Goal: Task Accomplishment & Management: Complete application form

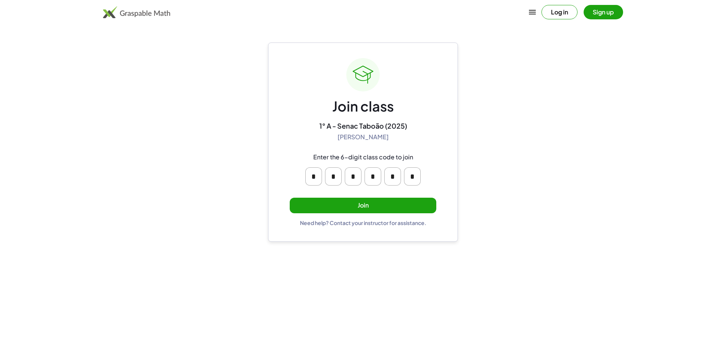
click at [386, 205] on button "Join" at bounding box center [363, 206] width 147 height 16
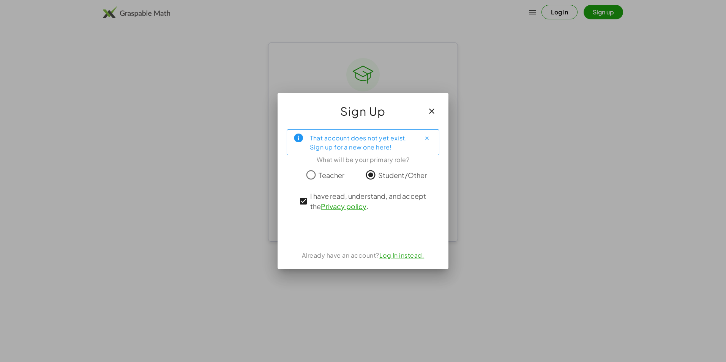
click at [430, 139] on icon "Close" at bounding box center [427, 139] width 6 height 6
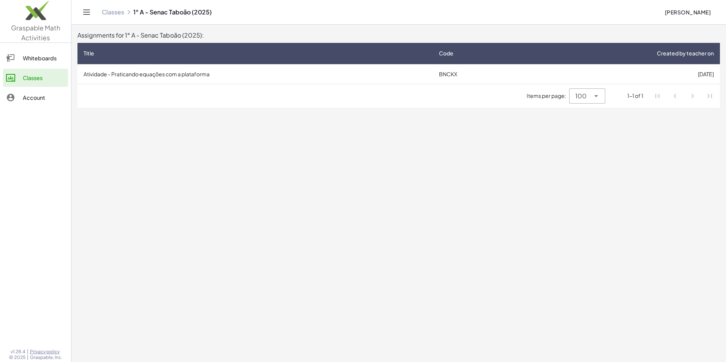
click at [126, 76] on td "Atividade - Praticando equações com a plataforma" at bounding box center [254, 74] width 355 height 20
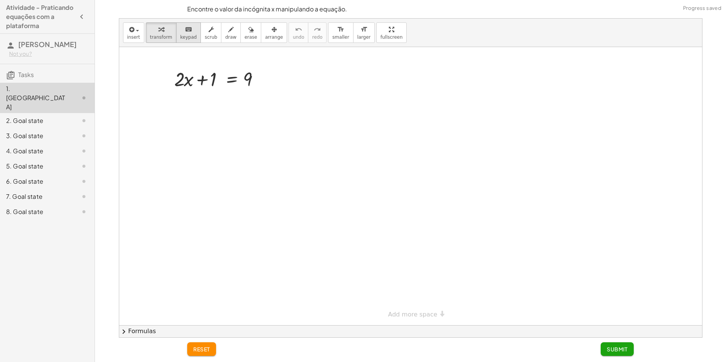
click at [188, 38] on span "keypad" at bounding box center [188, 37] width 17 height 5
click at [205, 36] on span "scrub" at bounding box center [211, 37] width 13 height 5
click at [228, 33] on icon "button" at bounding box center [230, 29] width 5 height 9
click at [211, 34] on button "scrub" at bounding box center [211, 32] width 21 height 21
click at [182, 90] on div at bounding box center [220, 79] width 99 height 26
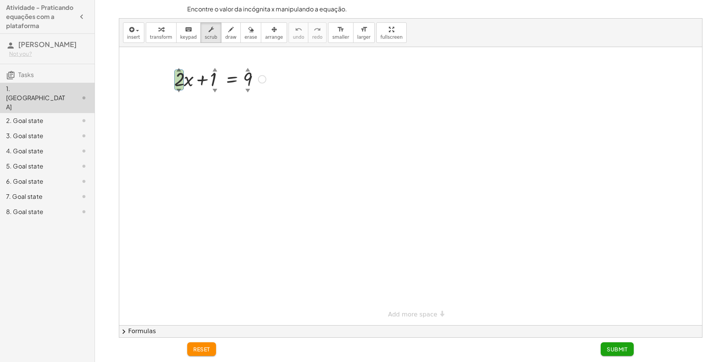
click at [176, 90] on div "▼" at bounding box center [178, 90] width 5 height 7
click at [181, 90] on div "▼" at bounding box center [178, 90] width 5 height 7
click at [177, 64] on div "+ · 2 ▲ ▼ · x + 1 ▲ ▼ = 9 ▲ ▼" at bounding box center [217, 79] width 109 height 30
click at [180, 69] on div "▲" at bounding box center [178, 69] width 5 height 7
click at [203, 166] on div at bounding box center [410, 186] width 583 height 278
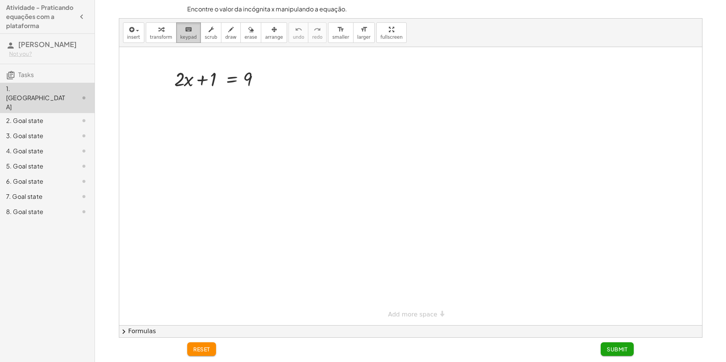
click at [186, 32] on icon "keyboard" at bounding box center [188, 29] width 7 height 9
click at [288, 81] on div at bounding box center [410, 186] width 583 height 278
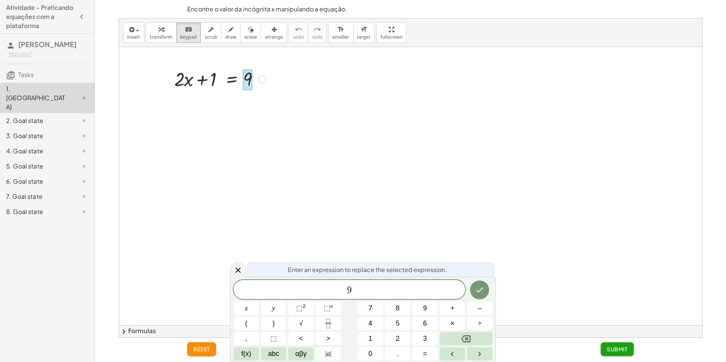
drag, startPoint x: 252, startPoint y: 77, endPoint x: 264, endPoint y: 75, distance: 11.9
click at [231, 79] on div "+ · 2 · x + 1 = 9" at bounding box center [231, 79] width 0 height 0
drag, startPoint x: 371, startPoint y: 30, endPoint x: 373, endPoint y: 58, distance: 28.1
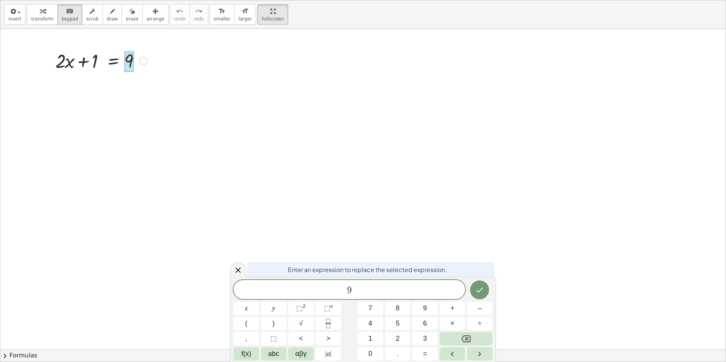
click at [373, 58] on div "insert select one: Math Expression Function Text Youtube Video Graphing Geometr…" at bounding box center [362, 181] width 725 height 362
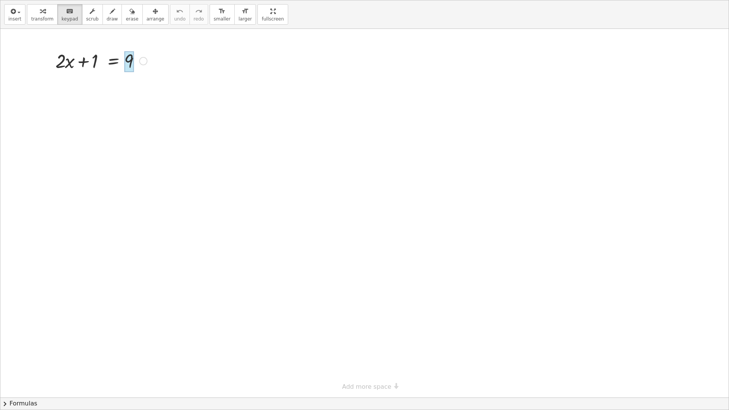
click at [248, 0] on html "Atividade - Praticando equações com a plataforma Eric Batista Not you? Tasks 1.…" at bounding box center [364, 205] width 729 height 410
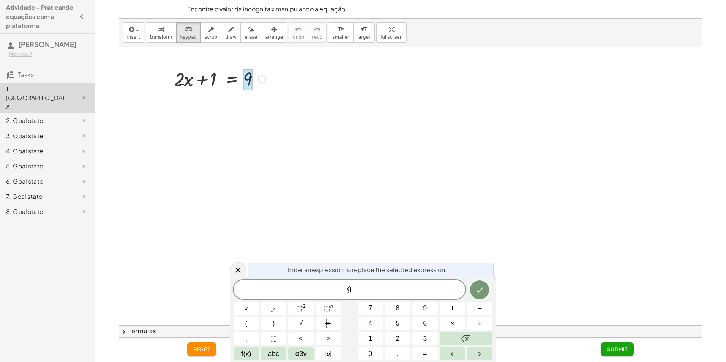
drag, startPoint x: 242, startPoint y: 81, endPoint x: 302, endPoint y: 82, distance: 60.0
click at [302, 82] on div "+ · 2 · x + 1 = 9" at bounding box center [410, 186] width 583 height 278
drag, startPoint x: 278, startPoint y: 91, endPoint x: 359, endPoint y: 104, distance: 82.7
click at [361, 104] on div at bounding box center [410, 186] width 583 height 278
drag, startPoint x: 215, startPoint y: 95, endPoint x: 302, endPoint y: 101, distance: 86.8
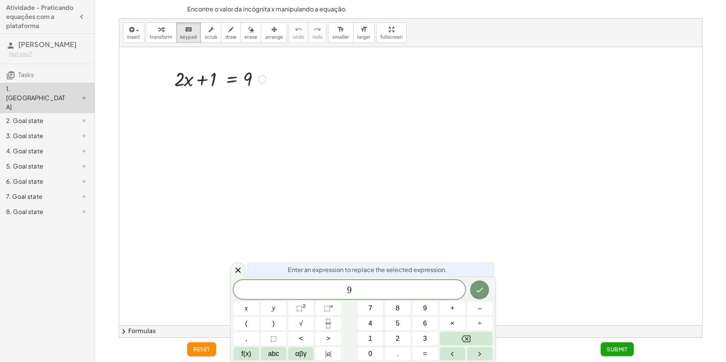
click at [299, 101] on div at bounding box center [410, 186] width 583 height 278
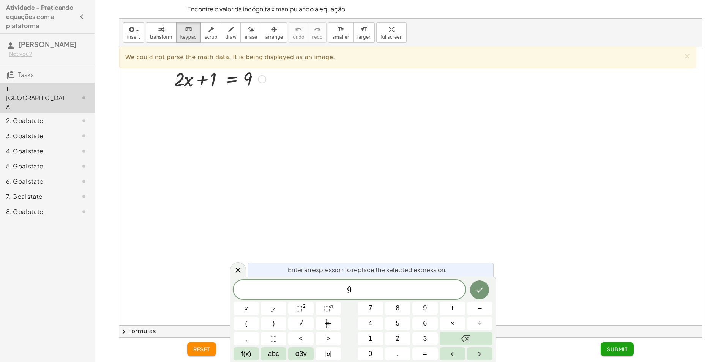
click at [263, 82] on div at bounding box center [262, 79] width 8 height 8
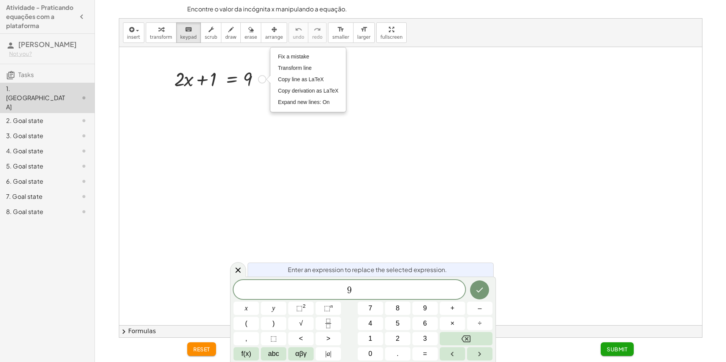
click at [242, 122] on div at bounding box center [410, 186] width 583 height 278
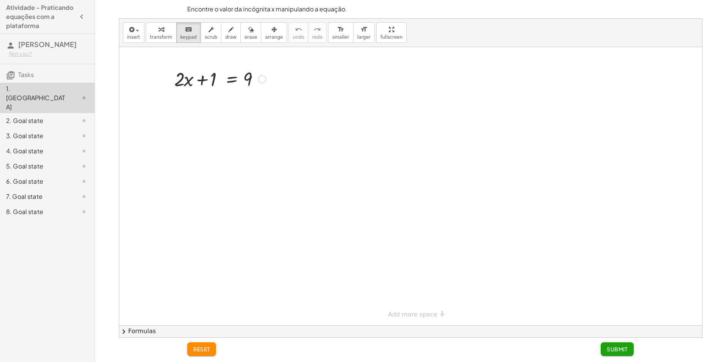
click at [258, 129] on div at bounding box center [410, 186] width 583 height 278
click at [210, 81] on div at bounding box center [206, 79] width 27 height 21
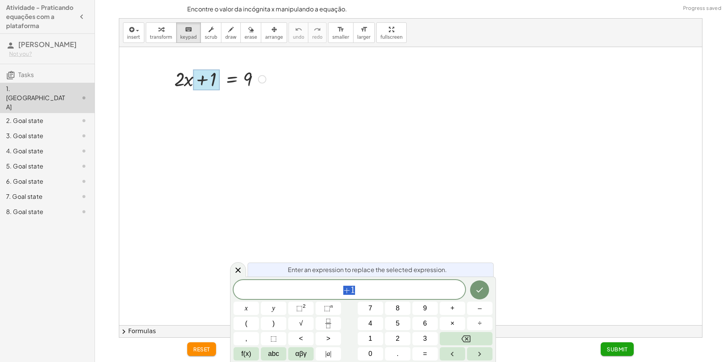
click at [363, 174] on div at bounding box center [410, 186] width 583 height 278
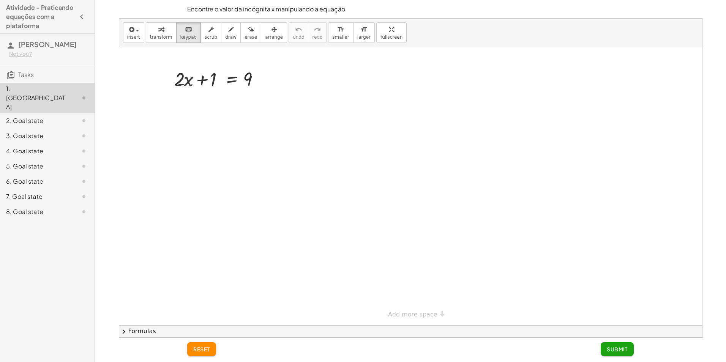
drag, startPoint x: 201, startPoint y: 78, endPoint x: 242, endPoint y: 59, distance: 44.7
drag, startPoint x: 242, startPoint y: 59, endPoint x: 193, endPoint y: 86, distance: 55.4
click at [231, 79] on div "+ · 2 · x + 1 = 9" at bounding box center [231, 79] width 0 height 0
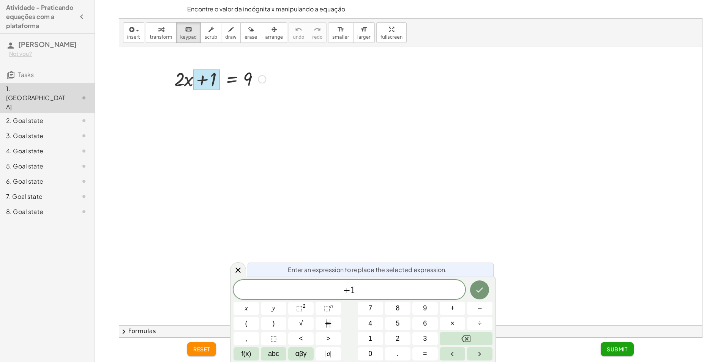
click at [199, 83] on div at bounding box center [206, 79] width 27 height 21
drag, startPoint x: 199, startPoint y: 83, endPoint x: 241, endPoint y: 68, distance: 44.5
click at [231, 79] on div "+ · 2 · x + 1 = 9" at bounding box center [231, 79] width 0 height 0
drag, startPoint x: 241, startPoint y: 68, endPoint x: 219, endPoint y: 50, distance: 28.4
click at [219, 50] on div at bounding box center [410, 186] width 583 height 278
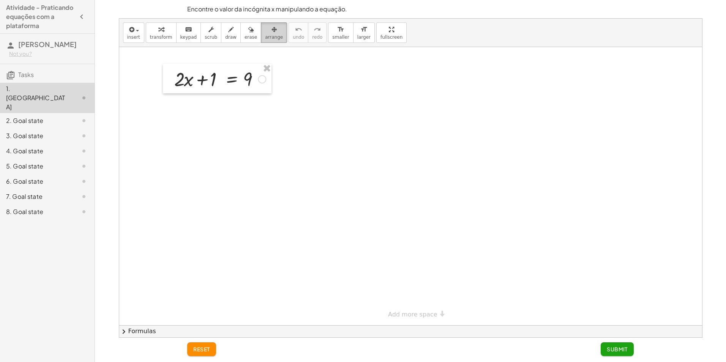
click at [265, 36] on span "arrange" at bounding box center [274, 37] width 18 height 5
click at [214, 76] on div at bounding box center [217, 79] width 109 height 30
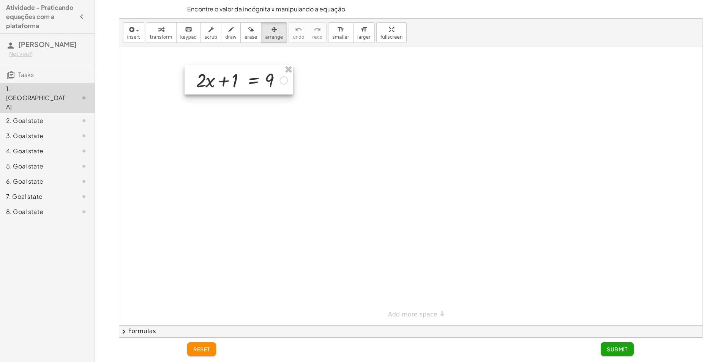
drag, startPoint x: 214, startPoint y: 78, endPoint x: 229, endPoint y: 79, distance: 15.2
click at [232, 79] on div at bounding box center [239, 80] width 109 height 30
click at [224, 79] on div at bounding box center [236, 80] width 109 height 30
click at [248, 161] on div at bounding box center [410, 186] width 583 height 278
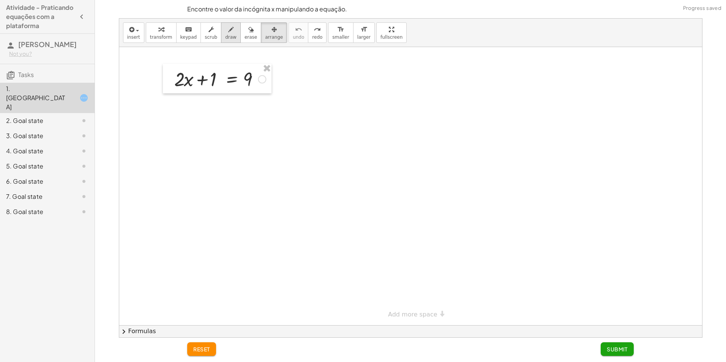
click at [228, 28] on icon "button" at bounding box center [230, 29] width 5 height 9
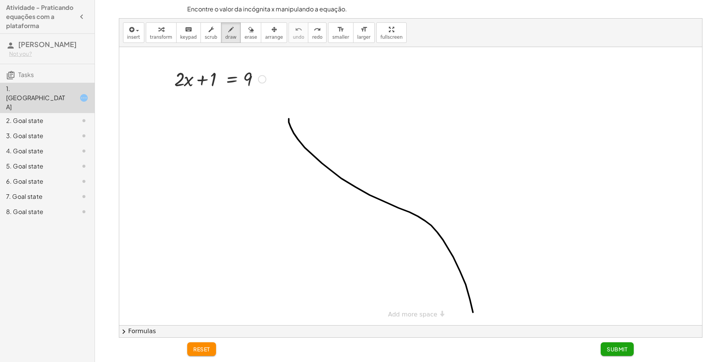
drag, startPoint x: 289, startPoint y: 119, endPoint x: 350, endPoint y: 316, distance: 206.0
click at [471, 362] on html "Atividade - Praticando equações com a plataforma Eric Batista Not you? Tasks 1.…" at bounding box center [363, 181] width 726 height 362
drag, startPoint x: 524, startPoint y: 148, endPoint x: 530, endPoint y: 146, distance: 6.5
click at [526, 145] on div at bounding box center [410, 208] width 583 height 323
drag, startPoint x: 600, startPoint y: 151, endPoint x: 595, endPoint y: 164, distance: 13.6
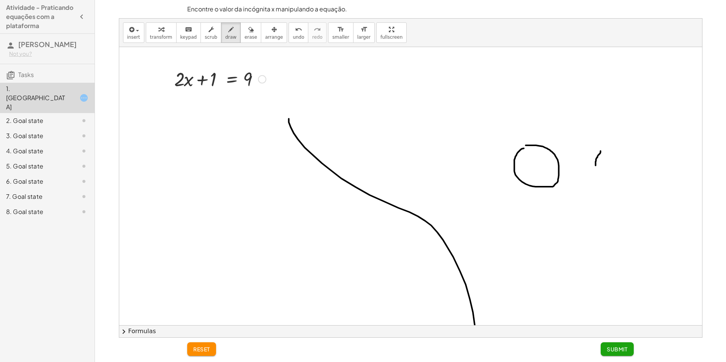
click at [595, 167] on div at bounding box center [410, 208] width 583 height 323
drag, startPoint x: 278, startPoint y: 124, endPoint x: 328, endPoint y: 156, distance: 59.3
click at [328, 157] on div at bounding box center [410, 208] width 583 height 323
click at [246, 40] on button "erase" at bounding box center [250, 32] width 21 height 21
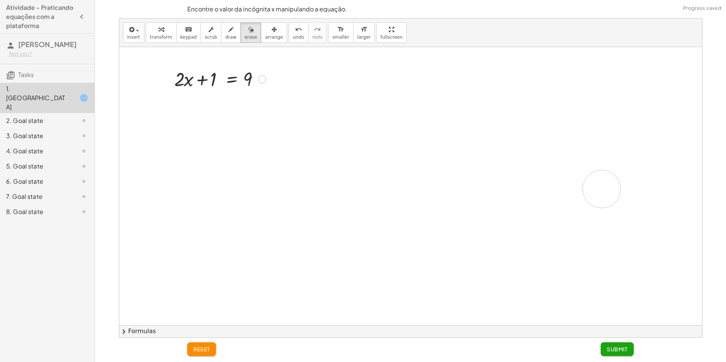
drag, startPoint x: 280, startPoint y: 112, endPoint x: 593, endPoint y: 190, distance: 322.5
click at [594, 190] on div at bounding box center [410, 208] width 583 height 323
click at [153, 28] on div "button" at bounding box center [161, 29] width 22 height 9
drag, startPoint x: 204, startPoint y: 75, endPoint x: 198, endPoint y: 74, distance: 5.7
click at [198, 74] on div at bounding box center [220, 79] width 99 height 26
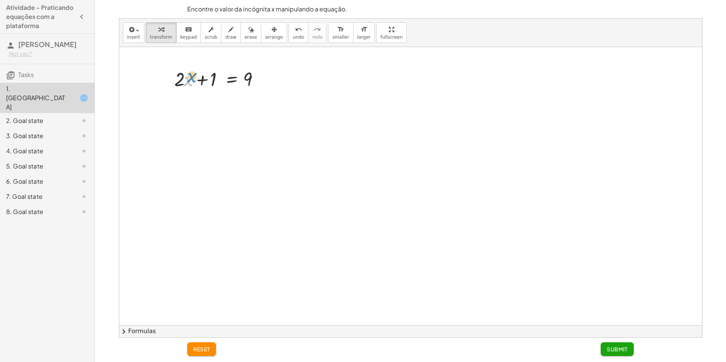
click at [188, 77] on div at bounding box center [220, 79] width 99 height 26
drag, startPoint x: 174, startPoint y: 83, endPoint x: 266, endPoint y: 79, distance: 91.6
click at [266, 79] on div at bounding box center [220, 79] width 99 height 26
drag, startPoint x: 282, startPoint y: 106, endPoint x: 149, endPoint y: 105, distance: 133.3
click at [149, 105] on div at bounding box center [219, 105] width 171 height 26
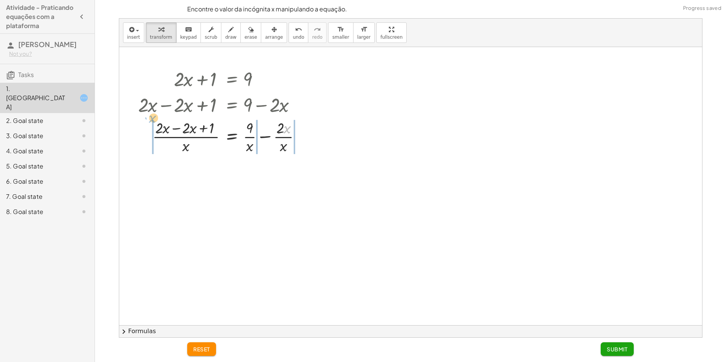
drag, startPoint x: 291, startPoint y: 131, endPoint x: 133, endPoint y: 129, distance: 157.2
click at [133, 129] on div "+ · 2 · x + 1 = 9 + · 2 · x − · 2 · x + 1 = + 9 − · 2 · x · x + 1 = 9 + · 2 · x…" at bounding box center [220, 110] width 186 height 93
drag, startPoint x: 276, startPoint y: 150, endPoint x: 270, endPoint y: 148, distance: 6.7
click at [265, 147] on div at bounding box center [222, 136] width 177 height 38
drag, startPoint x: 272, startPoint y: 149, endPoint x: 267, endPoint y: 151, distance: 4.8
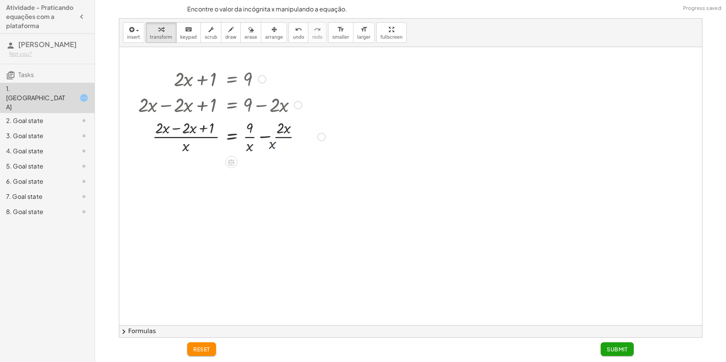
click at [266, 151] on div at bounding box center [231, 136] width 195 height 38
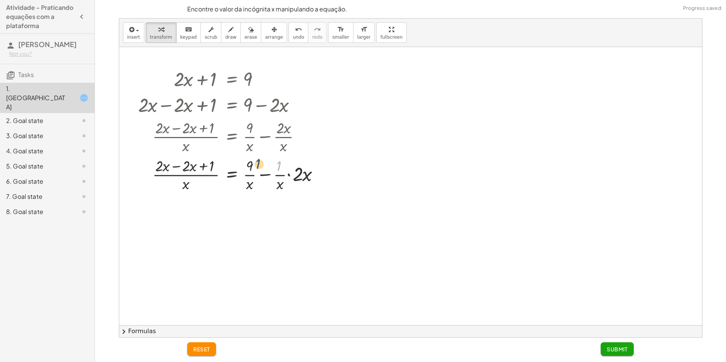
drag, startPoint x: 277, startPoint y: 148, endPoint x: 256, endPoint y: 146, distance: 21.0
click at [231, 79] on div "+ · 2 · x + 1 = 9 + · 2 · x − · 2 · x + 1 = + 9 − · 2 · x · ( + · 2 · x − · 2 ·…" at bounding box center [231, 79] width 0 height 0
drag, startPoint x: 250, startPoint y: 118, endPoint x: 251, endPoint y: 142, distance: 24.0
click at [251, 142] on div at bounding box center [231, 136] width 195 height 38
drag, startPoint x: 249, startPoint y: 131, endPoint x: 250, endPoint y: 160, distance: 29.3
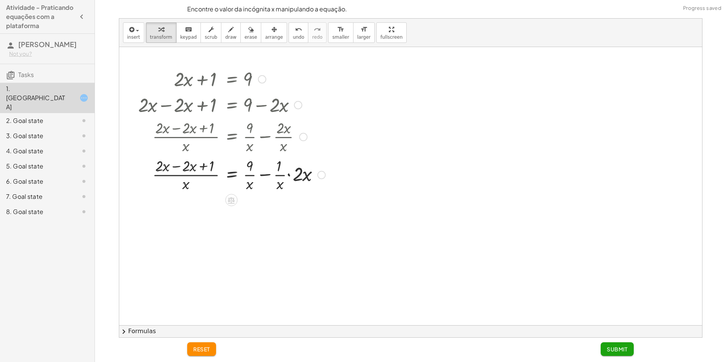
click at [231, 79] on div "+ · 2 · x + 1 = 9 + · 2 · x − · 2 · x + 1 = + 9 − · 2 · x · ( + · 2 · x − · 2 ·…" at bounding box center [231, 79] width 0 height 0
drag, startPoint x: 250, startPoint y: 160, endPoint x: 431, endPoint y: 255, distance: 204.0
click at [431, 255] on div at bounding box center [410, 208] width 583 height 323
click at [212, 350] on button "reset" at bounding box center [201, 350] width 29 height 14
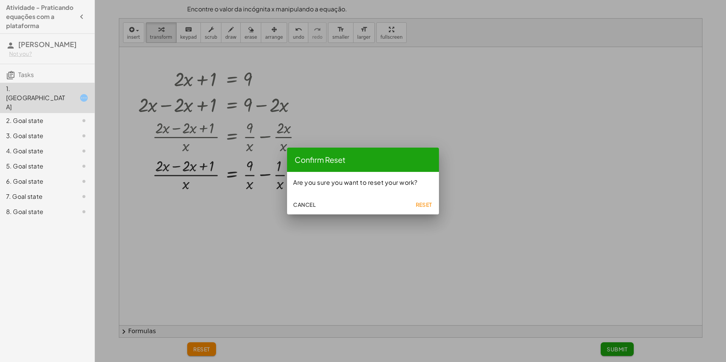
click at [433, 201] on button "Reset" at bounding box center [424, 205] width 24 height 14
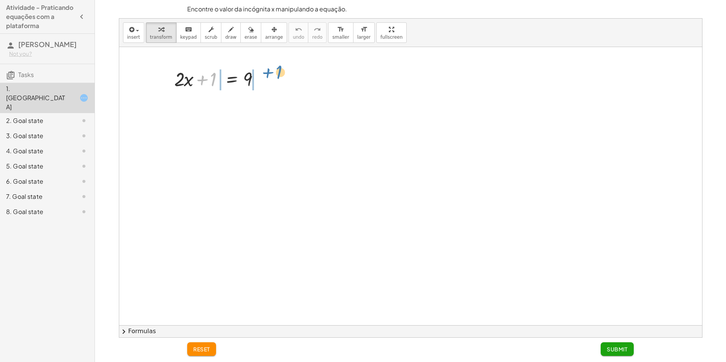
drag, startPoint x: 213, startPoint y: 81, endPoint x: 279, endPoint y: 76, distance: 66.2
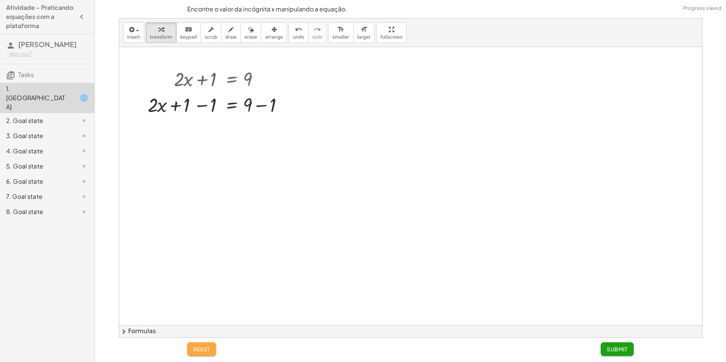
click at [212, 344] on button "reset" at bounding box center [201, 350] width 29 height 14
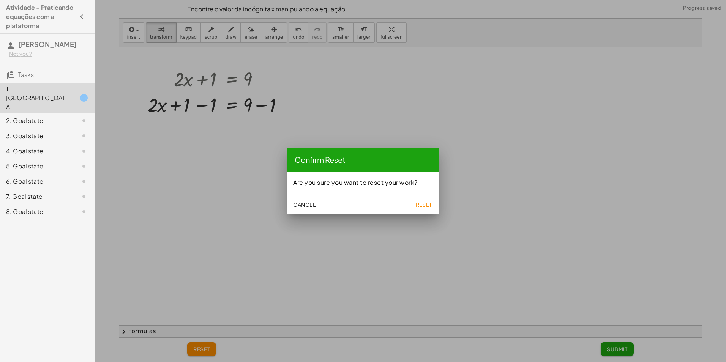
click at [434, 200] on button "Reset" at bounding box center [424, 205] width 24 height 14
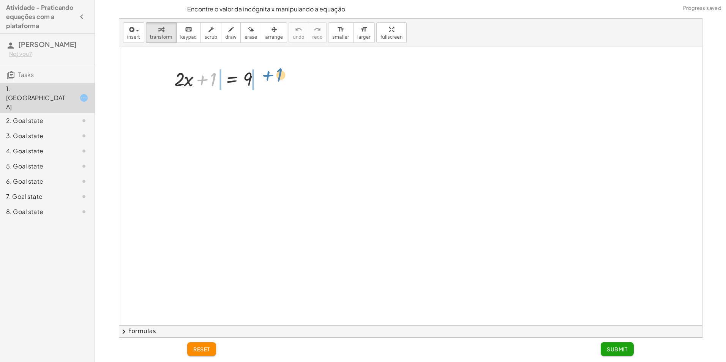
drag, startPoint x: 201, startPoint y: 81, endPoint x: 267, endPoint y: 79, distance: 66.9
click at [267, 79] on div at bounding box center [220, 79] width 99 height 26
click at [196, 353] on button "reset" at bounding box center [201, 350] width 29 height 14
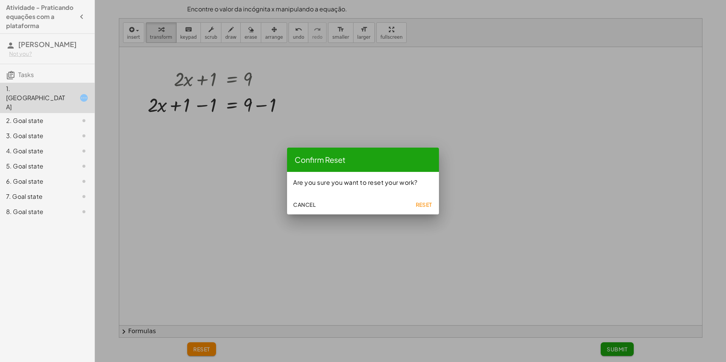
click at [417, 202] on span "Reset" at bounding box center [423, 204] width 17 height 7
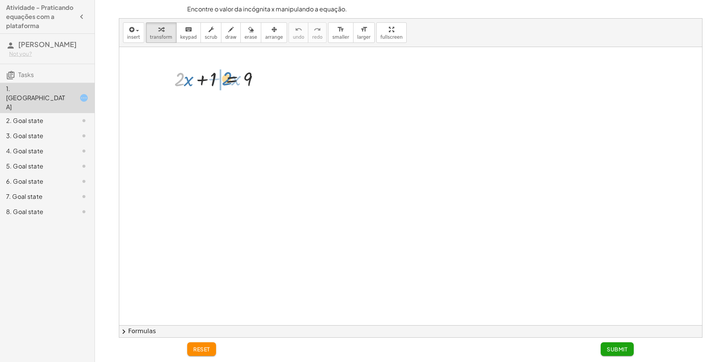
drag, startPoint x: 179, startPoint y: 84, endPoint x: 227, endPoint y: 84, distance: 47.9
click at [227, 84] on div at bounding box center [220, 79] width 99 height 26
drag, startPoint x: 205, startPoint y: 106, endPoint x: 208, endPoint y: 108, distance: 4.0
click at [208, 108] on div at bounding box center [220, 105] width 99 height 26
drag, startPoint x: 179, startPoint y: 110, endPoint x: 283, endPoint y: 106, distance: 103.8
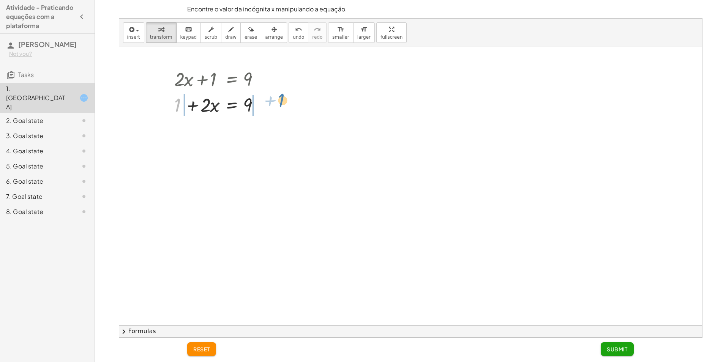
click at [283, 106] on div "+ · 2 · x + 1 = 9 + 1 + · 2 · x + 1 = 9" at bounding box center [410, 208] width 583 height 323
click at [213, 355] on button "reset" at bounding box center [201, 350] width 29 height 14
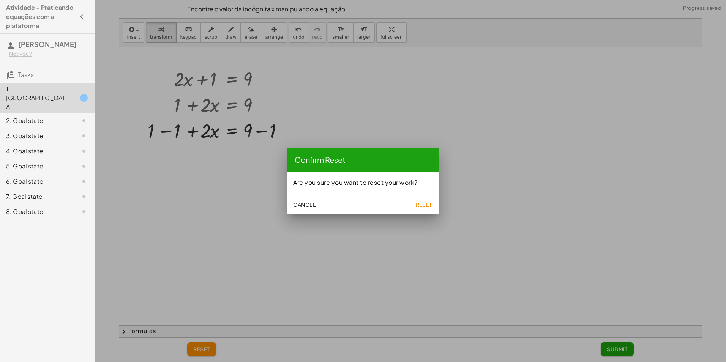
click at [433, 203] on button "Reset" at bounding box center [424, 205] width 24 height 14
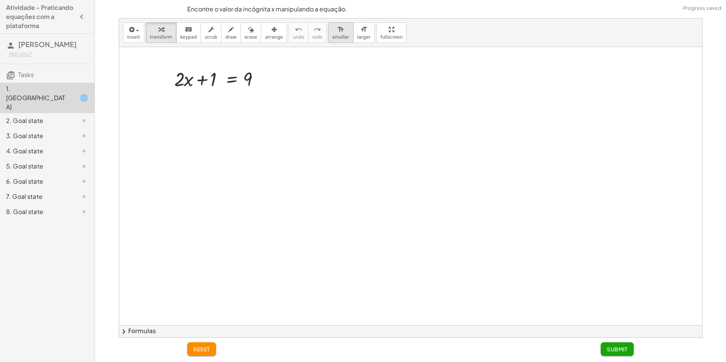
click at [328, 30] on button "format_size smaller" at bounding box center [340, 32] width 25 height 21
click at [357, 36] on span "larger" at bounding box center [363, 37] width 13 height 5
click at [261, 35] on button "arrange" at bounding box center [274, 32] width 26 height 21
click at [245, 39] on span "erase" at bounding box center [251, 37] width 13 height 5
click at [226, 37] on span "draw" at bounding box center [230, 37] width 11 height 5
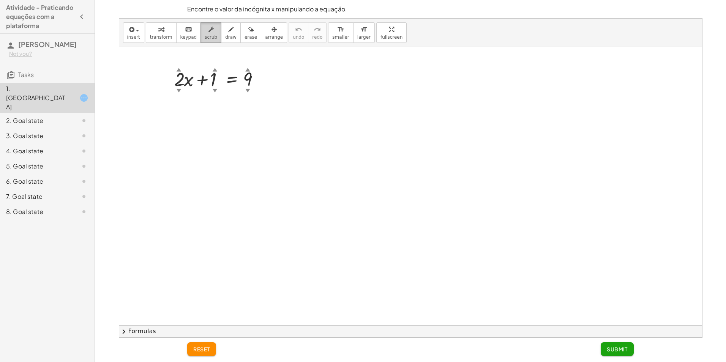
click at [207, 36] on span "scrub" at bounding box center [211, 37] width 13 height 5
click at [178, 71] on div "▲" at bounding box center [178, 69] width 5 height 7
drag, startPoint x: 179, startPoint y: 77, endPoint x: 177, endPoint y: 71, distance: 5.8
click at [166, 25] on div "insert select one: Math Expression Function Text Youtube Video Graphing Geometr…" at bounding box center [410, 178] width 583 height 319
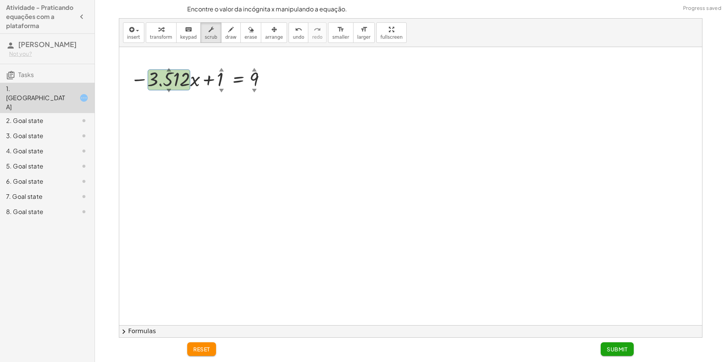
click at [200, 348] on span "reset" at bounding box center [201, 349] width 17 height 7
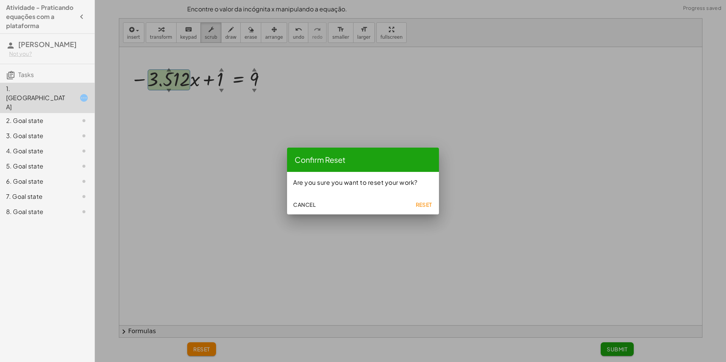
click at [437, 201] on div "Cancel Reset" at bounding box center [363, 203] width 152 height 21
drag, startPoint x: 437, startPoint y: 201, endPoint x: 431, endPoint y: 204, distance: 7.0
click at [431, 204] on div "Cancel Reset" at bounding box center [363, 203] width 152 height 21
click at [431, 204] on span "Reset" at bounding box center [423, 204] width 17 height 7
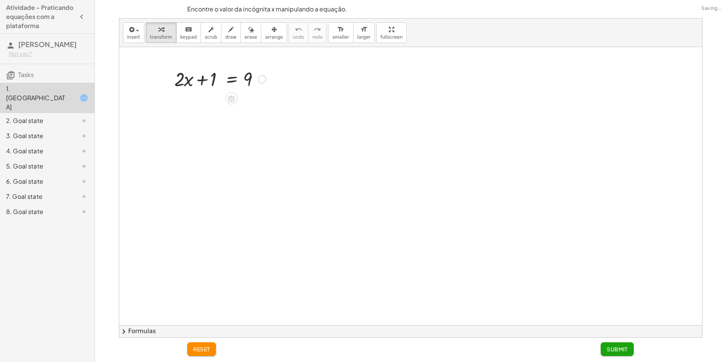
click at [183, 76] on div at bounding box center [220, 79] width 99 height 26
click at [208, 30] on icon "button" at bounding box center [210, 29] width 5 height 9
click at [179, 90] on div "▼" at bounding box center [178, 90] width 5 height 7
drag, startPoint x: 178, startPoint y: 75, endPoint x: 180, endPoint y: 85, distance: 10.4
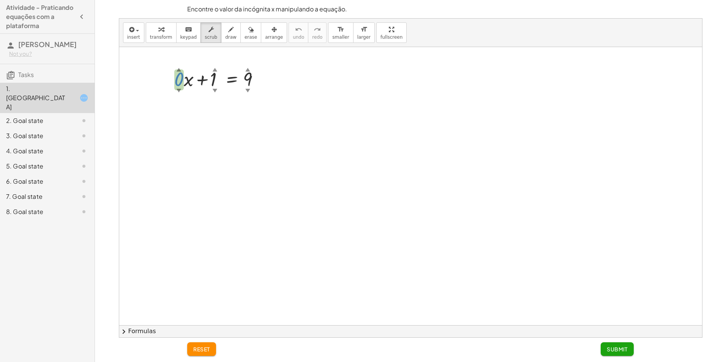
click at [180, 85] on div at bounding box center [220, 79] width 99 height 26
click at [250, 122] on div at bounding box center [410, 208] width 583 height 323
click at [156, 39] on span "transform" at bounding box center [161, 37] width 22 height 5
drag, startPoint x: 179, startPoint y: 82, endPoint x: 270, endPoint y: 80, distance: 91.2
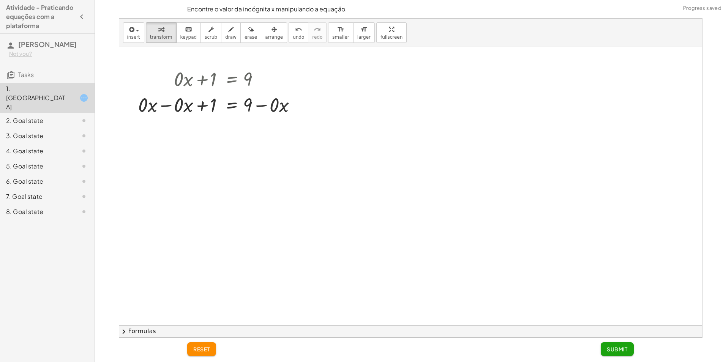
click at [212, 356] on button "reset" at bounding box center [201, 350] width 29 height 14
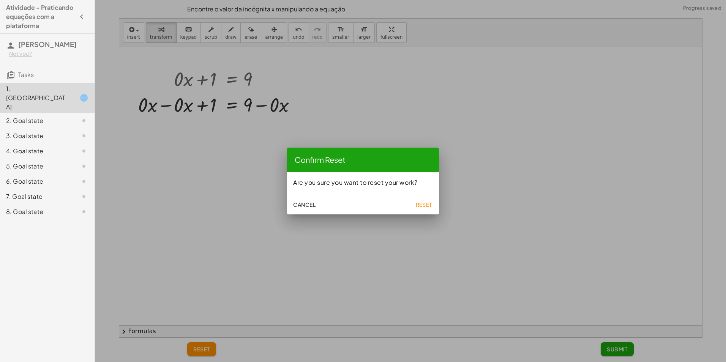
click at [436, 194] on div "Confirm Reset Are you sure you want to reset your work? Cancel Reset" at bounding box center [363, 181] width 152 height 67
click at [434, 210] on button "Reset" at bounding box center [424, 205] width 24 height 14
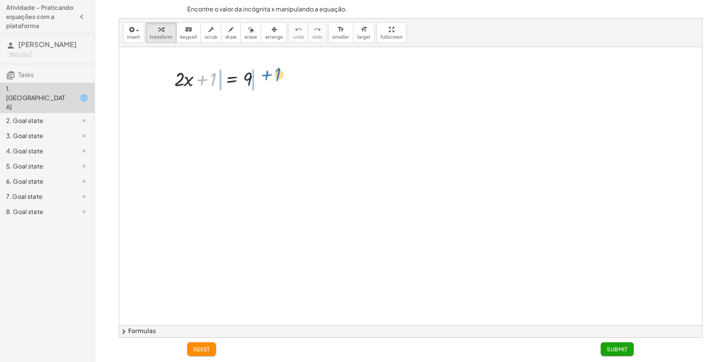
drag, startPoint x: 203, startPoint y: 83, endPoint x: 271, endPoint y: 81, distance: 67.7
click at [271, 81] on div "+ 1 + · 2 · x + 1 = 9" at bounding box center [217, 79] width 109 height 30
drag, startPoint x: 178, startPoint y: 106, endPoint x: 210, endPoint y: 104, distance: 32.0
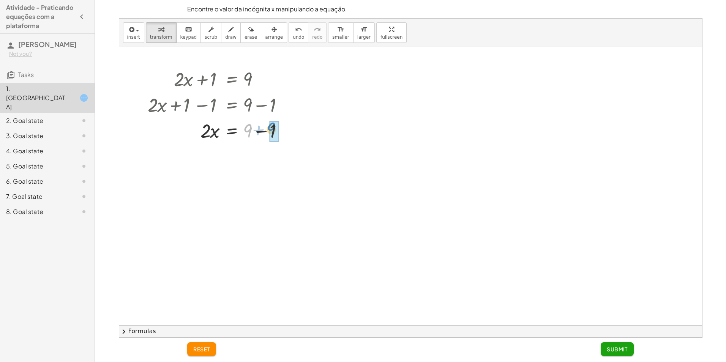
drag, startPoint x: 251, startPoint y: 130, endPoint x: 271, endPoint y: 129, distance: 20.2
drag, startPoint x: 207, startPoint y: 159, endPoint x: 212, endPoint y: 161, distance: 5.0
click at [212, 161] on div at bounding box center [220, 156] width 152 height 26
drag, startPoint x: 227, startPoint y: 159, endPoint x: 207, endPoint y: 197, distance: 43.1
click at [207, 197] on div at bounding box center [410, 208] width 583 height 323
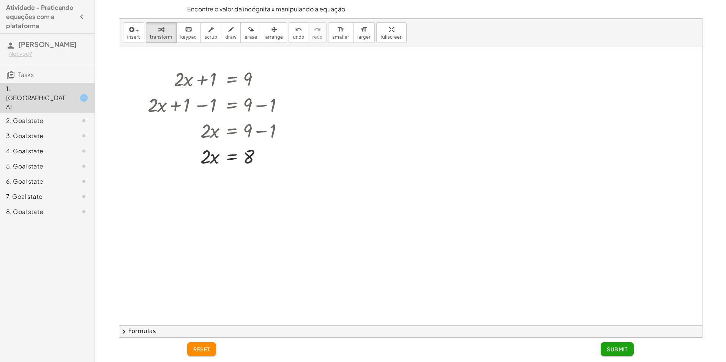
click at [310, 186] on div at bounding box center [410, 208] width 583 height 323
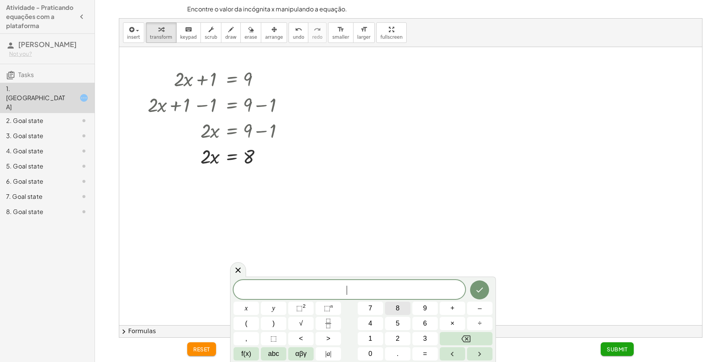
click at [410, 310] on button "8" at bounding box center [397, 308] width 25 height 13
click at [469, 251] on div at bounding box center [410, 208] width 583 height 323
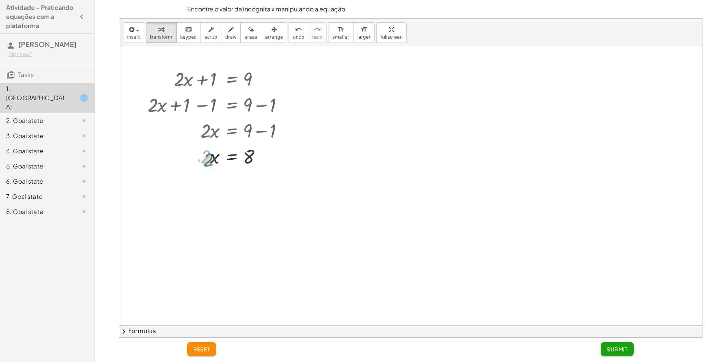
click at [190, 160] on div at bounding box center [220, 156] width 152 height 26
drag, startPoint x: 175, startPoint y: 159, endPoint x: 180, endPoint y: 161, distance: 5.2
click at [180, 161] on div at bounding box center [220, 156] width 152 height 26
drag, startPoint x: 134, startPoint y: 147, endPoint x: 219, endPoint y: 166, distance: 87.2
click at [219, 166] on div "+ · 2 · x + 1 = 9 + · 2 · x + 1 − 1 = + 9 − 1 + · 2 · x + 0 = + 9 − 1 · 2 · x =…" at bounding box center [410, 208] width 583 height 323
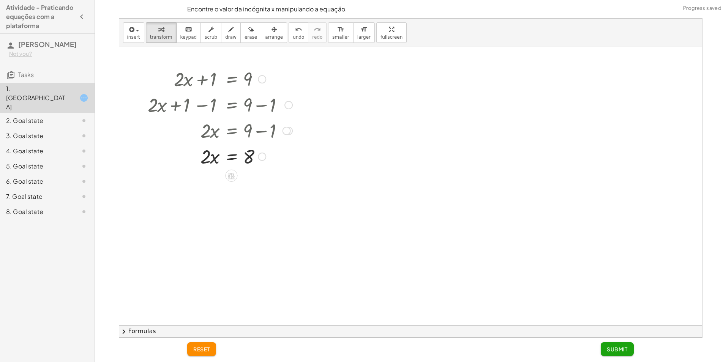
click at [262, 157] on div at bounding box center [262, 157] width 8 height 8
click at [268, 228] on div at bounding box center [410, 208] width 583 height 323
drag, startPoint x: 207, startPoint y: 159, endPoint x: 256, endPoint y: 177, distance: 52.3
drag, startPoint x: 205, startPoint y: 180, endPoint x: 202, endPoint y: 183, distance: 4.0
click at [202, 183] on div at bounding box center [220, 188] width 152 height 38
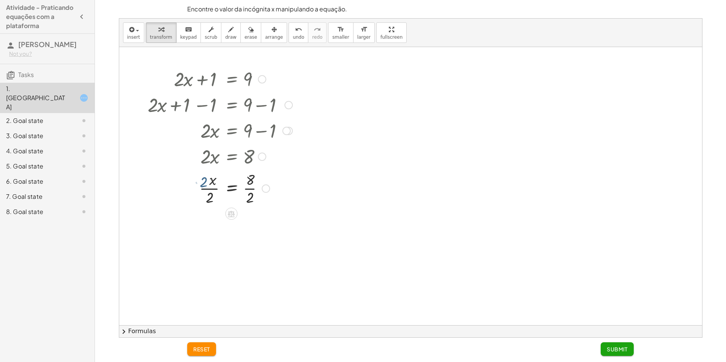
click at [205, 182] on div at bounding box center [220, 188] width 152 height 38
drag, startPoint x: 205, startPoint y: 182, endPoint x: 207, endPoint y: 197, distance: 15.0
click at [251, 216] on div at bounding box center [220, 226] width 152 height 38
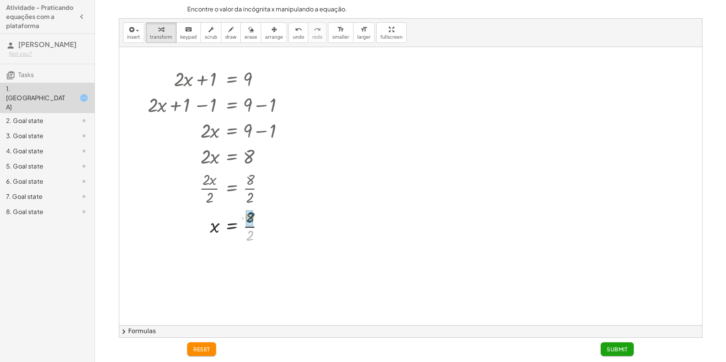
drag, startPoint x: 252, startPoint y: 235, endPoint x: 252, endPoint y: 216, distance: 19.0
click at [331, 244] on div at bounding box center [410, 208] width 583 height 323
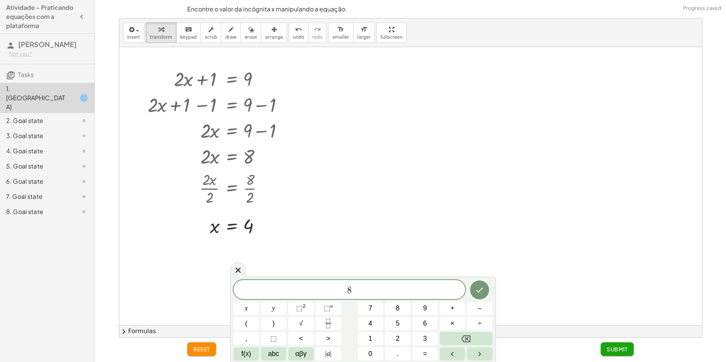
click at [607, 237] on div at bounding box center [410, 208] width 583 height 323
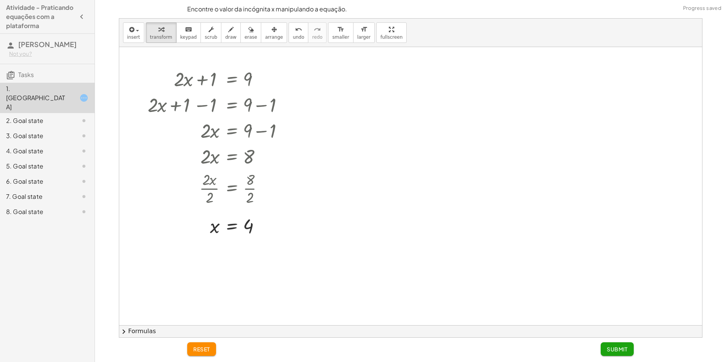
click at [605, 349] on button "Submit" at bounding box center [617, 350] width 33 height 14
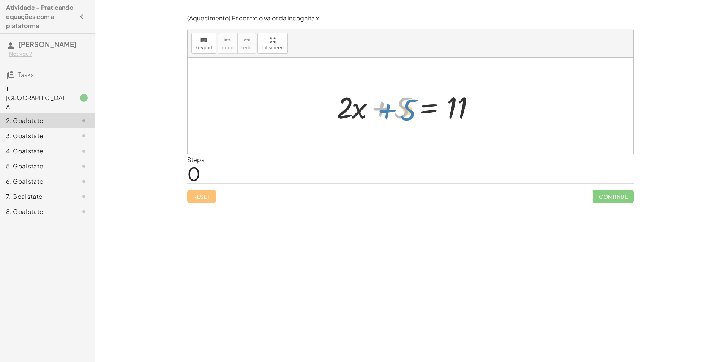
drag, startPoint x: 404, startPoint y: 105, endPoint x: 409, endPoint y: 107, distance: 5.8
click at [409, 107] on div at bounding box center [413, 106] width 161 height 39
click at [346, 108] on div at bounding box center [413, 106] width 161 height 39
click at [344, 108] on div at bounding box center [413, 106] width 161 height 39
click at [195, 41] on button "keyboard keypad" at bounding box center [203, 43] width 25 height 21
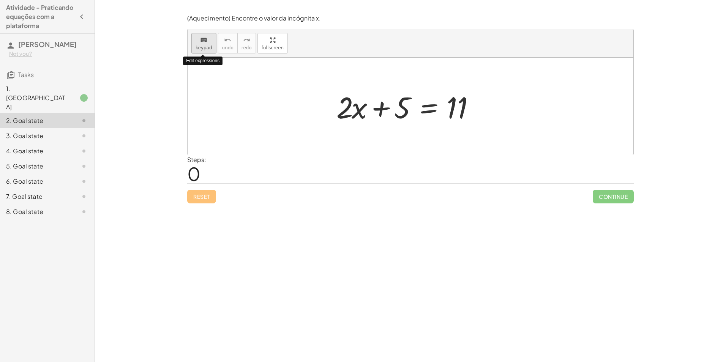
click at [204, 45] on span "keypad" at bounding box center [204, 47] width 17 height 5
click at [290, 95] on div at bounding box center [411, 106] width 446 height 97
click at [339, 112] on div at bounding box center [413, 106] width 161 height 39
drag, startPoint x: 406, startPoint y: 104, endPoint x: 495, endPoint y: 105, distance: 89.2
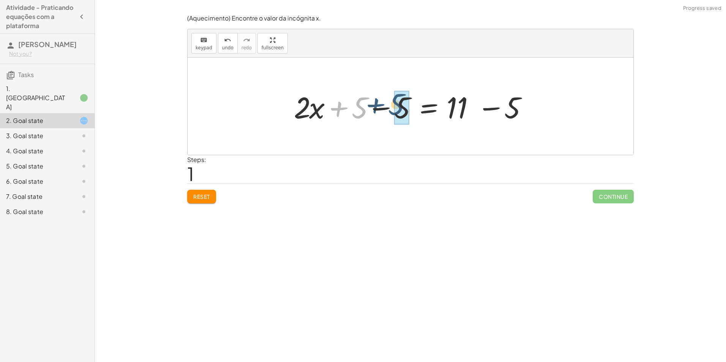
drag, startPoint x: 361, startPoint y: 110, endPoint x: 404, endPoint y: 109, distance: 43.3
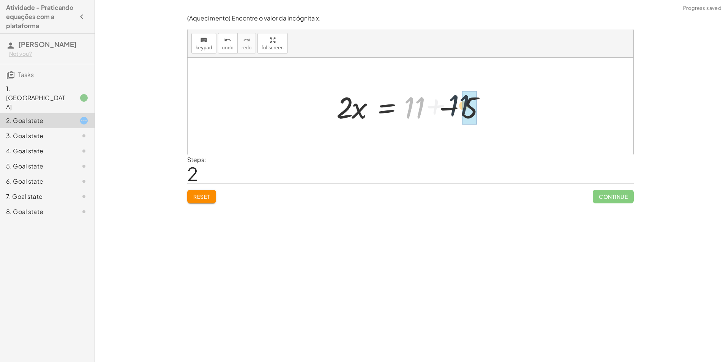
drag, startPoint x: 419, startPoint y: 106, endPoint x: 472, endPoint y: 104, distance: 53.6
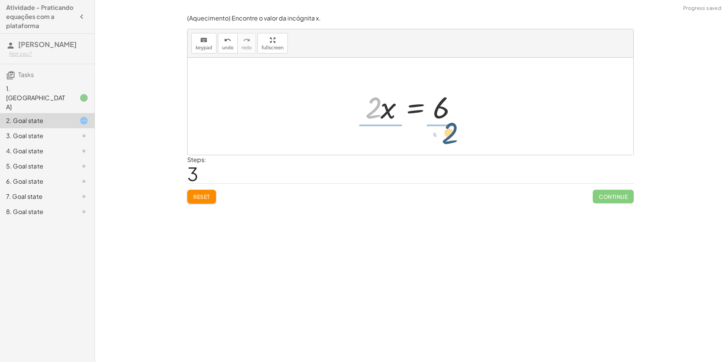
drag, startPoint x: 369, startPoint y: 110, endPoint x: 447, endPoint y: 135, distance: 81.8
drag, startPoint x: 379, startPoint y: 120, endPoint x: 375, endPoint y: 100, distance: 20.2
drag, startPoint x: 436, startPoint y: 115, endPoint x: 433, endPoint y: 91, distance: 24.4
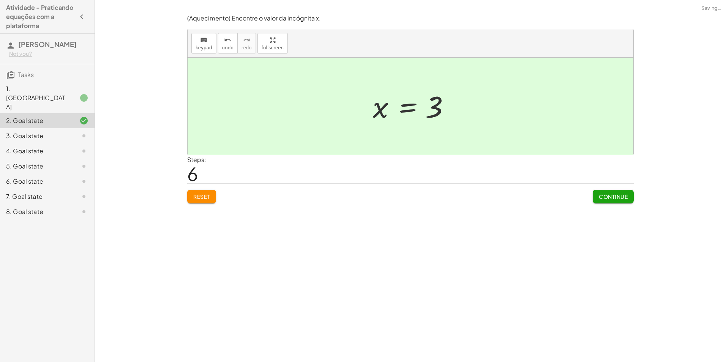
click at [615, 200] on span "Continue" at bounding box center [613, 196] width 29 height 7
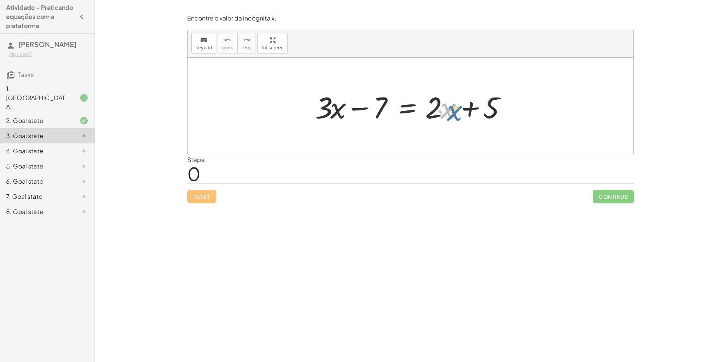
drag, startPoint x: 442, startPoint y: 112, endPoint x: 447, endPoint y: 114, distance: 5.6
click at [447, 114] on div at bounding box center [413, 106] width 204 height 39
drag, startPoint x: 434, startPoint y: 110, endPoint x: 314, endPoint y: 105, distance: 120.1
click at [314, 105] on div at bounding box center [413, 106] width 204 height 39
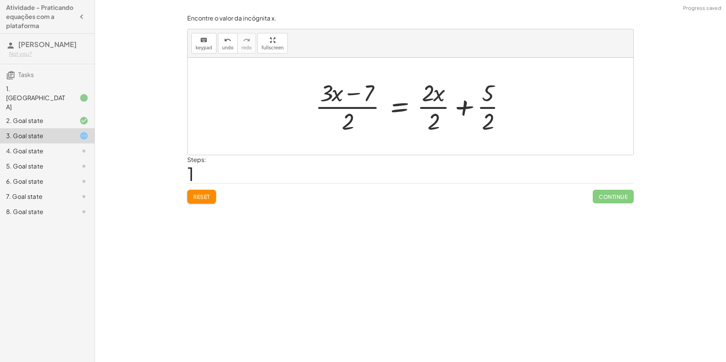
click at [0, 0] on div "Encontre o valor da incógnita x. keyboard keypad undo undo redo redo fullscreen…" at bounding box center [0, 0] width 0 height 0
click at [206, 201] on button "Reset" at bounding box center [201, 197] width 29 height 14
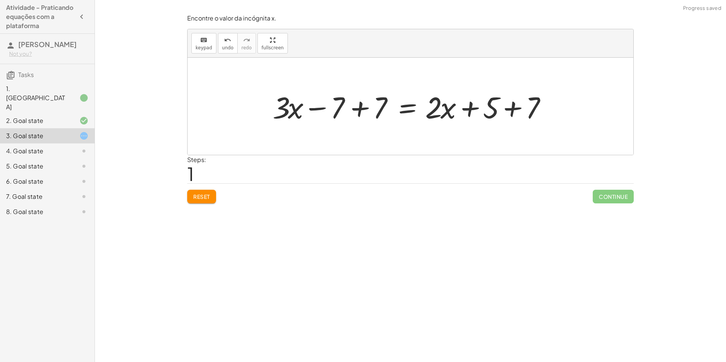
drag, startPoint x: 491, startPoint y: 109, endPoint x: 422, endPoint y: 137, distance: 74.6
click at [422, 137] on div at bounding box center [411, 106] width 446 height 97
click at [203, 198] on span "Reset" at bounding box center [201, 196] width 17 height 7
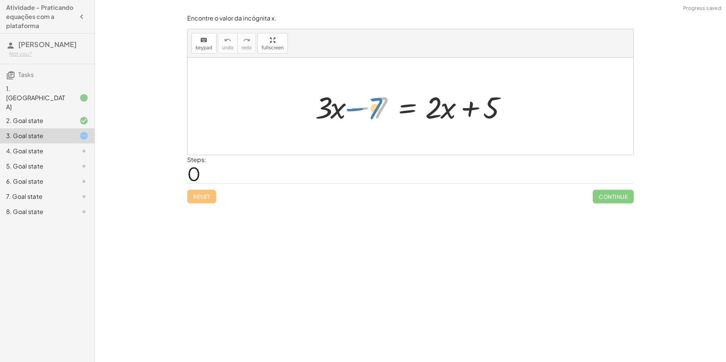
drag, startPoint x: 368, startPoint y: 107, endPoint x: 360, endPoint y: 109, distance: 8.1
click at [360, 109] on div at bounding box center [413, 106] width 204 height 39
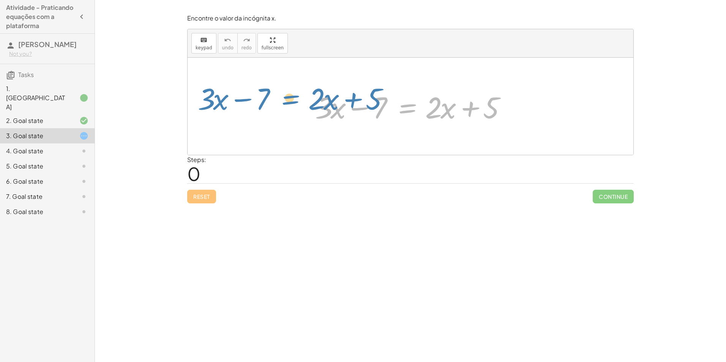
drag, startPoint x: 408, startPoint y: 109, endPoint x: 221, endPoint y: 102, distance: 187.7
click at [234, 103] on div "+ · 3 · x − 7 = + · 2 · x + 5 + · 3 · x − 7 = + · 2 · x + 5" at bounding box center [411, 106] width 446 height 97
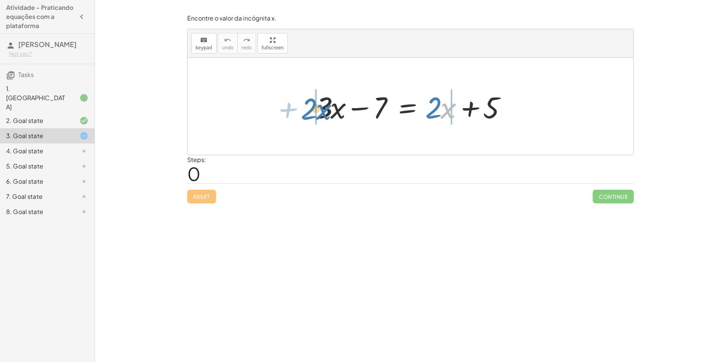
drag, startPoint x: 444, startPoint y: 111, endPoint x: 319, endPoint y: 112, distance: 124.2
click at [319, 112] on div at bounding box center [410, 106] width 199 height 39
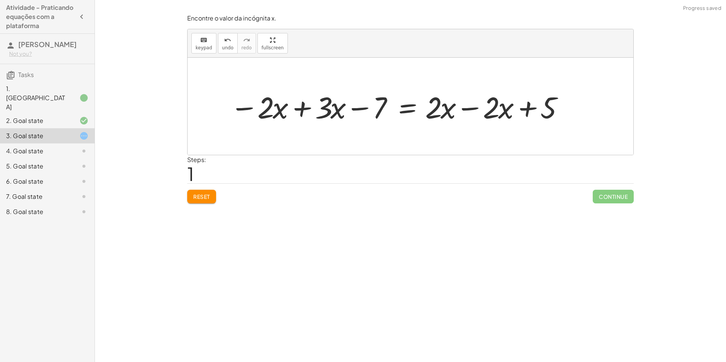
click at [209, 201] on button "Reset" at bounding box center [201, 197] width 29 height 14
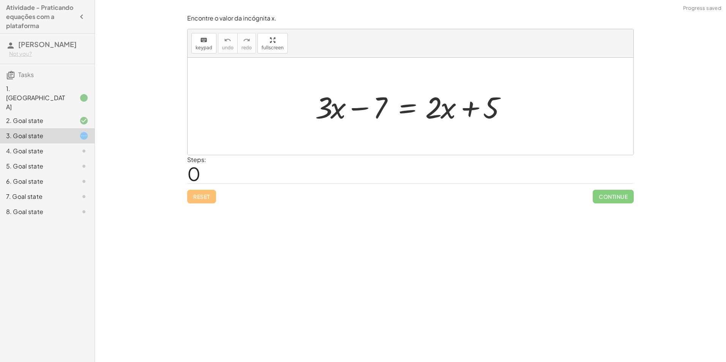
drag, startPoint x: 438, startPoint y: 111, endPoint x: 257, endPoint y: 322, distance: 278.0
click at [257, 322] on div "Encontre o valor da incógnita x manipulando a equação. insert select one: Math …" at bounding box center [410, 181] width 631 height 362
drag, startPoint x: 450, startPoint y: 109, endPoint x: 463, endPoint y: 110, distance: 12.9
click at [463, 110] on div at bounding box center [413, 106] width 204 height 39
drag, startPoint x: 440, startPoint y: 110, endPoint x: 435, endPoint y: 106, distance: 6.5
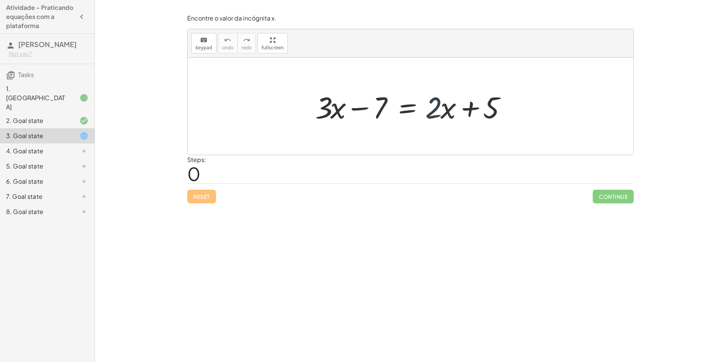
click at [435, 106] on div at bounding box center [413, 106] width 204 height 39
drag, startPoint x: 436, startPoint y: 108, endPoint x: 436, endPoint y: 96, distance: 11.8
click at [436, 96] on div at bounding box center [413, 106] width 204 height 39
click at [439, 107] on div at bounding box center [413, 106] width 204 height 39
drag, startPoint x: 439, startPoint y: 107, endPoint x: 438, endPoint y: 96, distance: 11.1
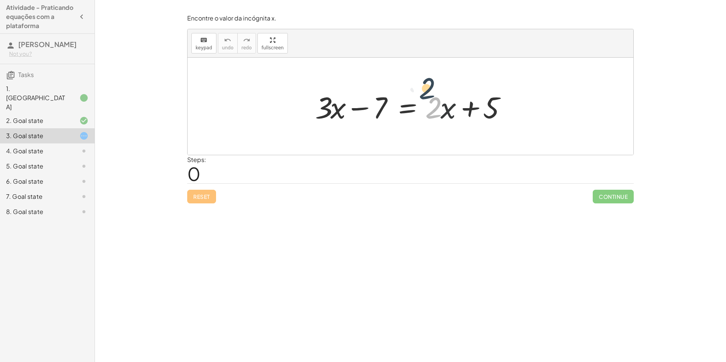
click at [438, 96] on div at bounding box center [413, 106] width 204 height 39
click at [438, 106] on div at bounding box center [413, 106] width 204 height 39
drag, startPoint x: 436, startPoint y: 112, endPoint x: 299, endPoint y: 109, distance: 137.5
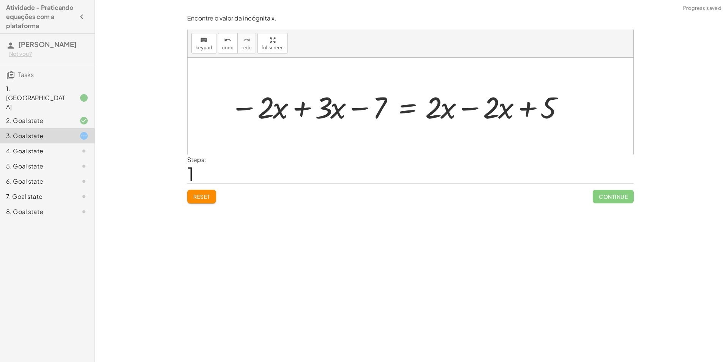
drag, startPoint x: 618, startPoint y: 191, endPoint x: 623, endPoint y: 195, distance: 6.2
click at [619, 192] on span "Continue" at bounding box center [613, 197] width 41 height 14
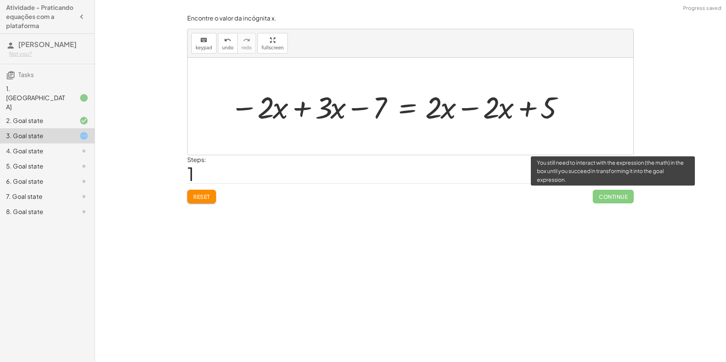
click at [604, 198] on span "Continue" at bounding box center [613, 197] width 41 height 14
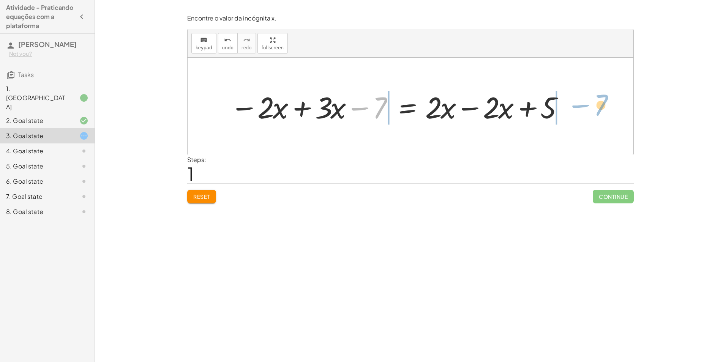
drag, startPoint x: 374, startPoint y: 110, endPoint x: 594, endPoint y: 107, distance: 219.9
click at [594, 107] on div "+ · 3 · x − 7 = + · 2 · x + 5 − 7 + · 3 · x − 7 = + 5 − · 2 · x + · 2 · x − · 2…" at bounding box center [411, 106] width 446 height 97
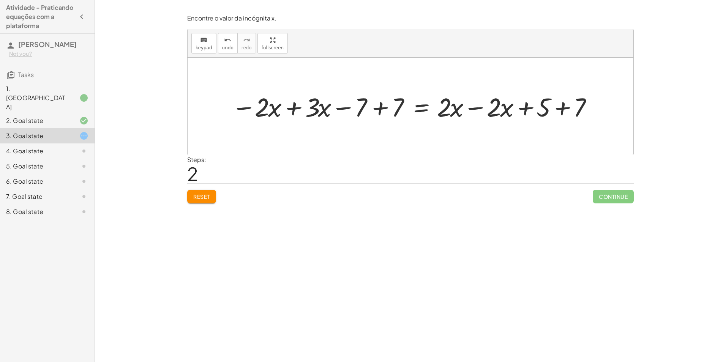
click at [605, 194] on span "Continue" at bounding box center [613, 197] width 41 height 14
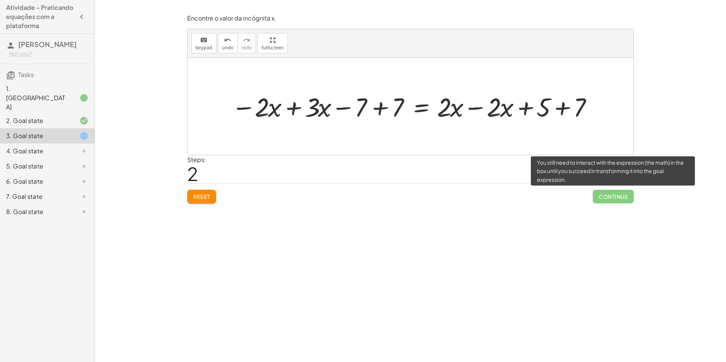
click at [605, 195] on span "Continue" at bounding box center [613, 197] width 41 height 14
drag, startPoint x: 605, startPoint y: 195, endPoint x: 530, endPoint y: 210, distance: 76.3
click at [530, 210] on div "Encontre o valor da incógnita x manipulando a equação. insert select one: Math …" at bounding box center [410, 181] width 631 height 362
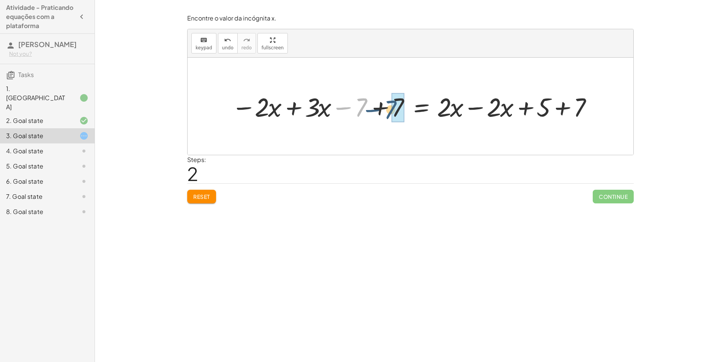
drag, startPoint x: 361, startPoint y: 111, endPoint x: 392, endPoint y: 113, distance: 30.8
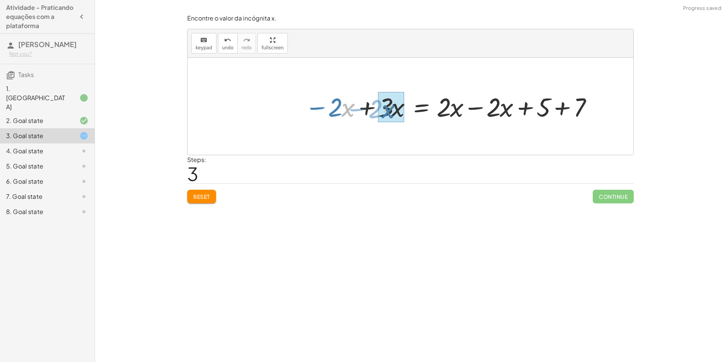
drag, startPoint x: 346, startPoint y: 109, endPoint x: 388, endPoint y: 111, distance: 42.2
click at [388, 111] on div at bounding box center [496, 106] width 216 height 34
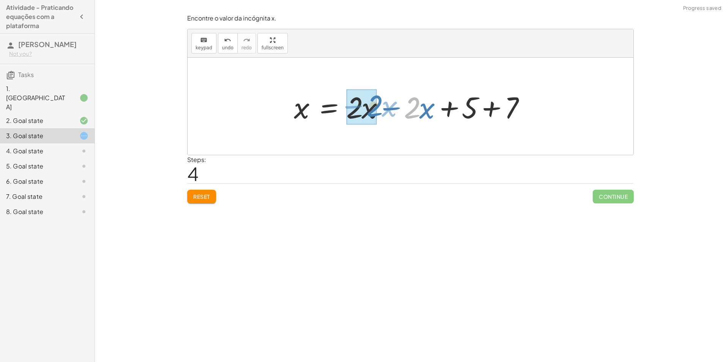
drag, startPoint x: 418, startPoint y: 115, endPoint x: 362, endPoint y: 105, distance: 56.6
click at [379, 113] on div at bounding box center [413, 106] width 246 height 39
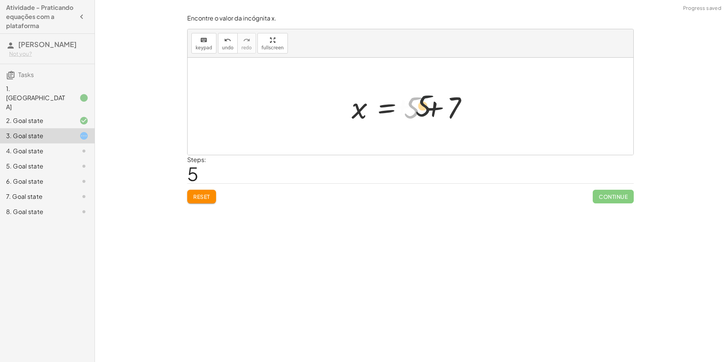
drag, startPoint x: 412, startPoint y: 110, endPoint x: 445, endPoint y: 108, distance: 33.5
click at [444, 107] on div at bounding box center [413, 106] width 131 height 39
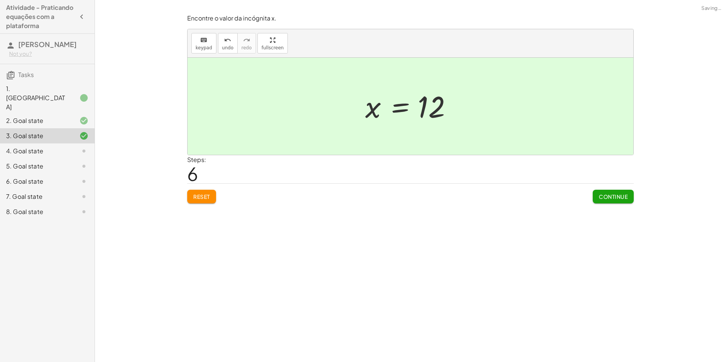
click at [610, 201] on button "Continue" at bounding box center [613, 197] width 41 height 14
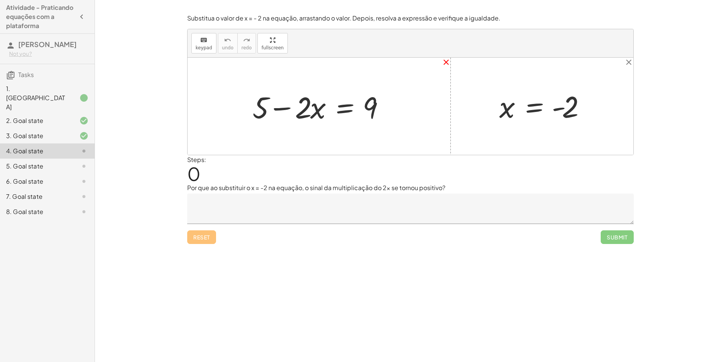
click at [442, 62] on icon "close" at bounding box center [446, 62] width 9 height 9
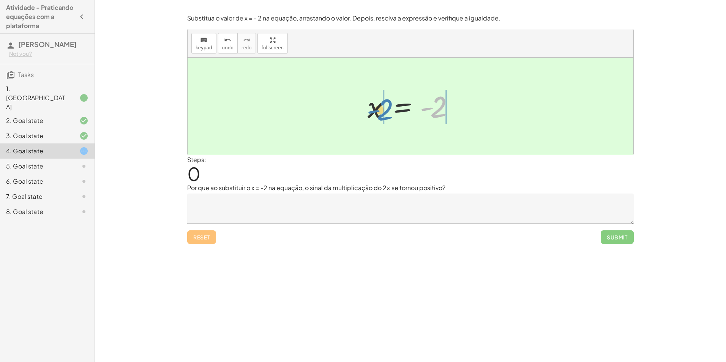
drag, startPoint x: 433, startPoint y: 107, endPoint x: 384, endPoint y: 110, distance: 49.4
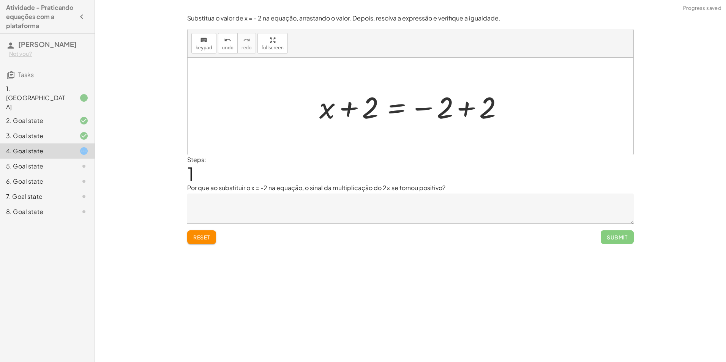
click at [201, 238] on span "Reset" at bounding box center [201, 237] width 17 height 7
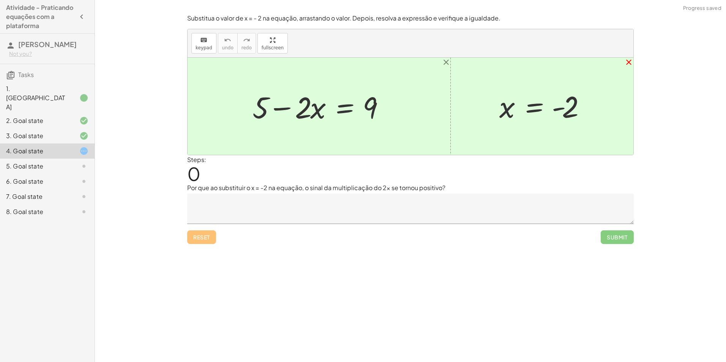
click at [627, 59] on icon "close" at bounding box center [628, 62] width 9 height 9
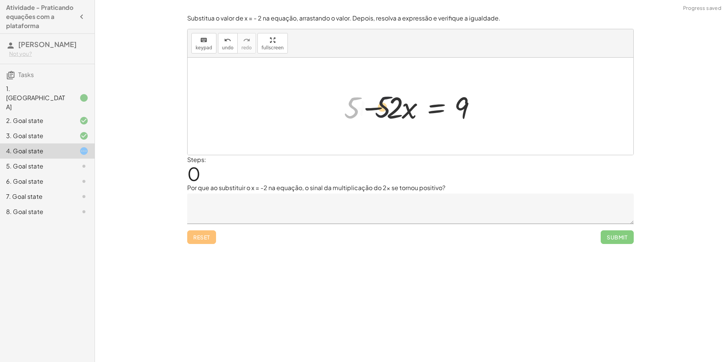
drag, startPoint x: 352, startPoint y: 110, endPoint x: 405, endPoint y: 109, distance: 52.4
click at [404, 109] on div at bounding box center [413, 106] width 146 height 39
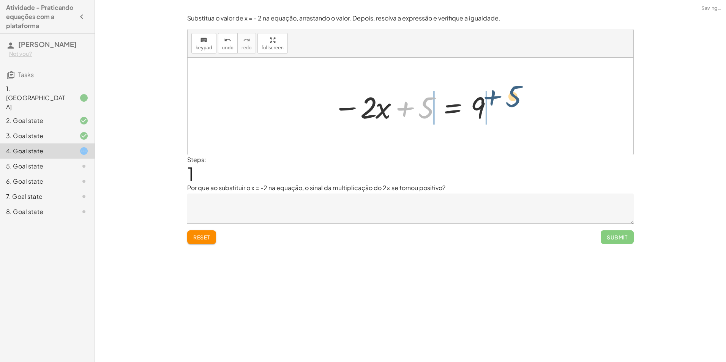
drag, startPoint x: 426, startPoint y: 111, endPoint x: 518, endPoint y: 104, distance: 92.6
click at [518, 104] on div "+ 5 − · 2 · x = 9 + 5 + 5 − · 2 · x = 9" at bounding box center [411, 106] width 446 height 97
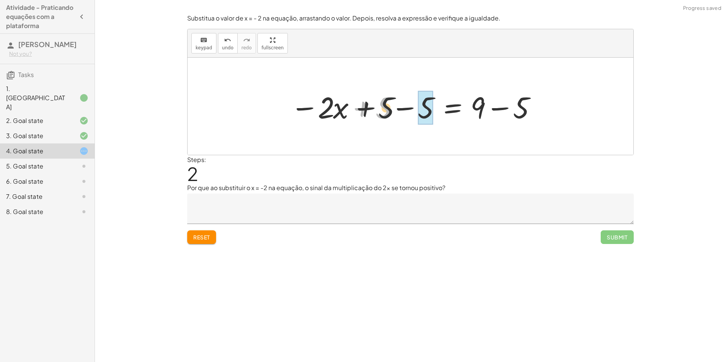
drag, startPoint x: 377, startPoint y: 113, endPoint x: 422, endPoint y: 112, distance: 44.4
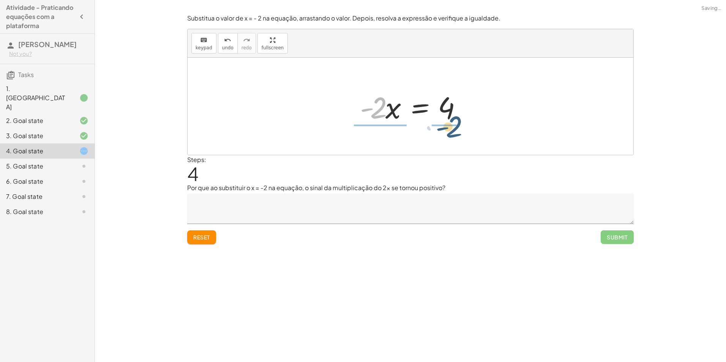
drag, startPoint x: 376, startPoint y: 111, endPoint x: 454, endPoint y: 130, distance: 80.1
click at [454, 130] on div "+ 5 − · 2 · x = 9 − · 2 · x + 5 = 9 − · 2 · x + 5 − 5 = + 9 − 5 − · 2 · x + 0 =…" at bounding box center [411, 106] width 446 height 97
drag, startPoint x: 378, startPoint y: 119, endPoint x: 373, endPoint y: 95, distance: 24.9
drag, startPoint x: 449, startPoint y: 117, endPoint x: 448, endPoint y: 94, distance: 22.8
click at [448, 94] on div at bounding box center [413, 106] width 102 height 58
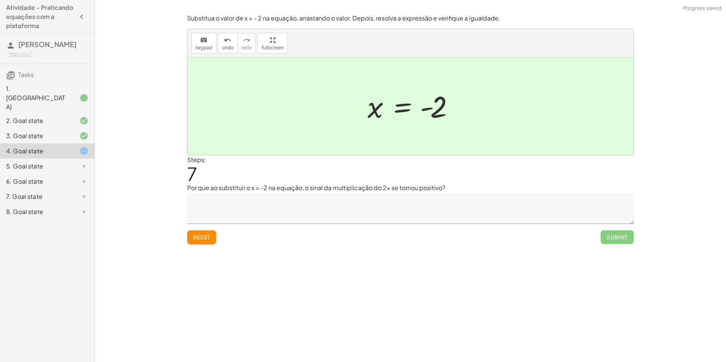
click at [77, 147] on div at bounding box center [77, 151] width 21 height 9
click at [629, 235] on span "Submit" at bounding box center [617, 238] width 33 height 14
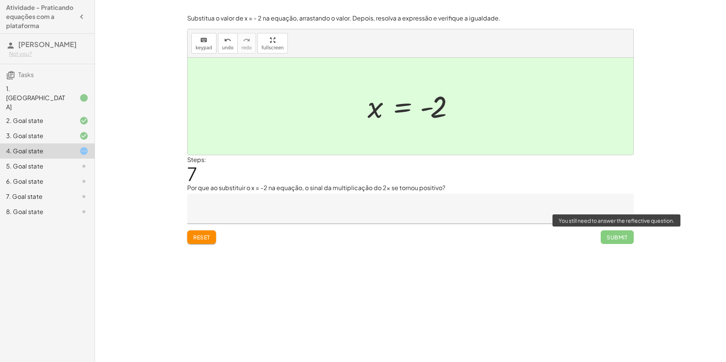
click at [629, 235] on span "Submit" at bounding box center [617, 238] width 33 height 14
click at [56, 131] on div "3. Goal state" at bounding box center [36, 135] width 61 height 9
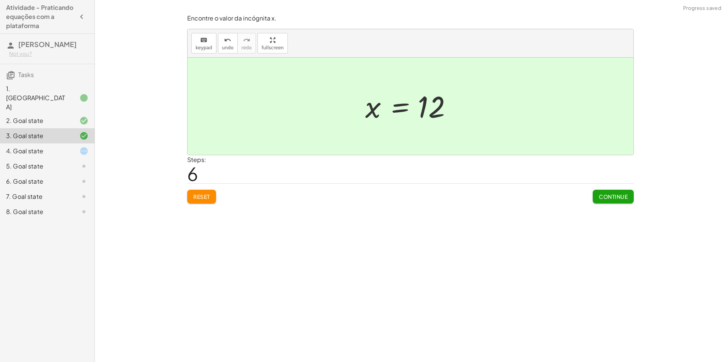
click at [60, 147] on div "4. Goal state" at bounding box center [36, 151] width 61 height 9
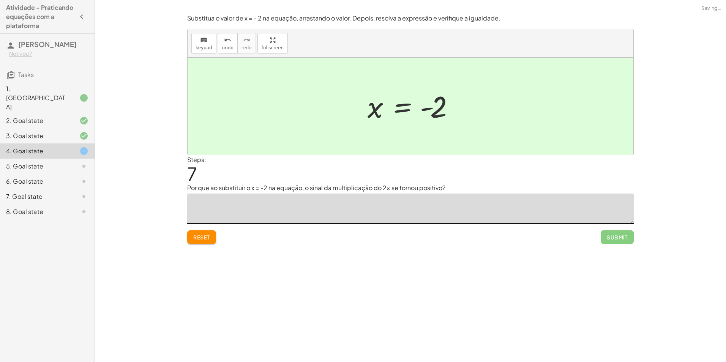
click at [236, 212] on textarea at bounding box center [410, 209] width 447 height 30
click at [201, 240] on span "Reset" at bounding box center [201, 237] width 17 height 7
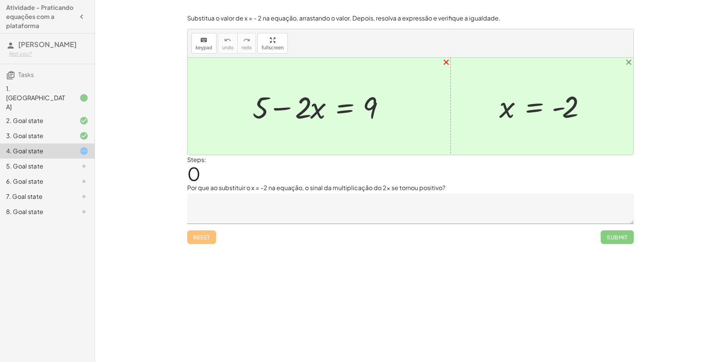
click at [448, 63] on icon "close" at bounding box center [446, 62] width 9 height 9
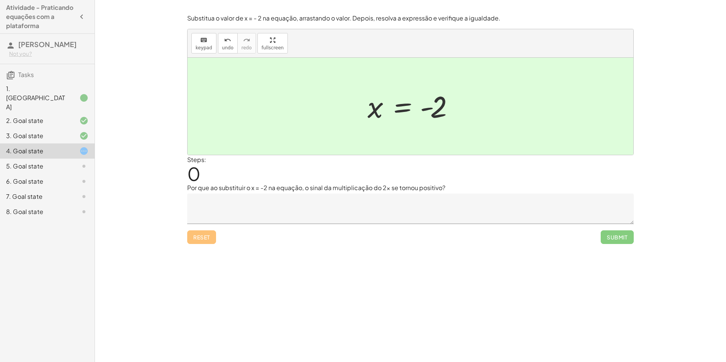
click at [207, 243] on div "Reset Submit" at bounding box center [410, 234] width 447 height 20
click at [204, 238] on div "Reset Submit" at bounding box center [410, 234] width 447 height 20
drag, startPoint x: 436, startPoint y: 93, endPoint x: 393, endPoint y: 105, distance: 45.2
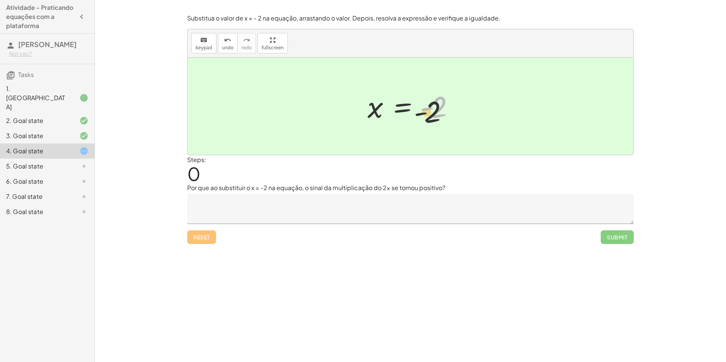
click at [396, 106] on div at bounding box center [413, 107] width 99 height 38
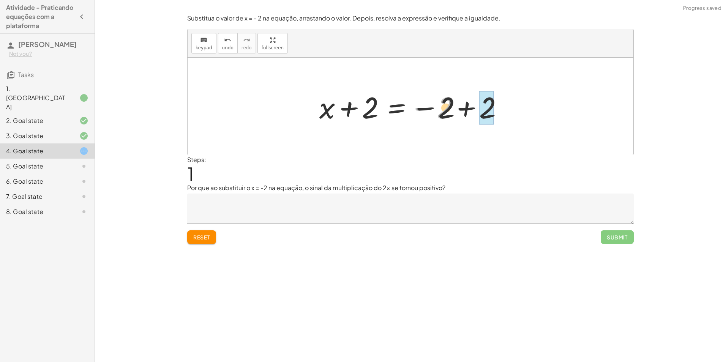
drag, startPoint x: 448, startPoint y: 110, endPoint x: 481, endPoint y: 110, distance: 33.0
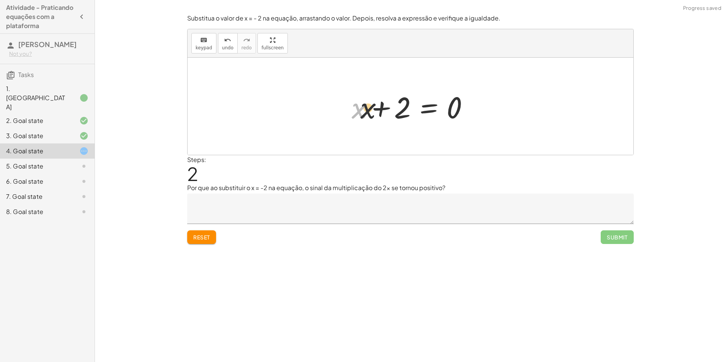
drag, startPoint x: 363, startPoint y: 111, endPoint x: 404, endPoint y: 110, distance: 40.6
click at [403, 110] on div at bounding box center [413, 106] width 131 height 39
drag, startPoint x: 403, startPoint y: 110, endPoint x: 471, endPoint y: 106, distance: 68.1
click at [471, 106] on div at bounding box center [413, 106] width 131 height 39
drag, startPoint x: 377, startPoint y: 111, endPoint x: 420, endPoint y: 111, distance: 43.3
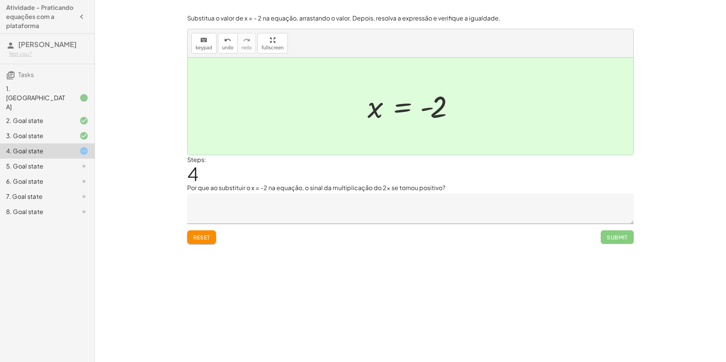
click at [204, 235] on span "Reset" at bounding box center [201, 237] width 17 height 7
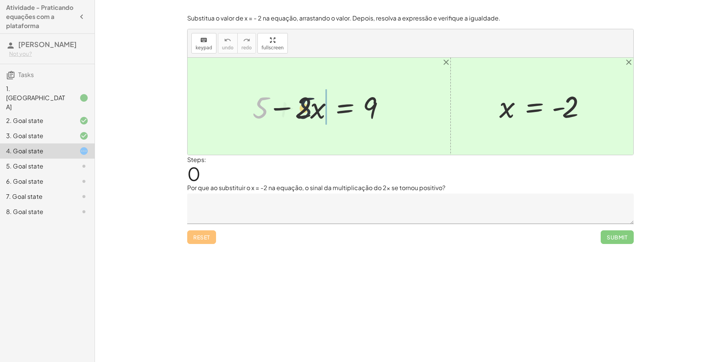
drag, startPoint x: 266, startPoint y: 109, endPoint x: 323, endPoint y: 110, distance: 57.0
click at [323, 110] on div at bounding box center [322, 106] width 146 height 39
drag, startPoint x: 301, startPoint y: 110, endPoint x: 404, endPoint y: 104, distance: 103.1
click at [404, 104] on div "+ 5 − · 2 · x = 9 + 5 + 5 − · 2 · x = 9 x = - 2" at bounding box center [411, 106] width 446 height 97
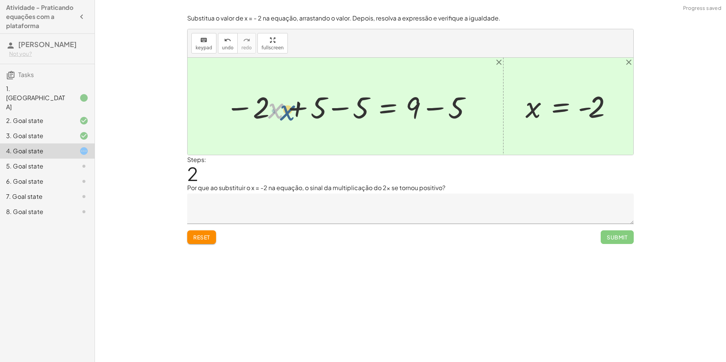
drag, startPoint x: 278, startPoint y: 109, endPoint x: 283, endPoint y: 109, distance: 5.0
click at [283, 110] on div at bounding box center [348, 106] width 253 height 39
drag, startPoint x: 311, startPoint y: 107, endPoint x: 347, endPoint y: 105, distance: 36.9
click at [346, 105] on div at bounding box center [348, 106] width 253 height 39
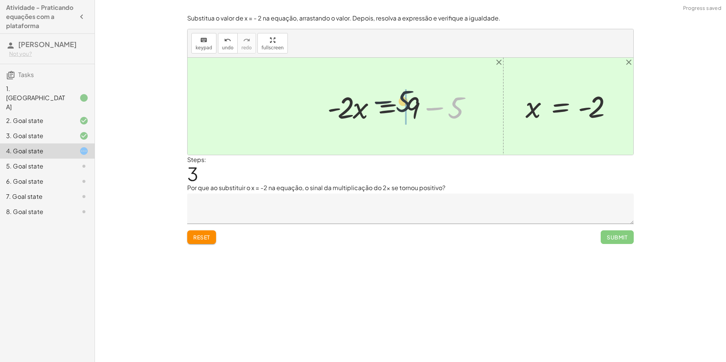
drag, startPoint x: 455, startPoint y: 113, endPoint x: 398, endPoint y: 106, distance: 56.7
click at [399, 106] on div at bounding box center [402, 106] width 156 height 39
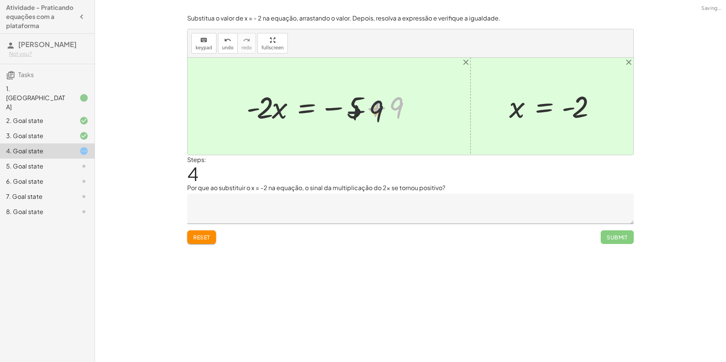
drag, startPoint x: 397, startPoint y: 106, endPoint x: 362, endPoint y: 107, distance: 35.4
click at [362, 108] on div at bounding box center [332, 106] width 178 height 39
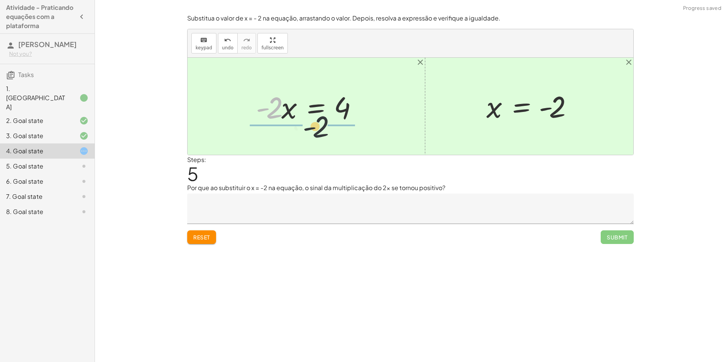
drag, startPoint x: 275, startPoint y: 111, endPoint x: 351, endPoint y: 131, distance: 78.6
click at [351, 131] on div "+ 5 − · 2 · x = 9 − · 2 · x + 5 = 9 − · 2 · x + 5 − 5 = + 9 − 5 − · 2 · x + 0 =…" at bounding box center [411, 106] width 446 height 97
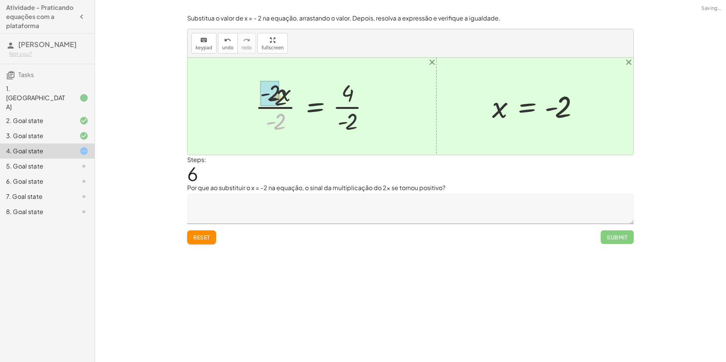
drag, startPoint x: 279, startPoint y: 104, endPoint x: 281, endPoint y: 87, distance: 17.9
click at [281, 87] on div at bounding box center [314, 106] width 127 height 58
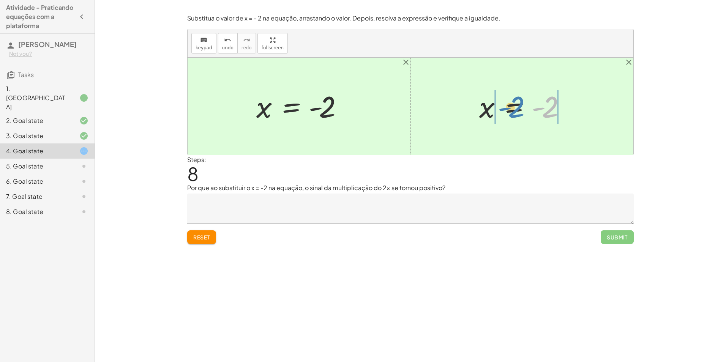
drag, startPoint x: 549, startPoint y: 109, endPoint x: 500, endPoint y: 109, distance: 49.0
click at [500, 109] on div at bounding box center [524, 107] width 99 height 38
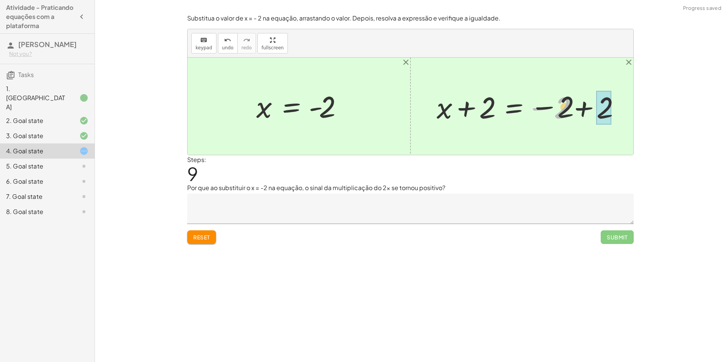
drag, startPoint x: 564, startPoint y: 112, endPoint x: 591, endPoint y: 109, distance: 27.1
click at [591, 109] on div at bounding box center [531, 106] width 196 height 39
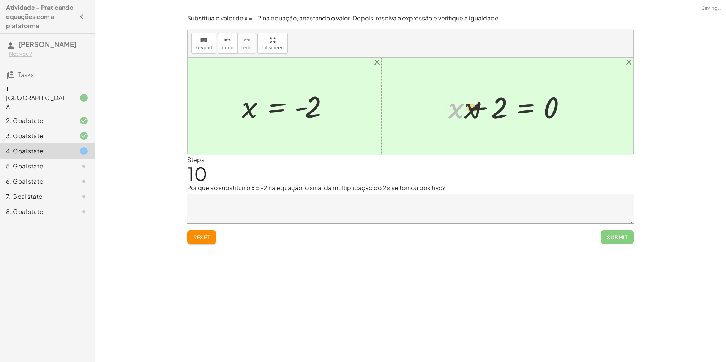
drag, startPoint x: 458, startPoint y: 110, endPoint x: 501, endPoint y: 109, distance: 42.9
click at [501, 109] on div at bounding box center [510, 106] width 131 height 39
drag, startPoint x: 456, startPoint y: 112, endPoint x: 583, endPoint y: 98, distance: 127.2
click at [583, 98] on div "+ 5 − · 2 · x = 9 − · 2 · x + 5 = 9 − · 2 · x + 5 − 5 = + 9 − 5 − · 2 · x + 0 =…" at bounding box center [411, 106] width 446 height 97
drag, startPoint x: 423, startPoint y: 111, endPoint x: 386, endPoint y: 112, distance: 36.5
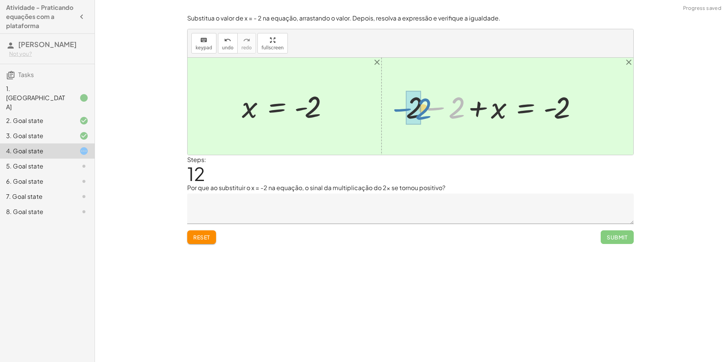
click at [386, 112] on div "+ 5 − · 2 · x = 9 − · 2 · x + 5 = 9 − · 2 · x + 5 − 5 = + 9 − 5 − · 2 · x + 0 =…" at bounding box center [411, 106] width 446 height 97
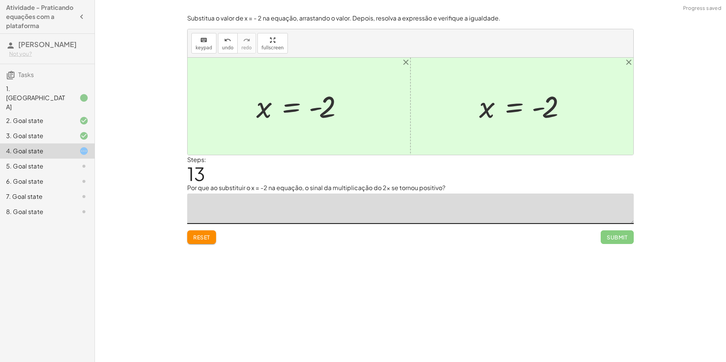
click at [391, 211] on textarea at bounding box center [410, 209] width 447 height 30
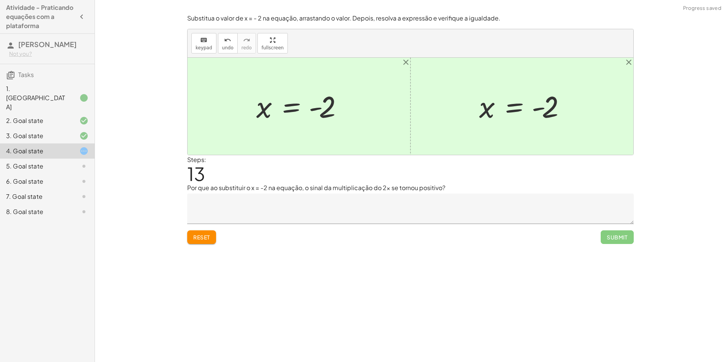
click at [0, 0] on div "Substitua o valor de x = - 2 na equação, arrastando o valor. Depois, resolva a …" at bounding box center [0, 0] width 0 height 0
drag, startPoint x: 619, startPoint y: 245, endPoint x: 612, endPoint y: 240, distance: 9.1
click at [612, 240] on span "Submit" at bounding box center [617, 238] width 33 height 14
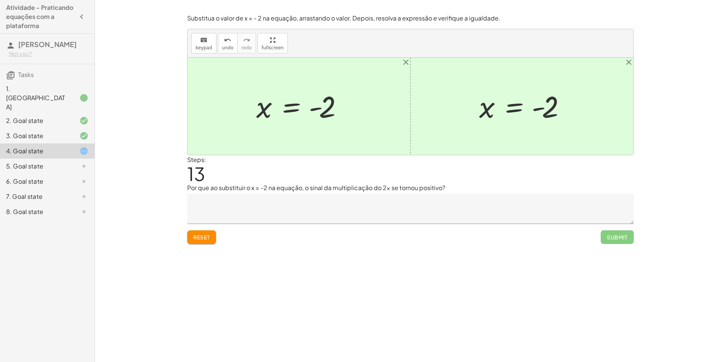
click at [408, 265] on div "Encontre o valor da incógnita x manipulando a equação. insert select one: Math …" at bounding box center [410, 181] width 631 height 362
click at [202, 238] on span "Reset" at bounding box center [201, 237] width 17 height 7
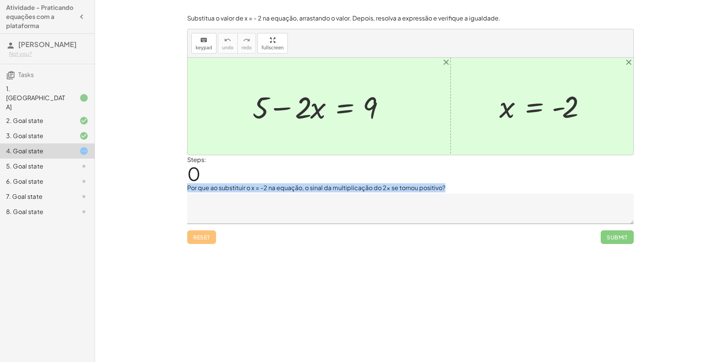
drag, startPoint x: 185, startPoint y: 188, endPoint x: 488, endPoint y: 186, distance: 303.1
click at [0, 0] on div "Substitua o valor de x = - 2 na equação, arrastando o valor. Depois, resolva a …" at bounding box center [0, 0] width 0 height 0
copy p "Por que ao substituir o x = -2 na equação, o sinal da multiplicação do 2x se to…"
click at [707, 154] on div "Encontre o valor da incógnita x manipulando a equação. insert select one: Math …" at bounding box center [410, 181] width 631 height 362
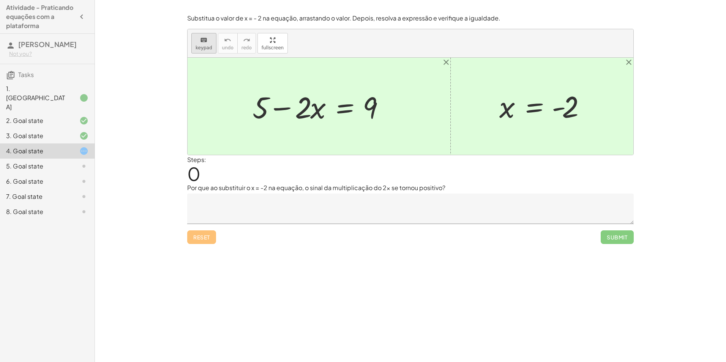
click at [195, 51] on button "keyboard keypad" at bounding box center [203, 43] width 25 height 21
drag, startPoint x: 256, startPoint y: 111, endPoint x: 301, endPoint y: 108, distance: 44.9
drag, startPoint x: 562, startPoint y: 112, endPoint x: 551, endPoint y: 110, distance: 11.2
click at [572, 138] on div at bounding box center [411, 106] width 446 height 97
click at [461, 118] on div at bounding box center [411, 106] width 446 height 97
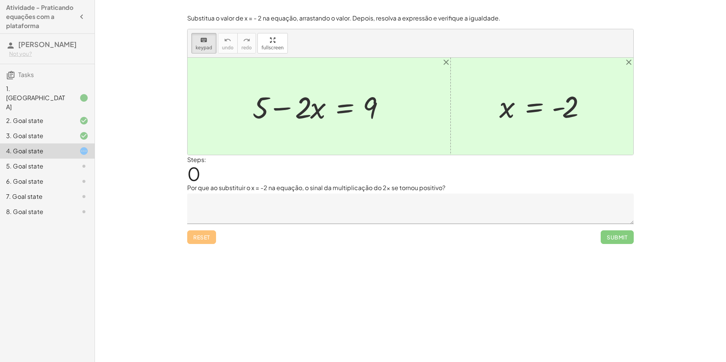
click at [34, 189] on div "5. Goal state" at bounding box center [47, 196] width 95 height 15
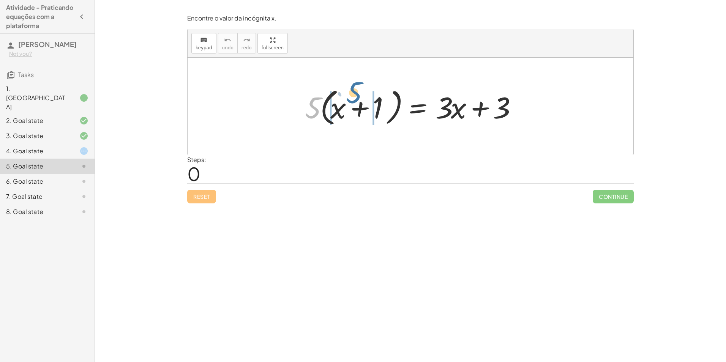
drag, startPoint x: 316, startPoint y: 106, endPoint x: 358, endPoint y: 91, distance: 44.8
click at [358, 91] on div at bounding box center [413, 107] width 224 height 44
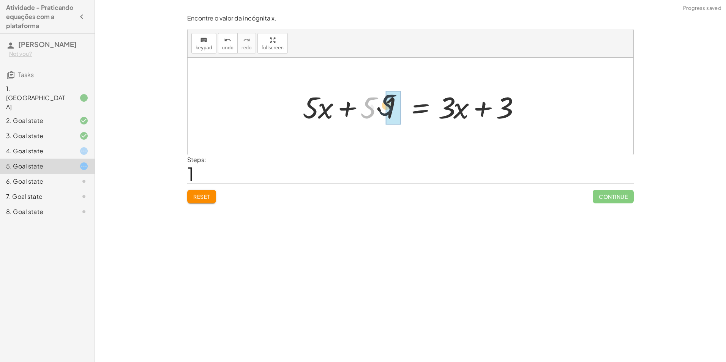
drag, startPoint x: 370, startPoint y: 105, endPoint x: 387, endPoint y: 104, distance: 17.2
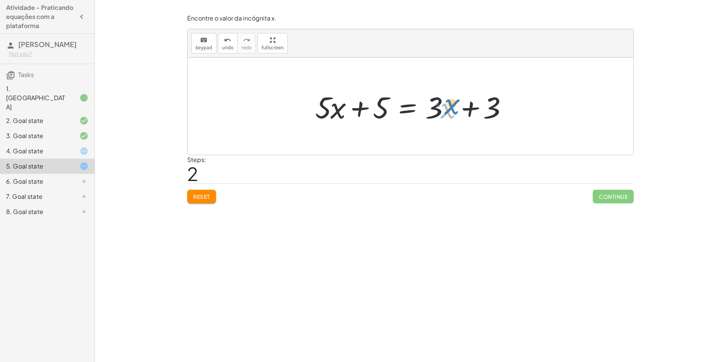
drag, startPoint x: 443, startPoint y: 107, endPoint x: 445, endPoint y: 103, distance: 4.9
click at [445, 103] on div at bounding box center [413, 106] width 204 height 39
drag, startPoint x: 439, startPoint y: 109, endPoint x: 447, endPoint y: 100, distance: 12.4
click at [447, 99] on div at bounding box center [413, 106] width 204 height 39
click at [441, 112] on div at bounding box center [413, 106] width 204 height 39
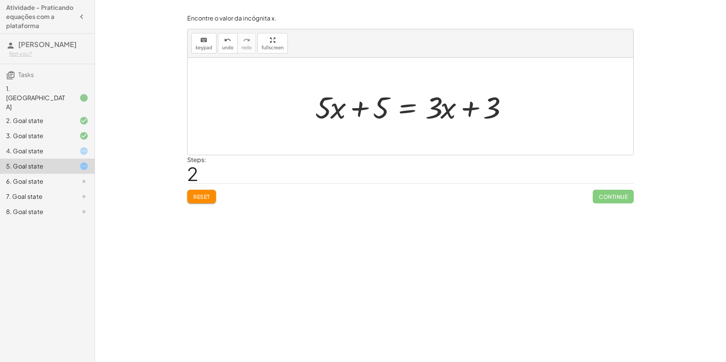
drag, startPoint x: 438, startPoint y: 133, endPoint x: 441, endPoint y: 92, distance: 40.7
click at [441, 92] on div "· 5 · ( + x + 1 ) = + · 3 · x + 3 + · 5 · x + · 5 · 1 = + · 3 · x + 3 + x + = +…" at bounding box center [411, 106] width 446 height 97
drag, startPoint x: 442, startPoint y: 88, endPoint x: 436, endPoint y: 101, distance: 14.0
click at [436, 101] on div at bounding box center [413, 106] width 204 height 39
drag, startPoint x: 441, startPoint y: 109, endPoint x: 431, endPoint y: 107, distance: 9.7
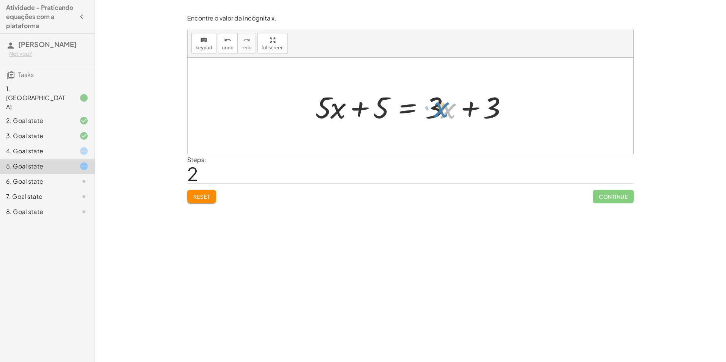
click at [431, 107] on div at bounding box center [413, 106] width 204 height 39
drag, startPoint x: 437, startPoint y: 107, endPoint x: 443, endPoint y: 106, distance: 6.6
click at [443, 106] on div at bounding box center [413, 106] width 204 height 39
drag, startPoint x: 451, startPoint y: 111, endPoint x: 444, endPoint y: 109, distance: 7.6
click at [442, 108] on div at bounding box center [413, 106] width 204 height 39
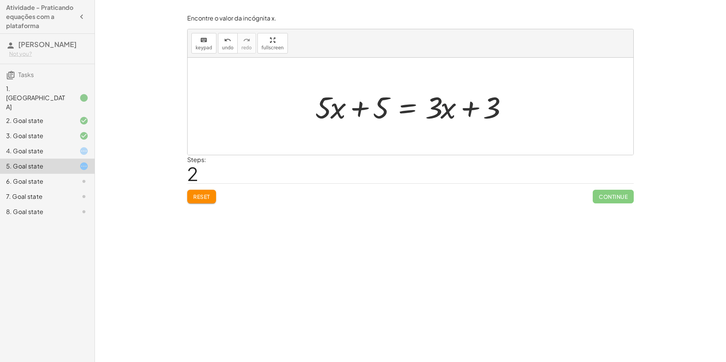
click at [437, 108] on div at bounding box center [413, 106] width 204 height 39
click at [438, 108] on div at bounding box center [413, 106] width 204 height 39
drag, startPoint x: 439, startPoint y: 109, endPoint x: 445, endPoint y: 114, distance: 8.1
click at [445, 116] on div at bounding box center [413, 106] width 204 height 39
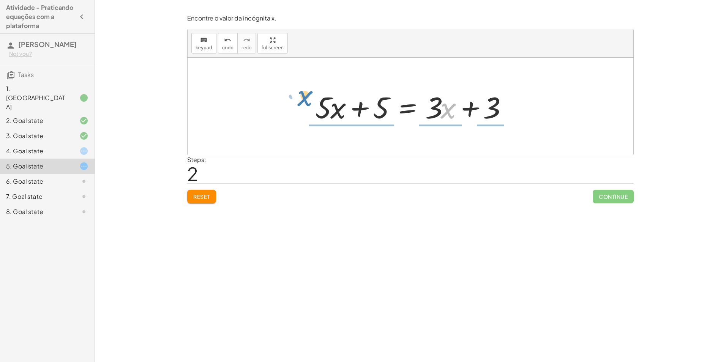
drag, startPoint x: 445, startPoint y: 114, endPoint x: 297, endPoint y: 101, distance: 149.4
click at [297, 101] on div "· 5 · ( + x + 1 ) = + · 3 · x + 3 + · 5 · x + · 5 · 1 = + · 3 · x + 3 · x + x +…" at bounding box center [411, 106] width 446 height 97
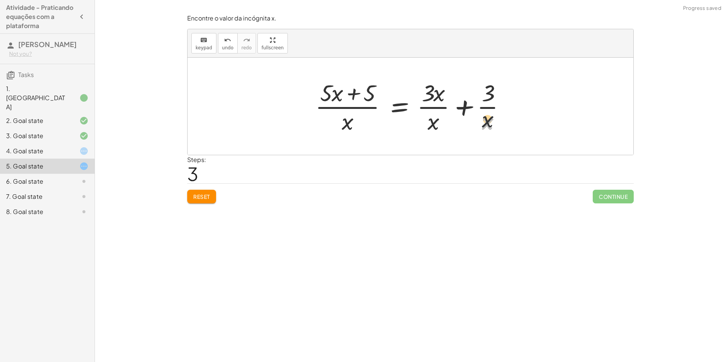
drag, startPoint x: 488, startPoint y: 123, endPoint x: 489, endPoint y: 98, distance: 24.7
click at [489, 98] on div at bounding box center [413, 106] width 204 height 58
drag, startPoint x: 492, startPoint y: 94, endPoint x: 486, endPoint y: 138, distance: 44.7
click at [486, 139] on div "· 5 · ( + x + 1 ) = + · 3 · x + 3 + · 5 · x + · 5 · 1 = + · 3 · x + 3 + · 5 · x…" at bounding box center [411, 106] width 446 height 97
click at [201, 203] on button "Reset" at bounding box center [201, 197] width 29 height 14
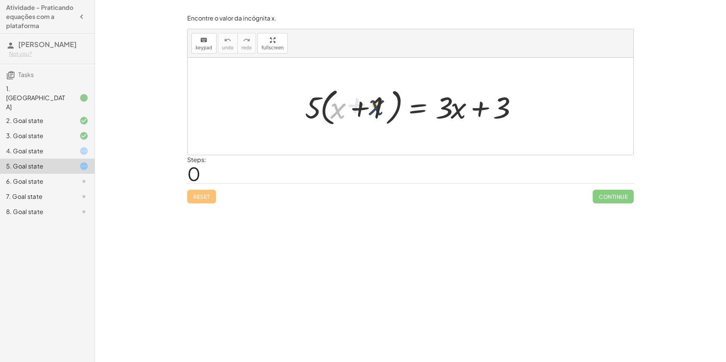
drag, startPoint x: 354, startPoint y: 109, endPoint x: 375, endPoint y: 106, distance: 21.5
click at [375, 106] on div at bounding box center [413, 107] width 224 height 44
drag, startPoint x: 315, startPoint y: 108, endPoint x: 343, endPoint y: 98, distance: 29.6
click at [343, 98] on div at bounding box center [413, 107] width 224 height 44
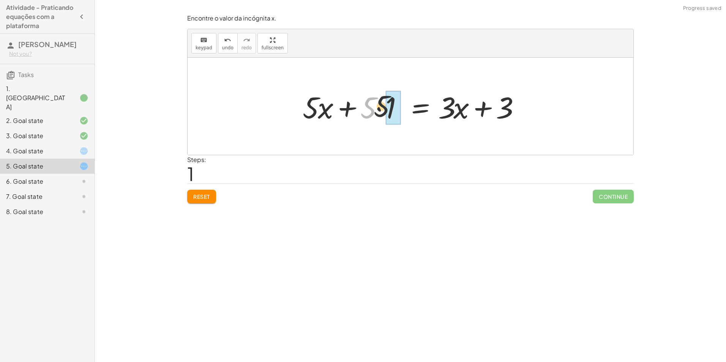
drag, startPoint x: 373, startPoint y: 112, endPoint x: 392, endPoint y: 109, distance: 19.2
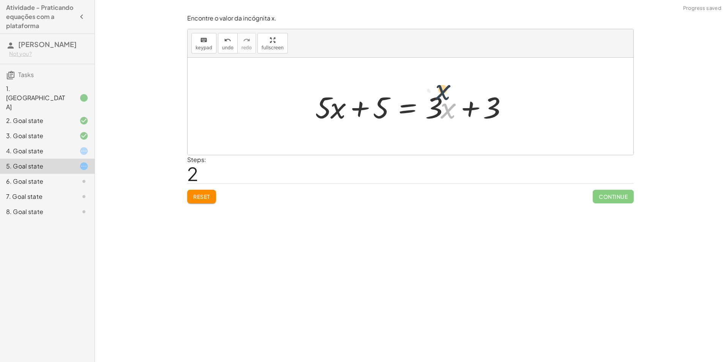
drag, startPoint x: 443, startPoint y: 111, endPoint x: 393, endPoint y: 104, distance: 50.1
click at [437, 93] on div at bounding box center [413, 106] width 204 height 39
drag, startPoint x: 331, startPoint y: 113, endPoint x: 321, endPoint y: 118, distance: 11.7
click at [321, 118] on div at bounding box center [413, 106] width 204 height 39
drag, startPoint x: 306, startPoint y: 109, endPoint x: 335, endPoint y: 111, distance: 28.9
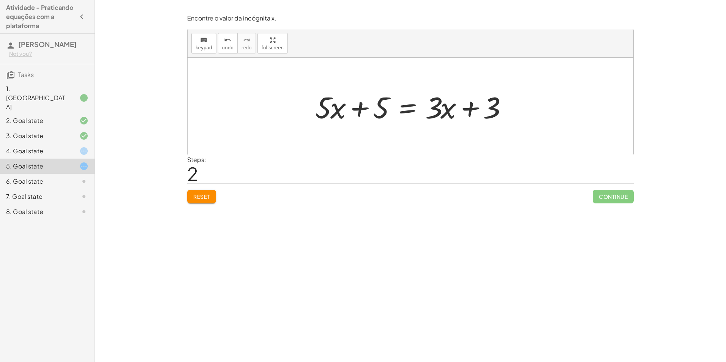
click at [335, 111] on div "· 5 · ( + x + 1 ) = + · 3 · x + 3 + · 5 · x + · 5 · 1 = + · 3 · x + 3 · x + x +…" at bounding box center [410, 106] width 213 height 43
drag, startPoint x: 330, startPoint y: 120, endPoint x: 275, endPoint y: 145, distance: 60.3
click at [275, 145] on div at bounding box center [411, 106] width 446 height 97
drag, startPoint x: 491, startPoint y: 107, endPoint x: 377, endPoint y: 109, distance: 114.7
click at [377, 109] on div at bounding box center [413, 106] width 204 height 39
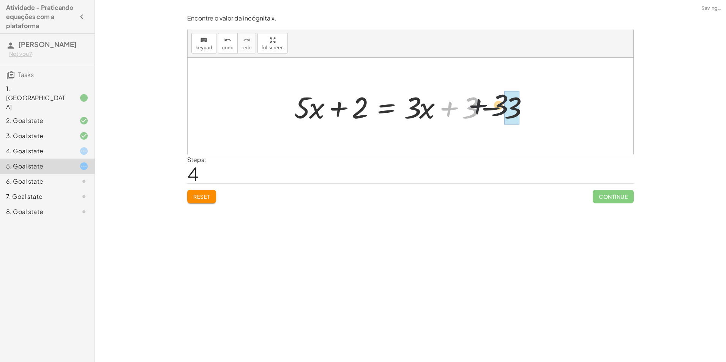
drag, startPoint x: 472, startPoint y: 112, endPoint x: 513, endPoint y: 110, distance: 41.1
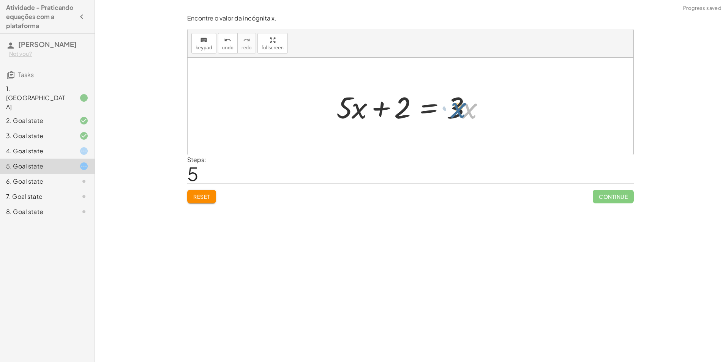
drag, startPoint x: 464, startPoint y: 108, endPoint x: 474, endPoint y: 111, distance: 9.5
click at [474, 111] on div at bounding box center [413, 106] width 161 height 39
drag, startPoint x: 461, startPoint y: 106, endPoint x: 477, endPoint y: 114, distance: 17.0
click at [477, 114] on div at bounding box center [413, 106] width 161 height 39
drag, startPoint x: 348, startPoint y: 111, endPoint x: 361, endPoint y: 112, distance: 12.9
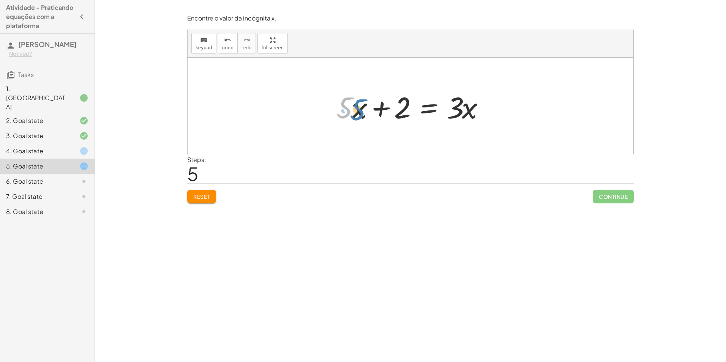
click at [361, 112] on div at bounding box center [413, 106] width 161 height 39
drag, startPoint x: 361, startPoint y: 112, endPoint x: 351, endPoint y: 110, distance: 9.7
click at [351, 111] on div at bounding box center [413, 106] width 161 height 39
click at [351, 110] on div at bounding box center [413, 106] width 161 height 39
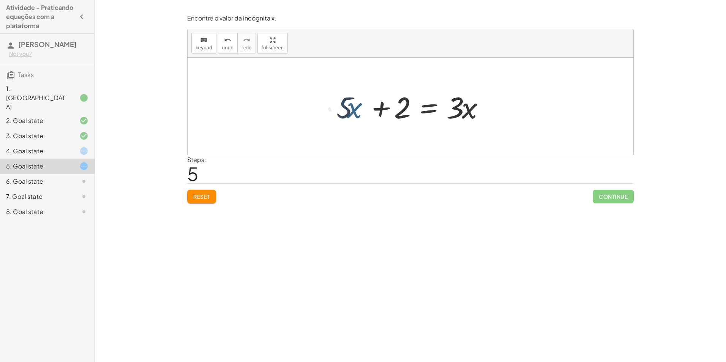
click at [350, 109] on div at bounding box center [413, 106] width 161 height 39
drag, startPoint x: 308, startPoint y: 91, endPoint x: 390, endPoint y: 106, distance: 83.4
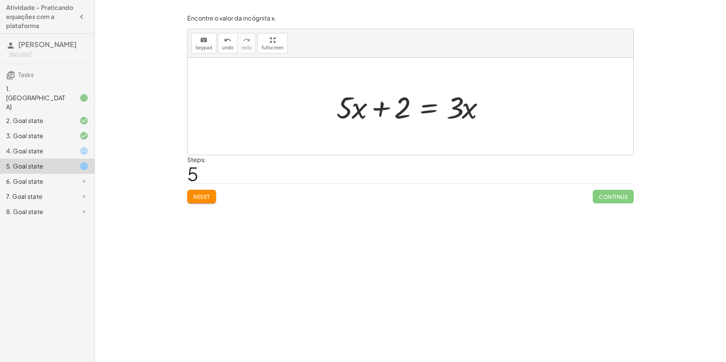
click at [350, 111] on div "· 5 · ( + x + 1 ) = + · 3 · x + 3 + · 5 · x + · 5 · 1 = + · 3 · x + 3 + · 5 · x…" at bounding box center [411, 106] width 446 height 97
drag, startPoint x: 465, startPoint y: 112, endPoint x: 279, endPoint y: 102, distance: 186.3
drag, startPoint x: 482, startPoint y: 107, endPoint x: 522, endPoint y: 108, distance: 39.5
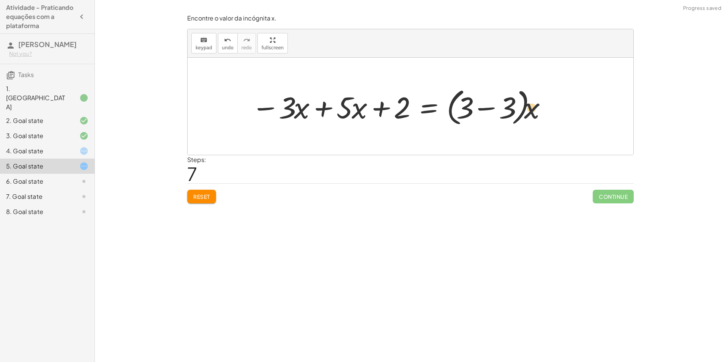
drag, startPoint x: 532, startPoint y: 112, endPoint x: 501, endPoint y: 98, distance: 35.0
click at [501, 98] on div at bounding box center [400, 107] width 304 height 44
drag, startPoint x: 518, startPoint y: 109, endPoint x: 463, endPoint y: 107, distance: 54.7
click at [463, 107] on div at bounding box center [397, 106] width 299 height 39
drag, startPoint x: 488, startPoint y: 110, endPoint x: 501, endPoint y: 106, distance: 13.0
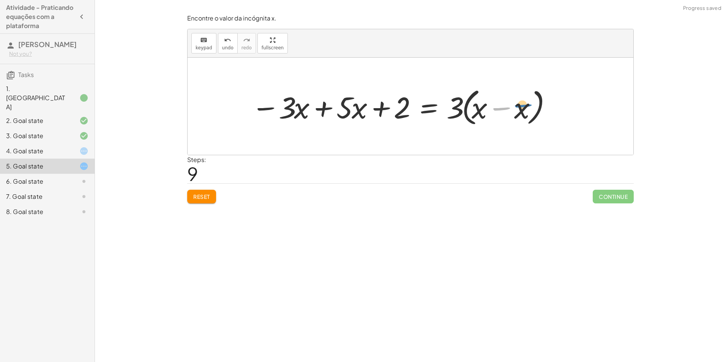
click at [501, 106] on div at bounding box center [400, 107] width 304 height 44
drag, startPoint x: 521, startPoint y: 109, endPoint x: 481, endPoint y: 109, distance: 40.6
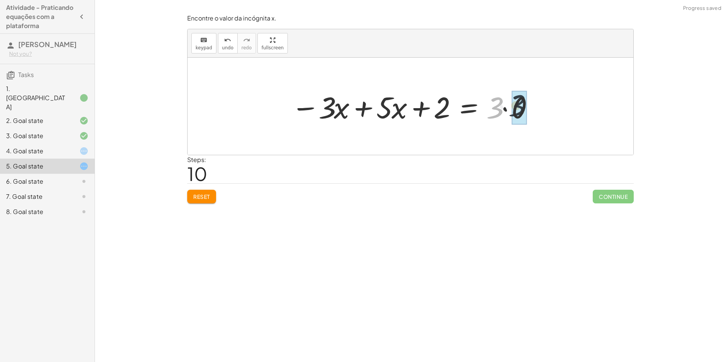
drag, startPoint x: 489, startPoint y: 110, endPoint x: 513, endPoint y: 107, distance: 24.4
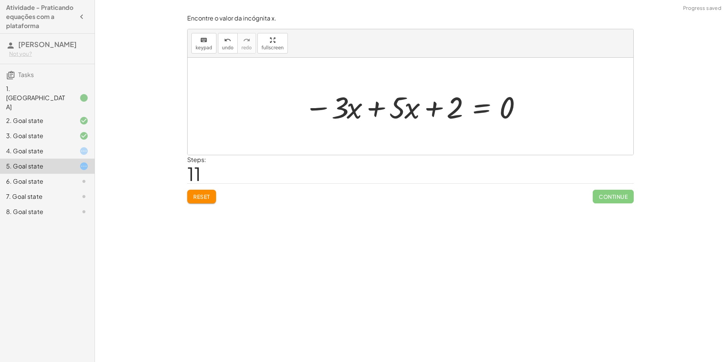
click at [208, 200] on span "Reset" at bounding box center [201, 196] width 17 height 7
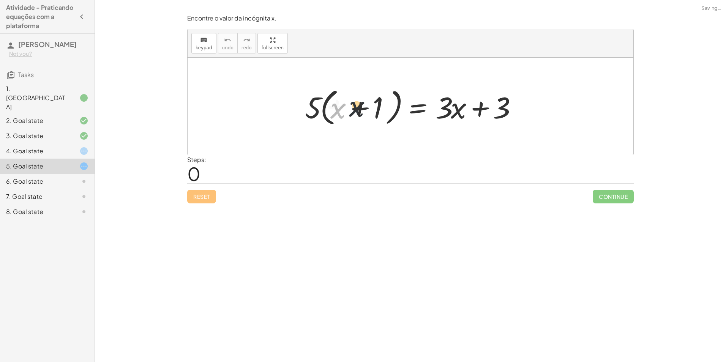
click at [338, 116] on div at bounding box center [413, 107] width 224 height 44
drag, startPoint x: 317, startPoint y: 110, endPoint x: 354, endPoint y: 98, distance: 38.8
click at [352, 98] on div at bounding box center [413, 107] width 224 height 44
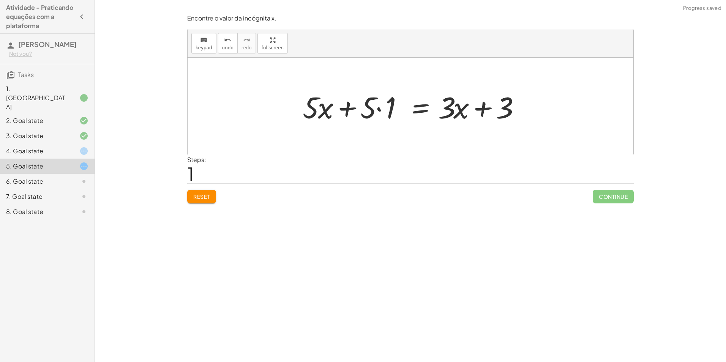
drag, startPoint x: 362, startPoint y: 111, endPoint x: 381, endPoint y: 109, distance: 19.0
click at [381, 109] on div at bounding box center [413, 106] width 229 height 39
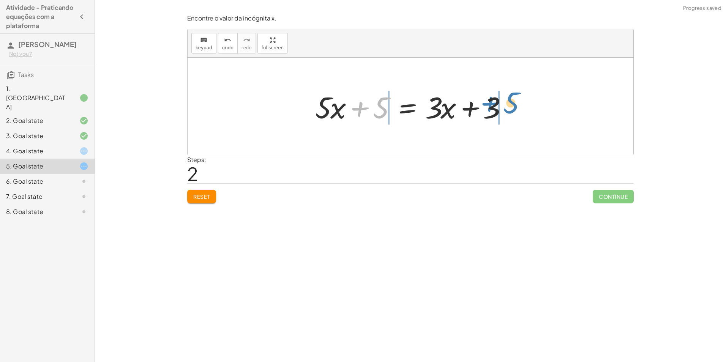
drag, startPoint x: 363, startPoint y: 111, endPoint x: 494, endPoint y: 107, distance: 131.1
click at [494, 107] on div at bounding box center [413, 106] width 204 height 39
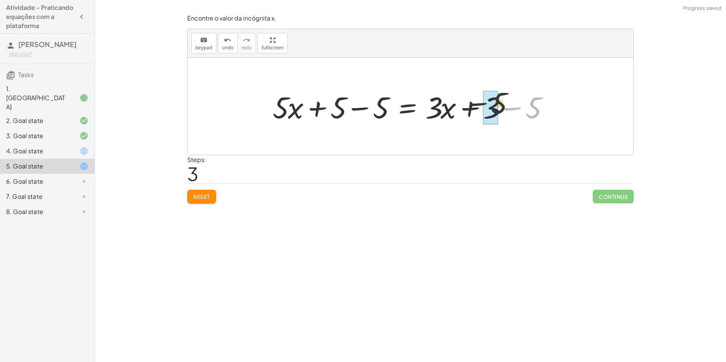
drag, startPoint x: 531, startPoint y: 116, endPoint x: 487, endPoint y: 110, distance: 44.9
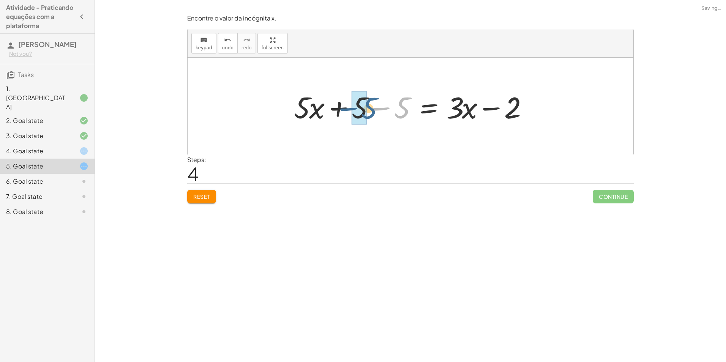
drag, startPoint x: 382, startPoint y: 110, endPoint x: 351, endPoint y: 109, distance: 31.5
click at [351, 109] on div at bounding box center [413, 106] width 246 height 39
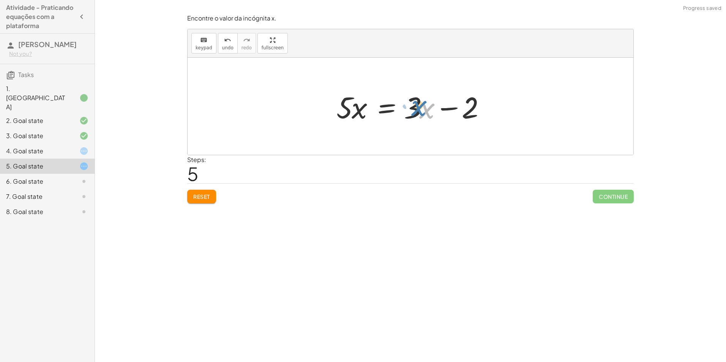
drag, startPoint x: 423, startPoint y: 110, endPoint x: 418, endPoint y: 110, distance: 5.7
click at [417, 110] on div at bounding box center [413, 106] width 161 height 39
drag, startPoint x: 418, startPoint y: 110, endPoint x: 412, endPoint y: 107, distance: 6.6
click at [412, 107] on div at bounding box center [413, 106] width 161 height 39
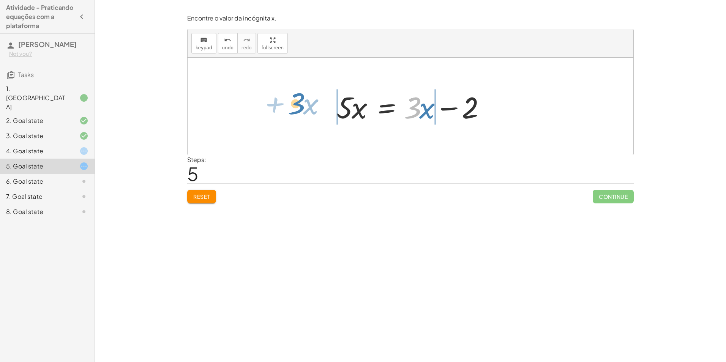
drag, startPoint x: 411, startPoint y: 117, endPoint x: 295, endPoint y: 113, distance: 116.3
click at [295, 113] on div "· 5 · ( + x + 1 ) = + · 3 · x + 3 + · 5 · x + · 5 · 1 = + · 3 · x + 3 + · 5 · x…" at bounding box center [411, 106] width 446 height 97
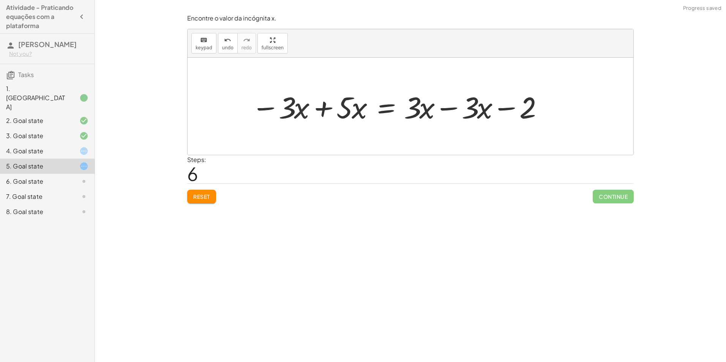
click at [311, 110] on div at bounding box center [397, 106] width 299 height 39
drag, startPoint x: 294, startPoint y: 109, endPoint x: 314, endPoint y: 105, distance: 20.1
click at [314, 105] on div at bounding box center [411, 106] width 446 height 97
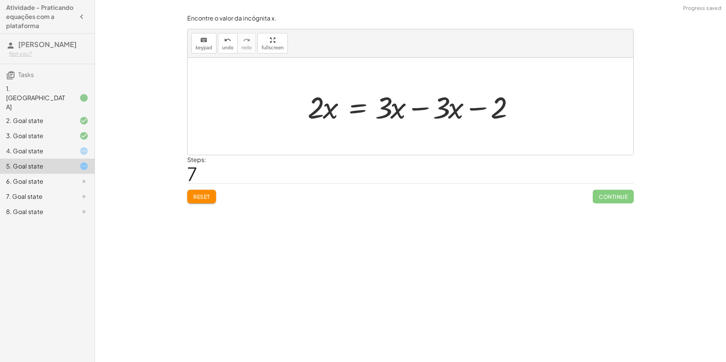
click at [447, 100] on div at bounding box center [413, 106] width 219 height 39
drag, startPoint x: 447, startPoint y: 107, endPoint x: 399, endPoint y: 107, distance: 47.5
click at [399, 107] on div at bounding box center [413, 106] width 219 height 39
click at [205, 196] on span "Reset" at bounding box center [201, 196] width 17 height 7
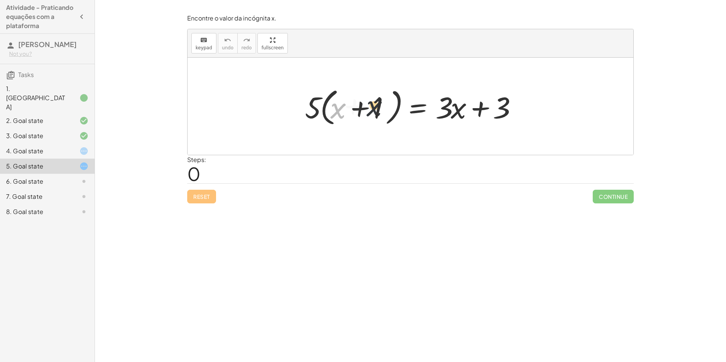
drag, startPoint x: 335, startPoint y: 109, endPoint x: 379, endPoint y: 92, distance: 47.3
click at [379, 99] on div at bounding box center [413, 107] width 224 height 44
click at [211, 199] on button "Reset" at bounding box center [201, 197] width 29 height 14
drag, startPoint x: 310, startPoint y: 113, endPoint x: 338, endPoint y: 112, distance: 28.1
click at [338, 112] on div at bounding box center [413, 107] width 224 height 44
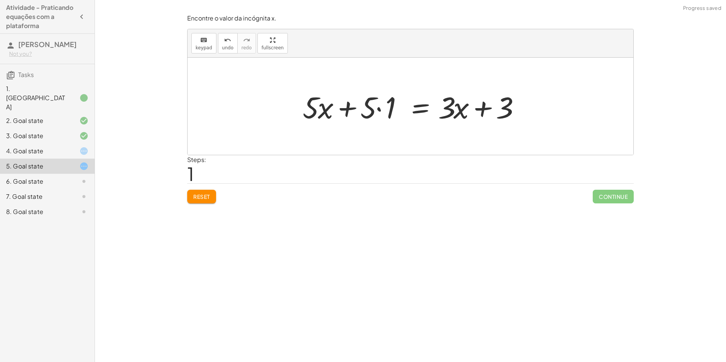
click at [78, 147] on div at bounding box center [77, 151] width 21 height 9
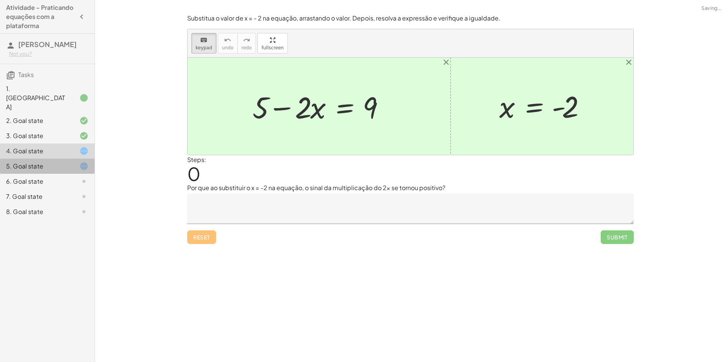
click at [69, 162] on div at bounding box center [77, 166] width 21 height 9
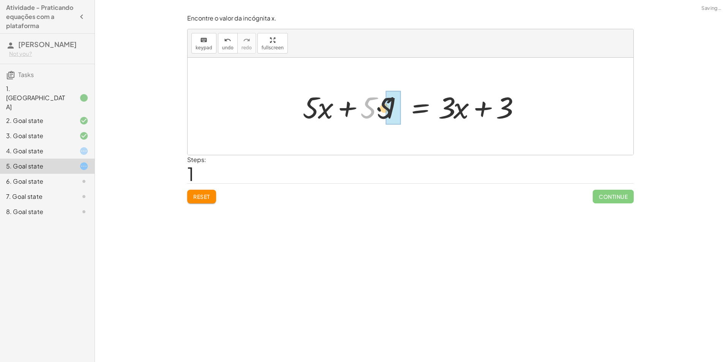
drag, startPoint x: 375, startPoint y: 109, endPoint x: 393, endPoint y: 110, distance: 17.9
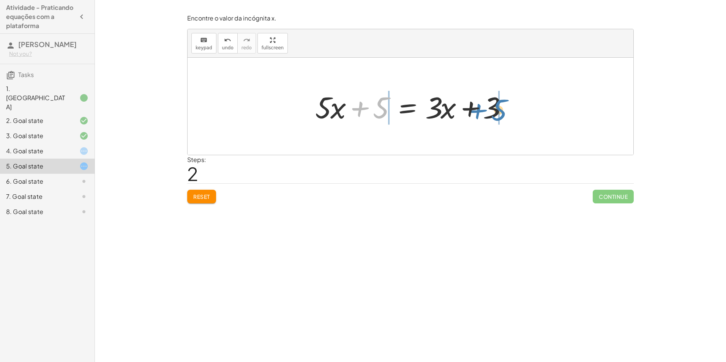
drag, startPoint x: 363, startPoint y: 110, endPoint x: 488, endPoint y: 115, distance: 124.7
click at [488, 115] on div at bounding box center [413, 106] width 204 height 39
drag, startPoint x: 365, startPoint y: 110, endPoint x: 335, endPoint y: 109, distance: 30.0
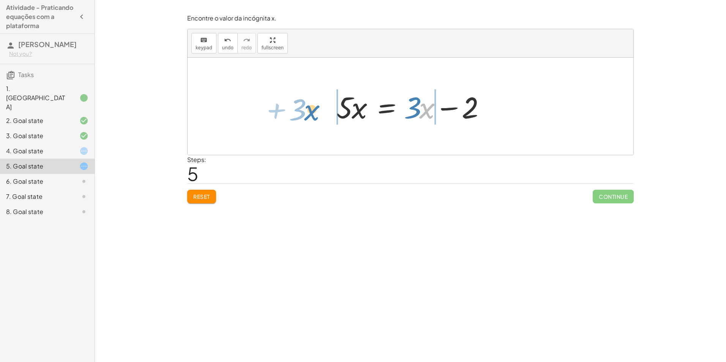
drag, startPoint x: 424, startPoint y: 112, endPoint x: 312, endPoint y: 112, distance: 112.4
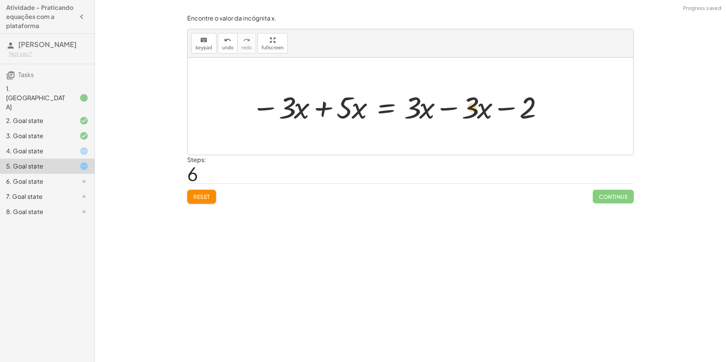
click at [481, 104] on div at bounding box center [397, 106] width 299 height 39
drag, startPoint x: 472, startPoint y: 104, endPoint x: 400, endPoint y: 105, distance: 72.5
click at [400, 105] on div at bounding box center [397, 106] width 299 height 39
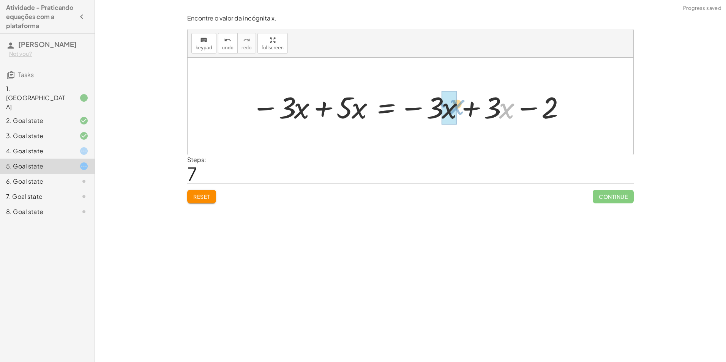
drag, startPoint x: 489, startPoint y: 110, endPoint x: 439, endPoint y: 106, distance: 49.6
click at [440, 106] on div at bounding box center [408, 106] width 321 height 39
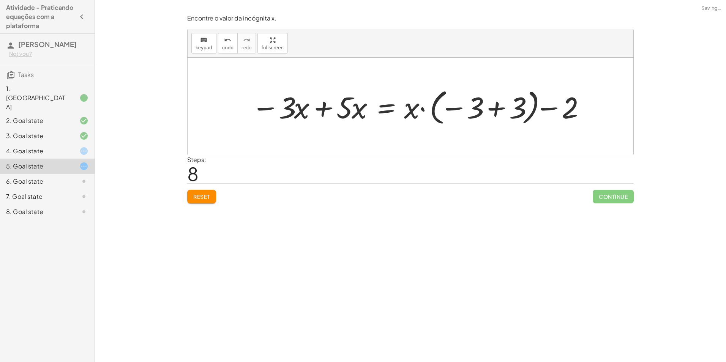
click at [0, 0] on div "Encontre o valor da incógnita x. keyboard keypad undo undo redo redo fullscreen…" at bounding box center [0, 0] width 0 height 0
click at [201, 195] on span "Reset" at bounding box center [201, 196] width 17 height 7
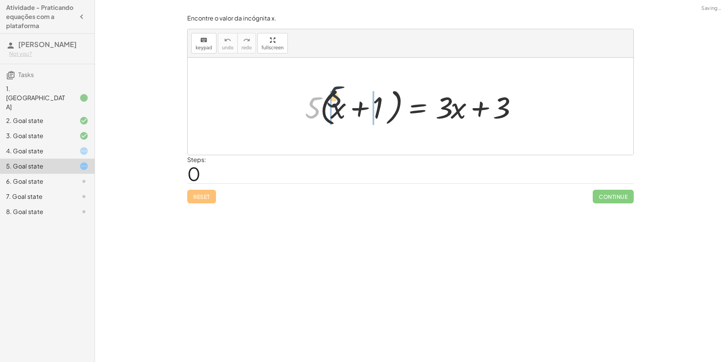
drag, startPoint x: 315, startPoint y: 107, endPoint x: 349, endPoint y: 96, distance: 35.9
click at [348, 95] on div at bounding box center [413, 107] width 224 height 44
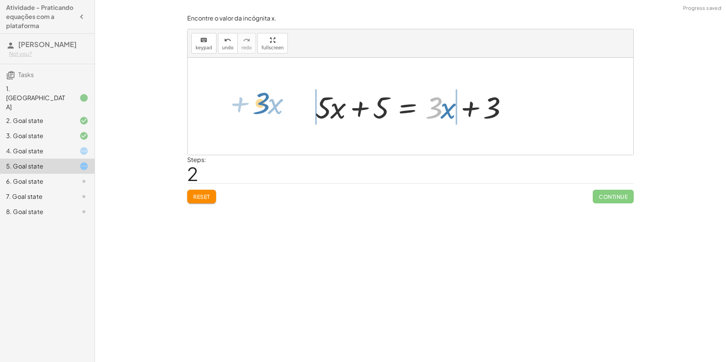
drag, startPoint x: 436, startPoint y: 110, endPoint x: 263, endPoint y: 106, distance: 172.9
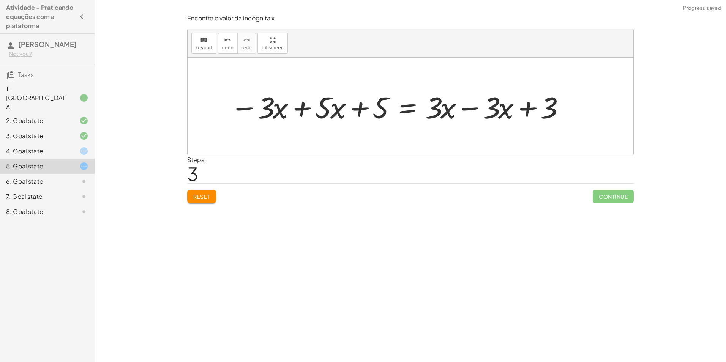
click at [199, 201] on button "Reset" at bounding box center [201, 197] width 29 height 14
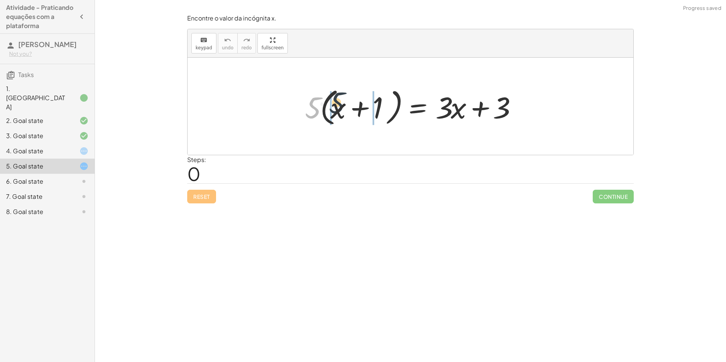
drag, startPoint x: 315, startPoint y: 108, endPoint x: 344, endPoint y: 102, distance: 30.2
click at [344, 102] on div at bounding box center [413, 107] width 224 height 44
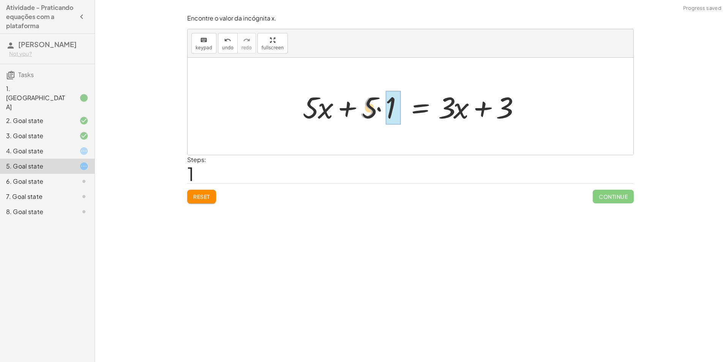
drag, startPoint x: 367, startPoint y: 108, endPoint x: 388, endPoint y: 105, distance: 20.7
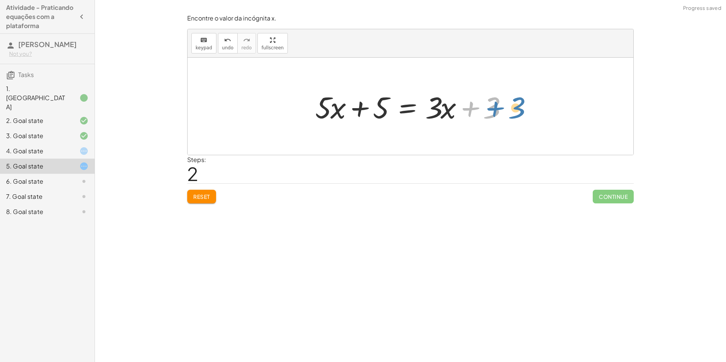
drag, startPoint x: 491, startPoint y: 109, endPoint x: 517, endPoint y: 109, distance: 25.4
drag, startPoint x: 363, startPoint y: 109, endPoint x: 448, endPoint y: 112, distance: 84.7
click at [448, 112] on div at bounding box center [413, 106] width 204 height 39
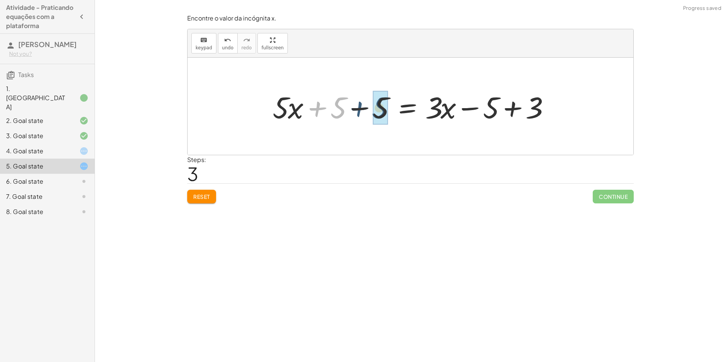
drag, startPoint x: 318, startPoint y: 107, endPoint x: 362, endPoint y: 107, distance: 43.7
click at [362, 107] on div at bounding box center [413, 106] width 289 height 39
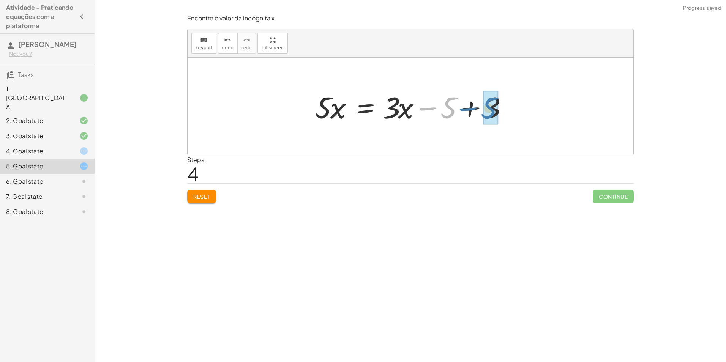
drag, startPoint x: 425, startPoint y: 108, endPoint x: 465, endPoint y: 108, distance: 40.3
click at [465, 108] on div at bounding box center [413, 106] width 204 height 39
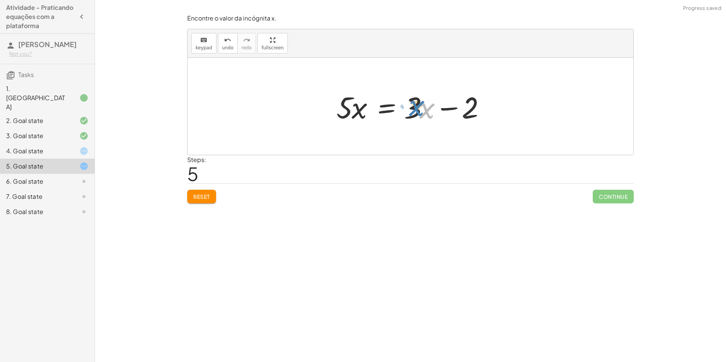
click at [428, 109] on div at bounding box center [413, 106] width 161 height 39
drag, startPoint x: 417, startPoint y: 108, endPoint x: 315, endPoint y: 104, distance: 101.8
click at [315, 104] on div "· 5 · ( + x + 1 ) = + · 3 · x + 3 + · 5 · x + · 5 · 1 = + · 3 · x + 3 + · 5 · x…" at bounding box center [411, 106] width 446 height 97
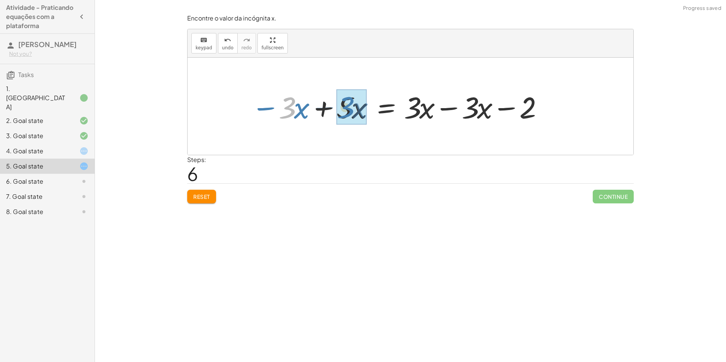
drag, startPoint x: 285, startPoint y: 107, endPoint x: 344, endPoint y: 106, distance: 58.9
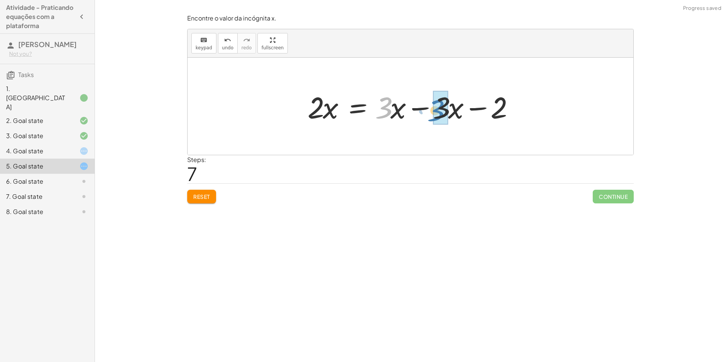
drag, startPoint x: 386, startPoint y: 104, endPoint x: 439, endPoint y: 107, distance: 53.2
drag, startPoint x: 461, startPoint y: 106, endPoint x: 431, endPoint y: 99, distance: 30.9
click at [431, 99] on div at bounding box center [413, 107] width 224 height 44
drag, startPoint x: 462, startPoint y: 110, endPoint x: 386, endPoint y: 105, distance: 75.7
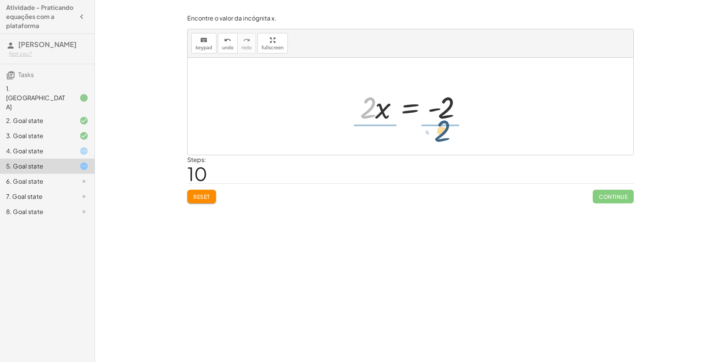
drag, startPoint x: 366, startPoint y: 108, endPoint x: 444, endPoint y: 130, distance: 81.4
drag, startPoint x: 446, startPoint y: 129, endPoint x: 442, endPoint y: 101, distance: 28.0
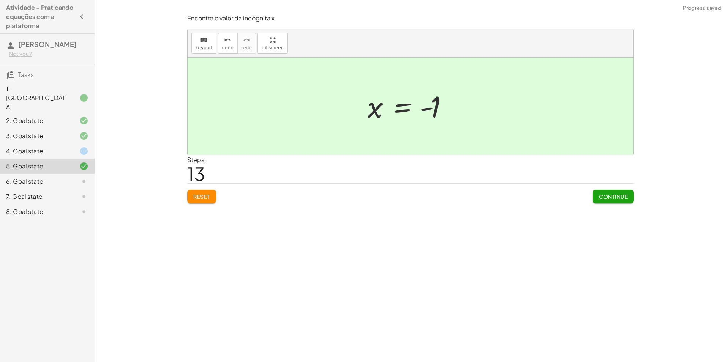
click at [613, 203] on button "Continue" at bounding box center [613, 197] width 41 height 14
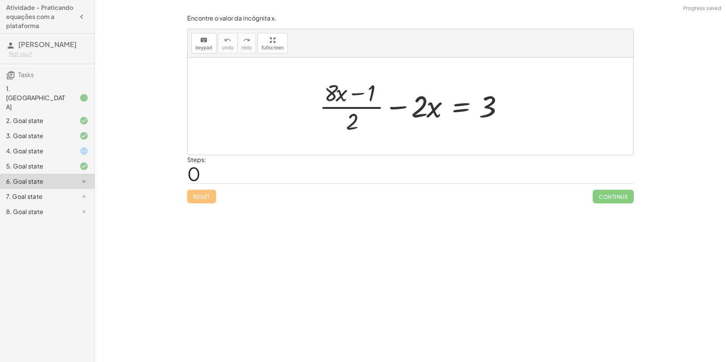
click at [58, 174] on div "6. Goal state" at bounding box center [47, 181] width 95 height 15
click at [57, 162] on div "5. Goal state" at bounding box center [36, 166] width 61 height 9
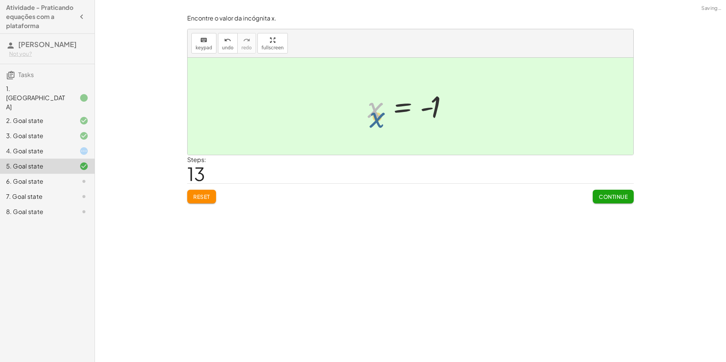
drag, startPoint x: 377, startPoint y: 109, endPoint x: 379, endPoint y: 120, distance: 11.2
click at [379, 120] on div at bounding box center [413, 107] width 99 height 38
click at [59, 177] on div "6. Goal state" at bounding box center [36, 181] width 61 height 9
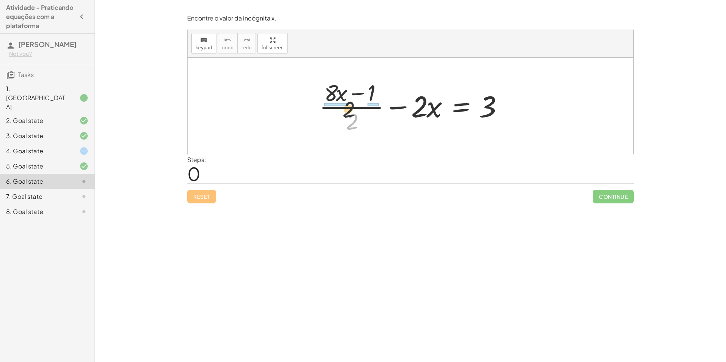
drag, startPoint x: 351, startPoint y: 122, endPoint x: 332, endPoint y: 82, distance: 44.3
click at [333, 83] on div at bounding box center [414, 106] width 196 height 58
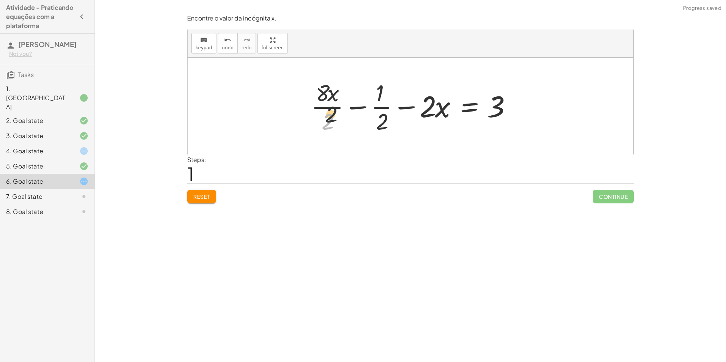
drag, startPoint x: 323, startPoint y: 128, endPoint x: 328, endPoint y: 96, distance: 33.0
click at [328, 96] on div at bounding box center [413, 106] width 212 height 58
drag, startPoint x: 321, startPoint y: 91, endPoint x: 325, endPoint y: 120, distance: 28.7
drag, startPoint x: 381, startPoint y: 120, endPoint x: 382, endPoint y: 110, distance: 10.7
click at [382, 110] on div at bounding box center [413, 106] width 210 height 58
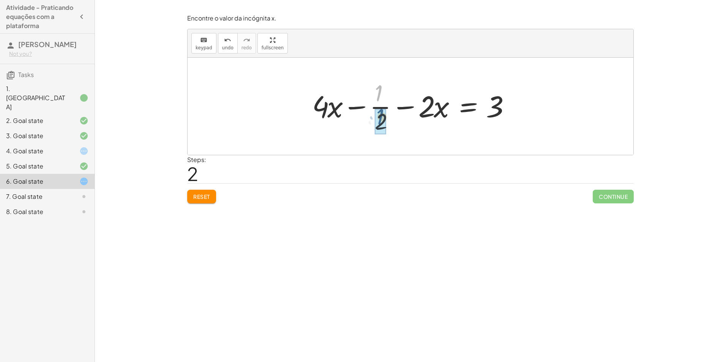
drag, startPoint x: 379, startPoint y: 91, endPoint x: 381, endPoint y: 116, distance: 24.8
drag, startPoint x: 379, startPoint y: 93, endPoint x: 381, endPoint y: 108, distance: 14.6
drag, startPoint x: 379, startPoint y: 98, endPoint x: 384, endPoint y: 126, distance: 27.7
drag, startPoint x: 384, startPoint y: 126, endPoint x: 385, endPoint y: 88, distance: 38.0
click at [385, 88] on div at bounding box center [413, 106] width 210 height 58
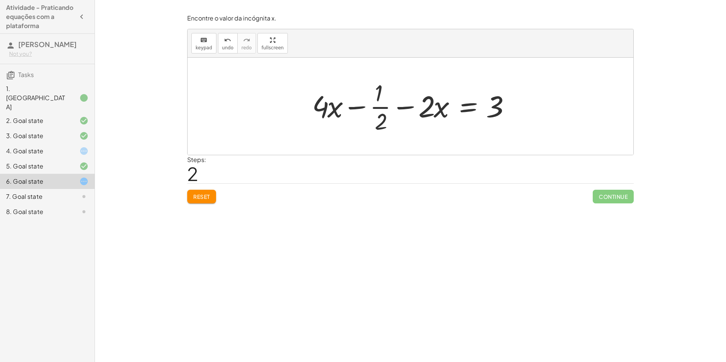
click at [428, 107] on div at bounding box center [413, 106] width 210 height 58
drag, startPoint x: 430, startPoint y: 106, endPoint x: 306, endPoint y: 111, distance: 123.5
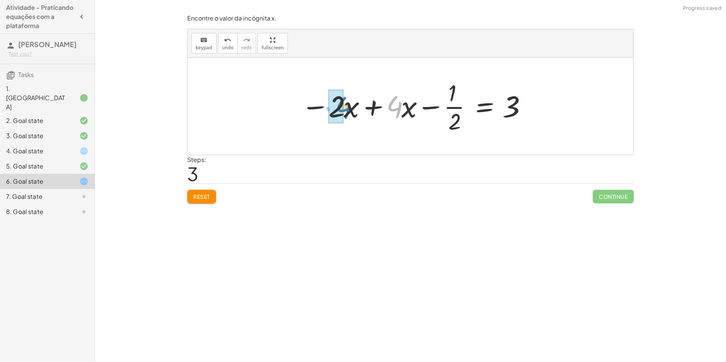
drag, startPoint x: 399, startPoint y: 106, endPoint x: 347, endPoint y: 107, distance: 52.0
click at [347, 107] on div at bounding box center [413, 106] width 232 height 58
click at [217, 190] on div "Reset Continue" at bounding box center [410, 193] width 447 height 20
click at [208, 198] on span "Reset" at bounding box center [201, 196] width 17 height 7
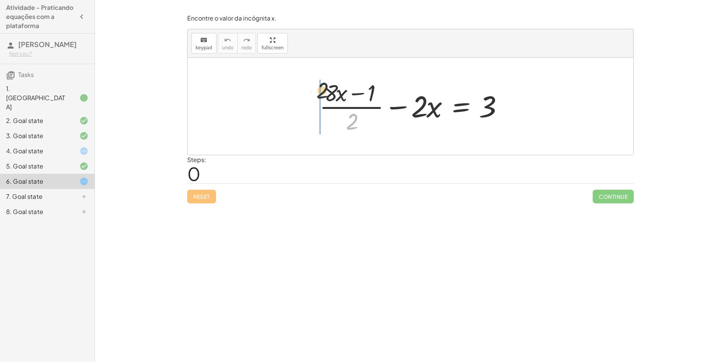
drag, startPoint x: 354, startPoint y: 118, endPoint x: 322, endPoint y: 86, distance: 45.4
click at [322, 86] on div at bounding box center [414, 106] width 196 height 58
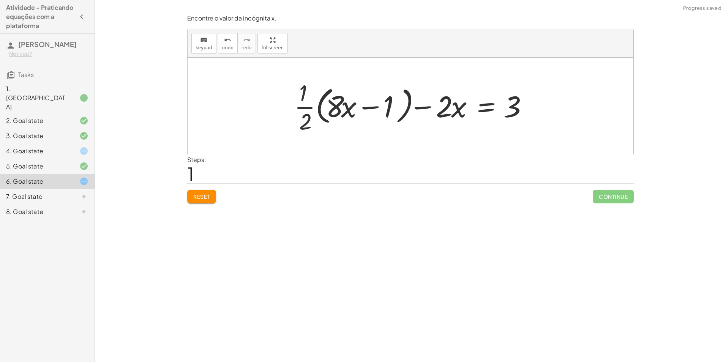
click at [198, 203] on button "Reset" at bounding box center [201, 197] width 29 height 14
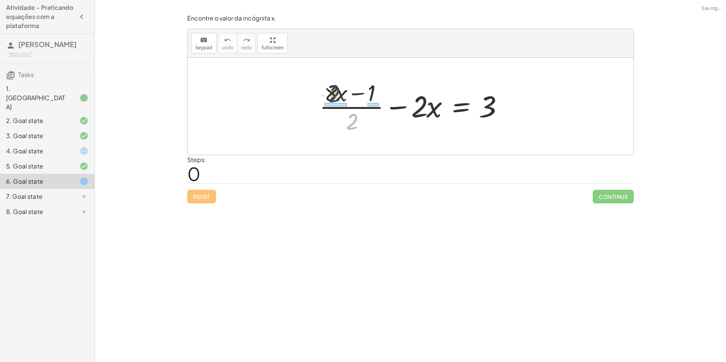
drag, startPoint x: 354, startPoint y: 125, endPoint x: 335, endPoint y: 97, distance: 33.9
click at [335, 97] on div at bounding box center [414, 106] width 196 height 58
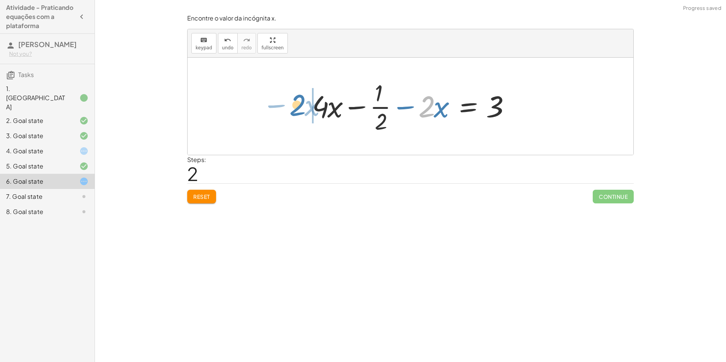
drag, startPoint x: 428, startPoint y: 109, endPoint x: 300, endPoint y: 107, distance: 128.7
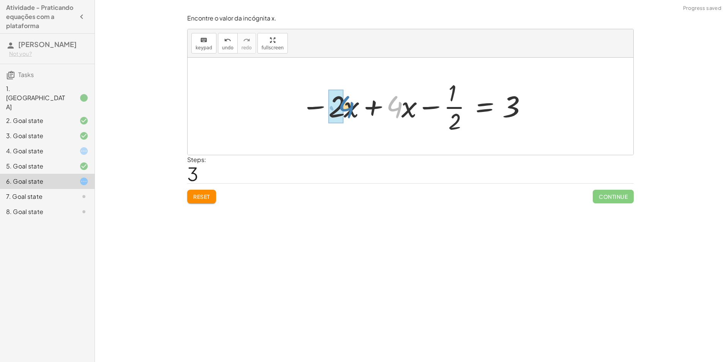
drag, startPoint x: 396, startPoint y: 109, endPoint x: 346, endPoint y: 109, distance: 49.4
click at [346, 109] on div at bounding box center [413, 106] width 232 height 58
click at [205, 196] on span "Reset" at bounding box center [201, 196] width 17 height 7
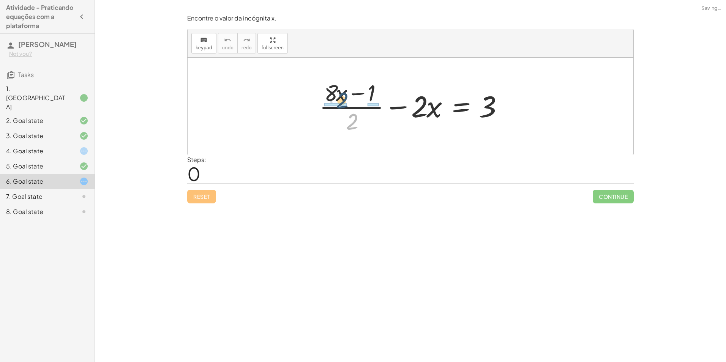
drag, startPoint x: 356, startPoint y: 121, endPoint x: 346, endPoint y: 98, distance: 25.0
click at [346, 99] on div at bounding box center [414, 106] width 196 height 58
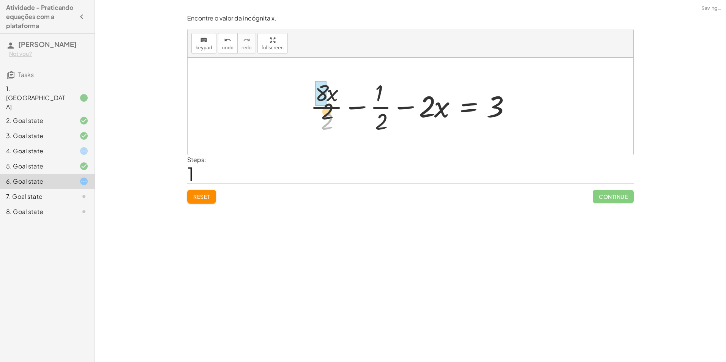
drag, startPoint x: 320, startPoint y: 126, endPoint x: 322, endPoint y: 88, distance: 38.4
drag, startPoint x: 431, startPoint y: 110, endPoint x: 297, endPoint y: 109, distance: 133.7
click at [297, 109] on div "+ · ( + · 8 · x − 1 ) · 2 − · 2 · x = 3 + · 8 · x · 2 − · 1 · 2 − · 2 · x = 3 ·…" at bounding box center [411, 106] width 446 height 97
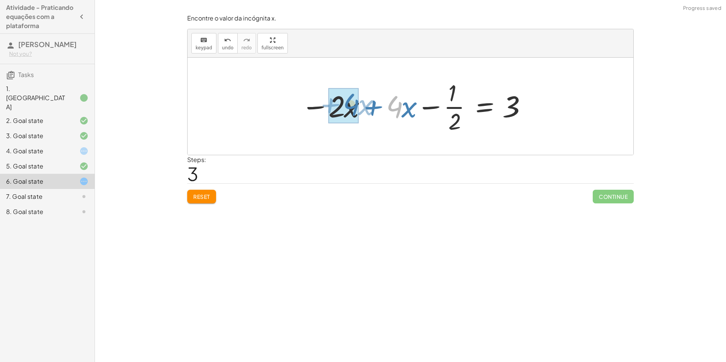
drag, startPoint x: 392, startPoint y: 107, endPoint x: 349, endPoint y: 106, distance: 43.0
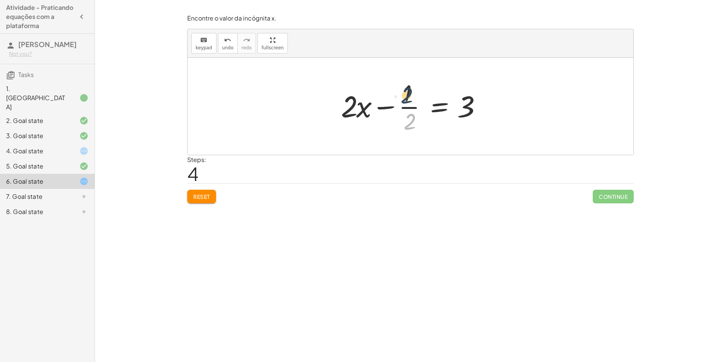
drag, startPoint x: 411, startPoint y: 122, endPoint x: 409, endPoint y: 93, distance: 29.0
click at [409, 93] on div at bounding box center [413, 106] width 152 height 58
drag, startPoint x: 346, startPoint y: 107, endPoint x: 410, endPoint y: 123, distance: 65.4
click at [410, 123] on div at bounding box center [413, 106] width 152 height 58
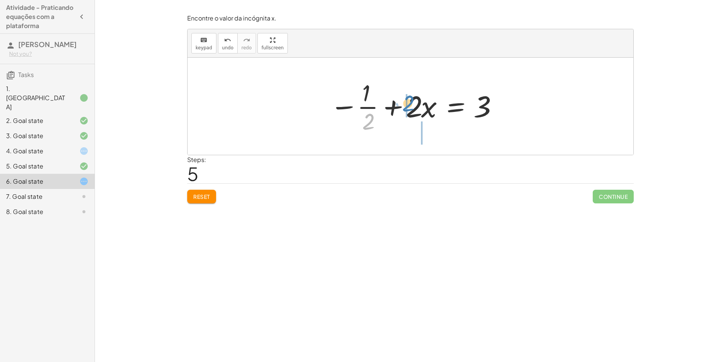
drag, startPoint x: 370, startPoint y: 121, endPoint x: 421, endPoint y: 104, distance: 53.4
click at [421, 104] on div at bounding box center [413, 106] width 175 height 58
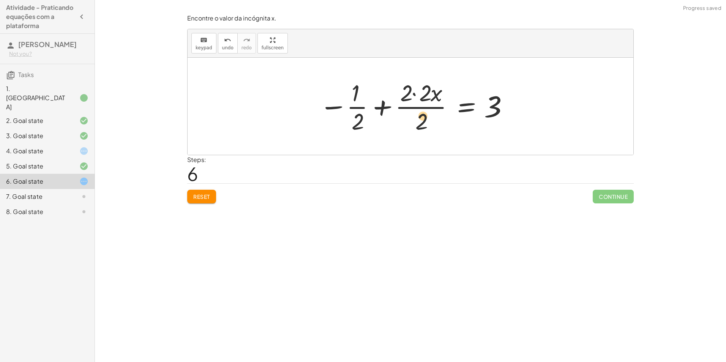
click at [424, 119] on div at bounding box center [414, 106] width 196 height 58
drag, startPoint x: 411, startPoint y: 95, endPoint x: 430, endPoint y: 95, distance: 19.4
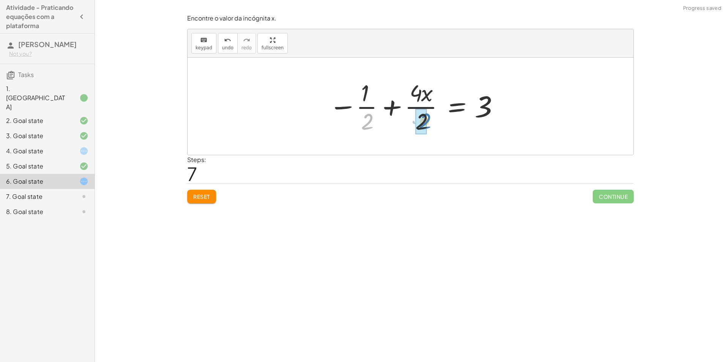
drag, startPoint x: 367, startPoint y: 120, endPoint x: 425, endPoint y: 120, distance: 57.7
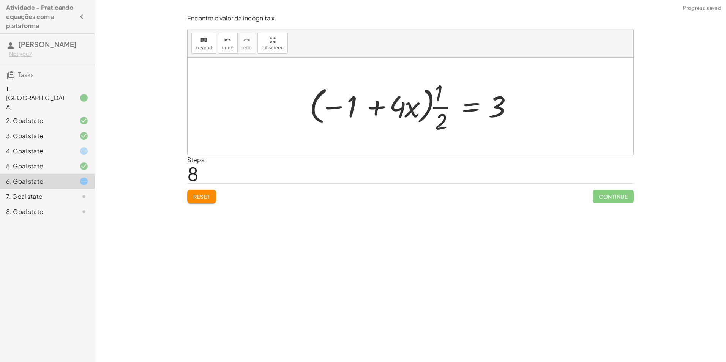
click at [198, 194] on button "Reset" at bounding box center [201, 197] width 29 height 14
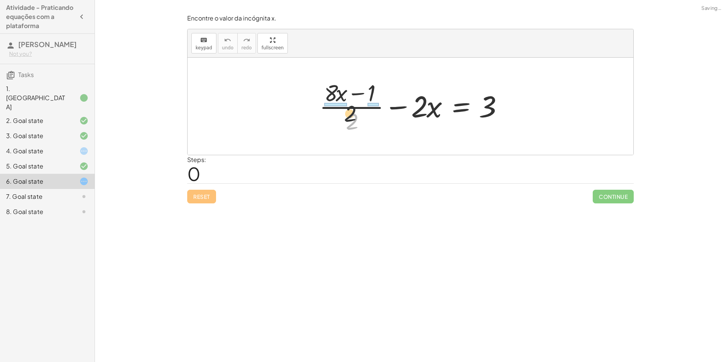
drag, startPoint x: 346, startPoint y: 115, endPoint x: 335, endPoint y: 88, distance: 28.9
click at [335, 89] on div at bounding box center [414, 106] width 196 height 58
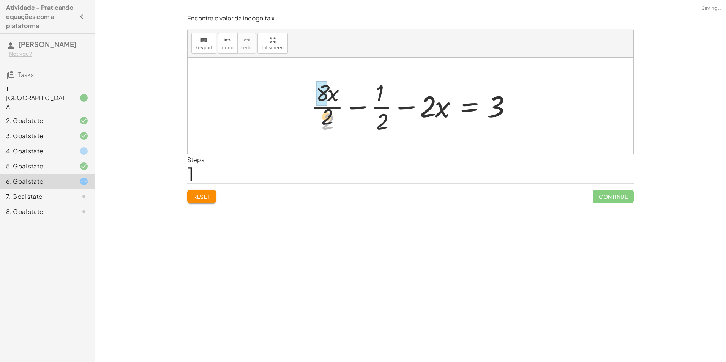
drag, startPoint x: 319, startPoint y: 121, endPoint x: 322, endPoint y: 87, distance: 34.3
drag, startPoint x: 425, startPoint y: 111, endPoint x: 285, endPoint y: 108, distance: 140.2
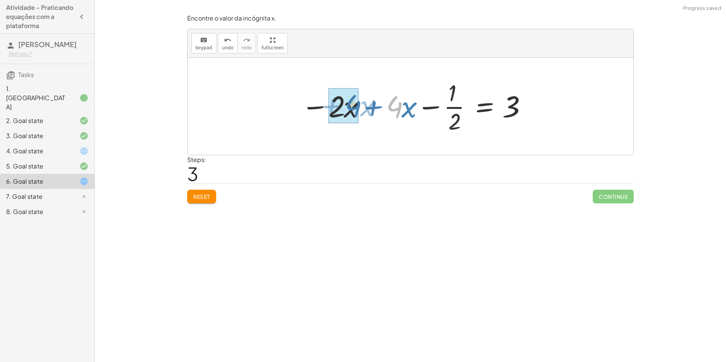
drag, startPoint x: 393, startPoint y: 110, endPoint x: 352, endPoint y: 109, distance: 41.0
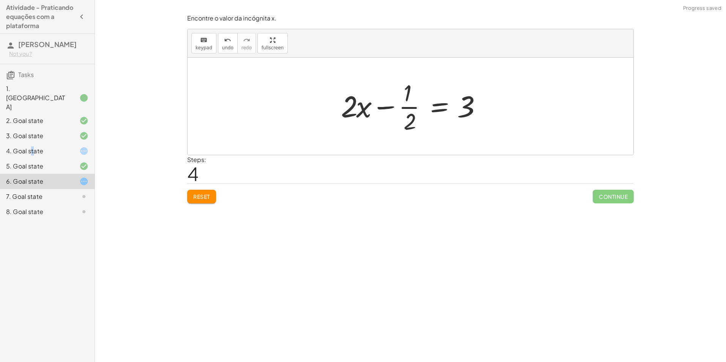
click at [33, 147] on div "4. Goal state" at bounding box center [36, 151] width 61 height 9
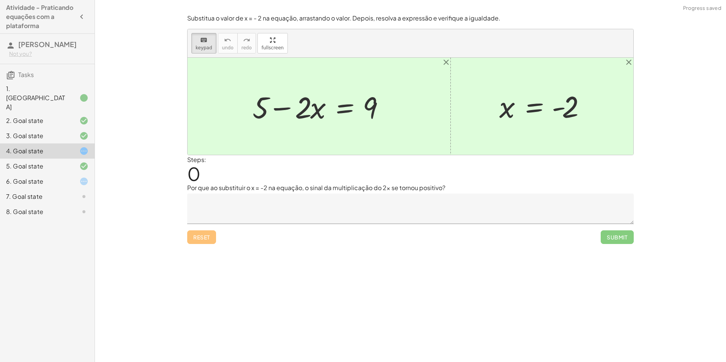
click at [363, 195] on textarea at bounding box center [410, 209] width 447 height 30
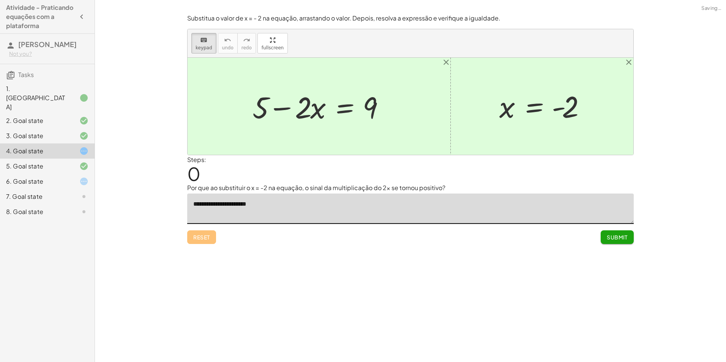
type textarea "**********"
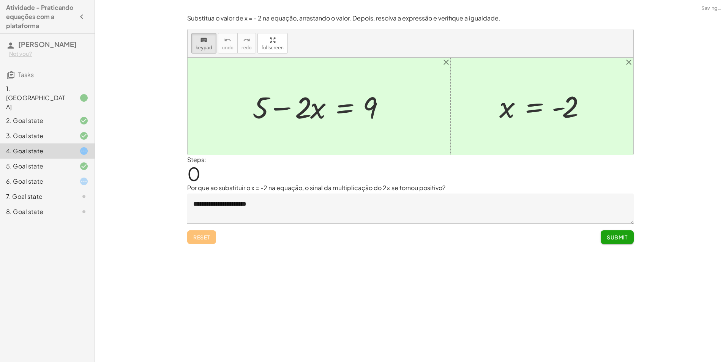
click at [611, 235] on span "Submit" at bounding box center [617, 237] width 21 height 7
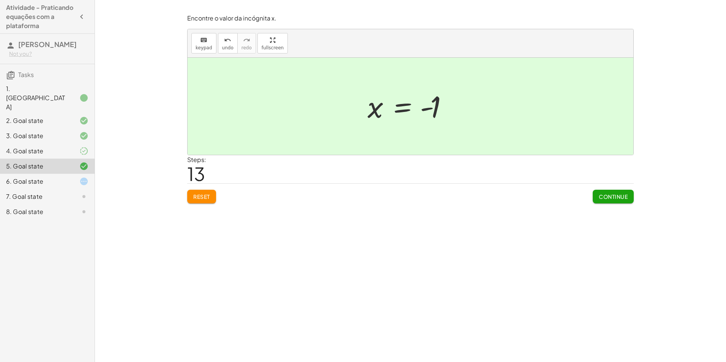
click at [615, 203] on button "Continue" at bounding box center [613, 197] width 41 height 14
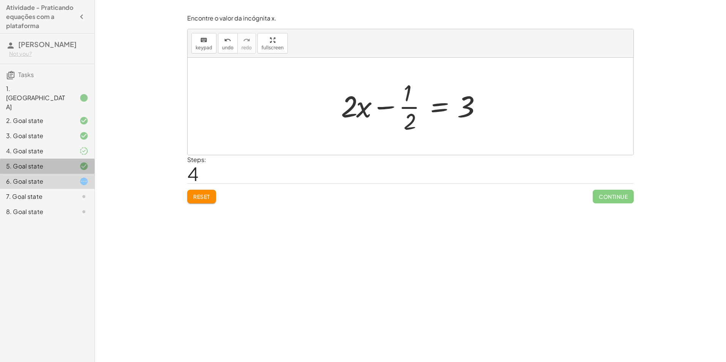
click at [72, 162] on div at bounding box center [77, 166] width 21 height 9
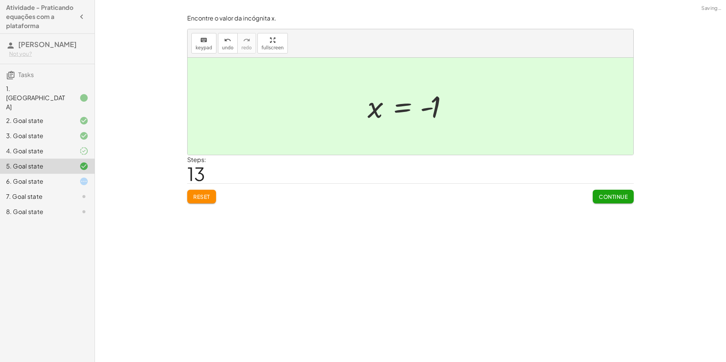
click at [82, 177] on icon at bounding box center [83, 181] width 9 height 9
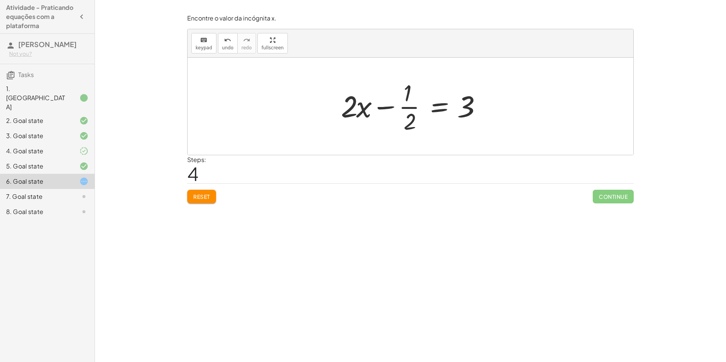
click at [199, 192] on button "Reset" at bounding box center [201, 197] width 29 height 14
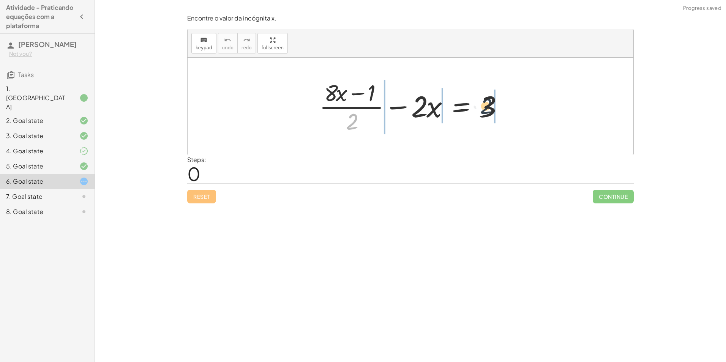
drag, startPoint x: 357, startPoint y: 121, endPoint x: 513, endPoint y: 103, distance: 157.1
click at [513, 103] on div "· 2 + · ( + · 8 · x − 1 ) · 2 − · 2 · x = 3" at bounding box center [410, 106] width 205 height 62
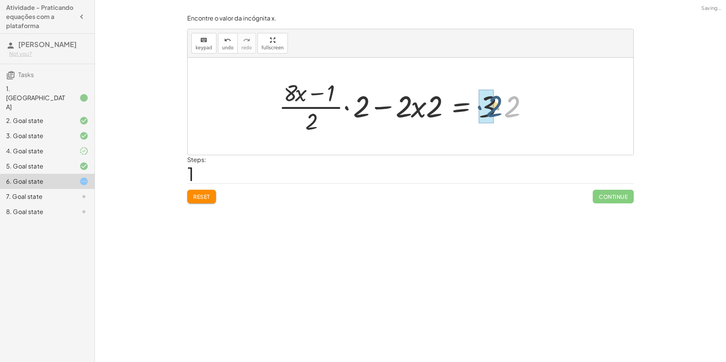
drag, startPoint x: 508, startPoint y: 106, endPoint x: 491, endPoint y: 105, distance: 16.3
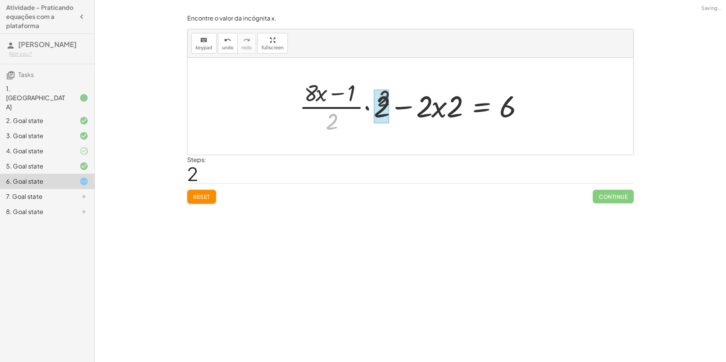
drag, startPoint x: 328, startPoint y: 128, endPoint x: 387, endPoint y: 102, distance: 64.4
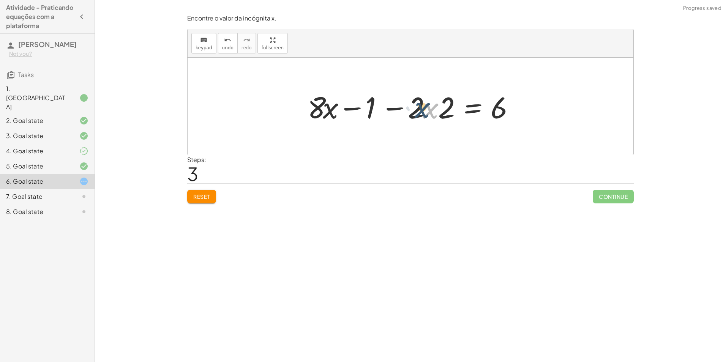
click at [426, 107] on div at bounding box center [413, 106] width 219 height 39
drag, startPoint x: 416, startPoint y: 106, endPoint x: 311, endPoint y: 106, distance: 104.8
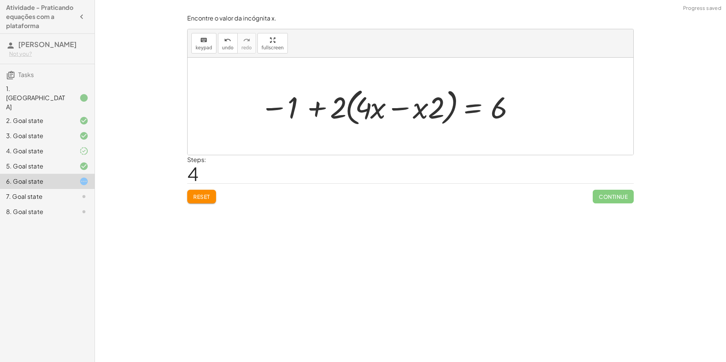
click at [210, 196] on span "Reset" at bounding box center [201, 196] width 17 height 7
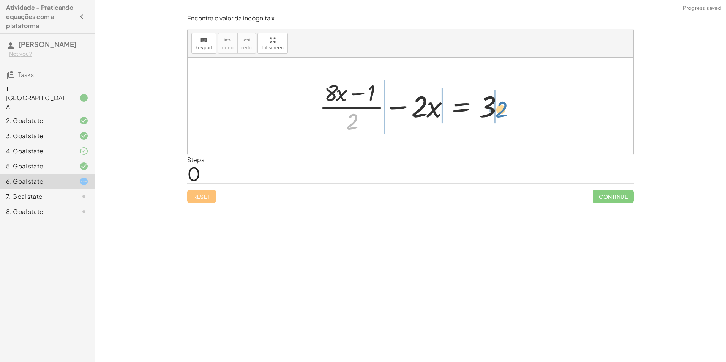
drag, startPoint x: 358, startPoint y: 125, endPoint x: 508, endPoint y: 113, distance: 150.5
click at [508, 113] on div at bounding box center [414, 106] width 196 height 58
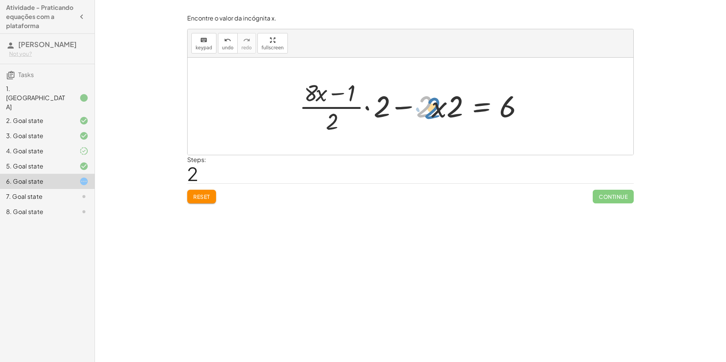
drag, startPoint x: 428, startPoint y: 105, endPoint x: 437, endPoint y: 106, distance: 10.0
click at [437, 106] on div at bounding box center [413, 106] width 236 height 58
drag, startPoint x: 330, startPoint y: 126, endPoint x: 381, endPoint y: 107, distance: 54.1
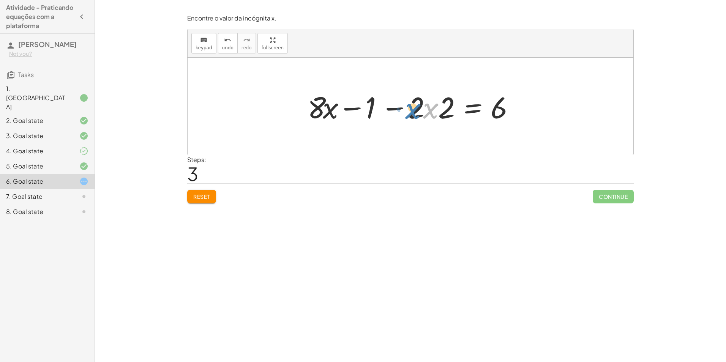
drag, startPoint x: 427, startPoint y: 107, endPoint x: 421, endPoint y: 107, distance: 5.7
click at [421, 107] on div at bounding box center [413, 106] width 219 height 39
drag, startPoint x: 417, startPoint y: 105, endPoint x: 268, endPoint y: 105, distance: 148.9
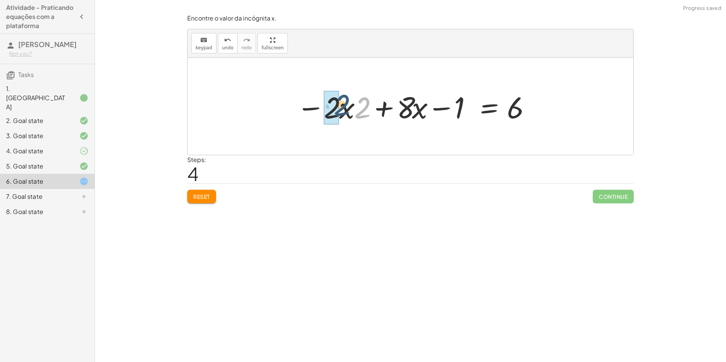
drag, startPoint x: 361, startPoint y: 107, endPoint x: 336, endPoint y: 105, distance: 24.8
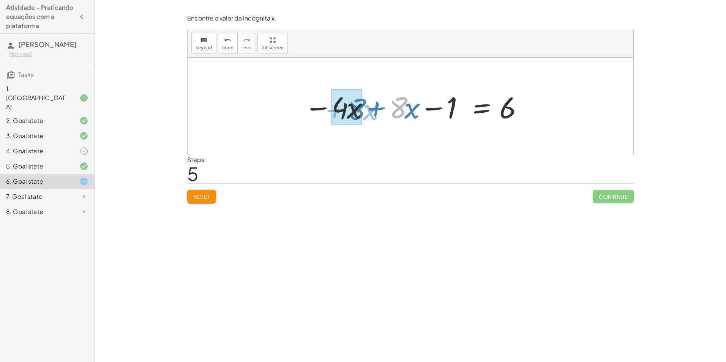
drag, startPoint x: 400, startPoint y: 111, endPoint x: 359, endPoint y: 112, distance: 41.0
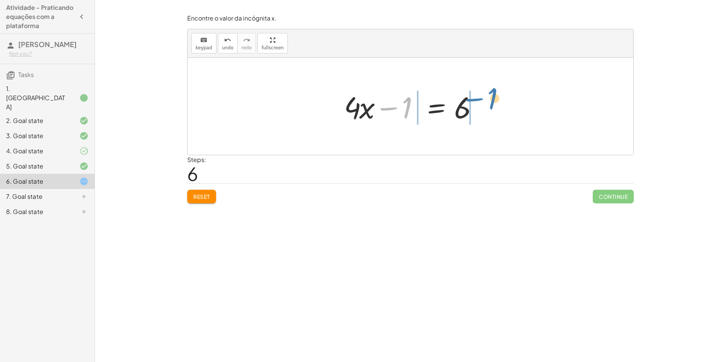
drag, startPoint x: 407, startPoint y: 107, endPoint x: 495, endPoint y: 102, distance: 88.2
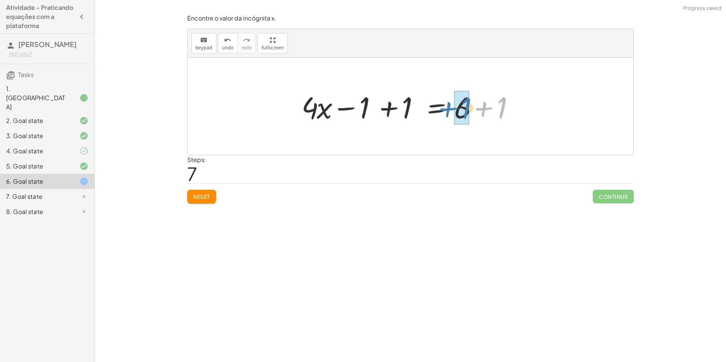
drag, startPoint x: 499, startPoint y: 109, endPoint x: 462, endPoint y: 109, distance: 37.6
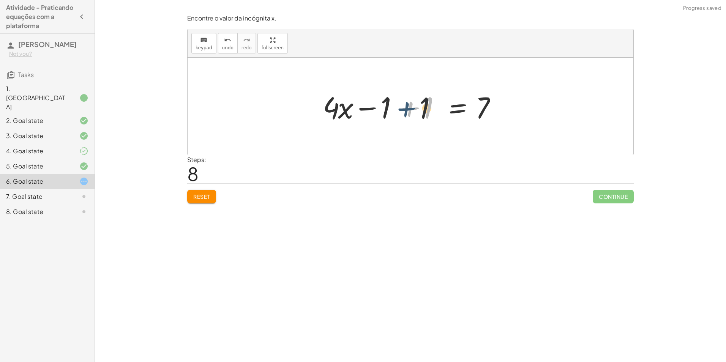
drag, startPoint x: 405, startPoint y: 107, endPoint x: 401, endPoint y: 108, distance: 4.6
click at [401, 108] on div at bounding box center [413, 106] width 189 height 39
drag, startPoint x: 408, startPoint y: 109, endPoint x: 369, endPoint y: 108, distance: 39.5
click at [369, 108] on div at bounding box center [413, 106] width 189 height 39
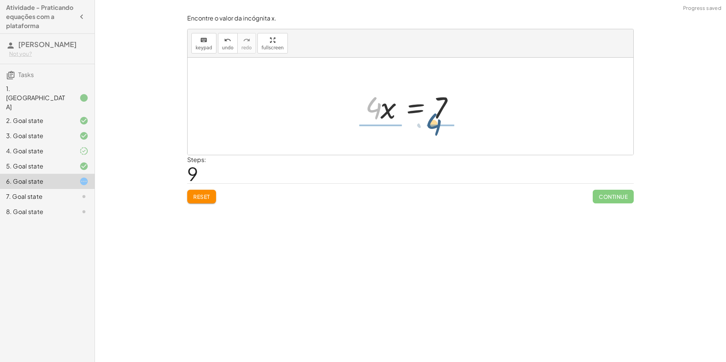
drag, startPoint x: 378, startPoint y: 111, endPoint x: 442, endPoint y: 128, distance: 66.0
click at [442, 128] on div "+ · ( + · 8 · x − 1 ) · 2 − · 2 · x = 3 + · · ( + · 8 · x − 1 ) · 2 · 2 − · 2 ·…" at bounding box center [411, 106] width 446 height 97
drag, startPoint x: 377, startPoint y: 120, endPoint x: 375, endPoint y: 98, distance: 22.9
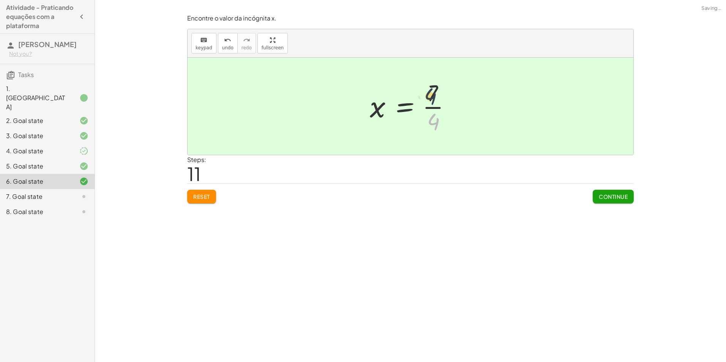
drag, startPoint x: 439, startPoint y: 121, endPoint x: 434, endPoint y: 93, distance: 28.2
click at [434, 94] on div at bounding box center [413, 106] width 95 height 58
click at [605, 199] on span "Continue" at bounding box center [613, 196] width 29 height 7
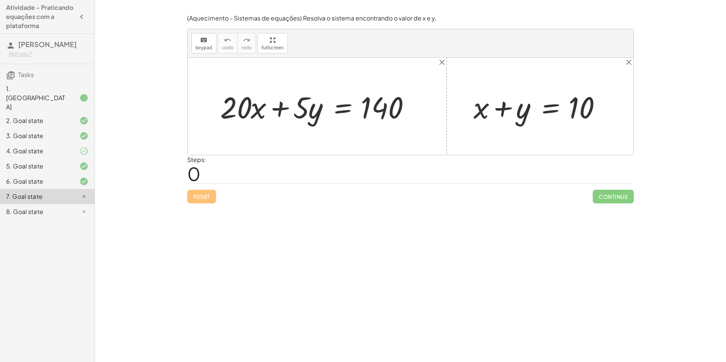
click at [50, 177] on div "6. Goal state" at bounding box center [36, 181] width 61 height 9
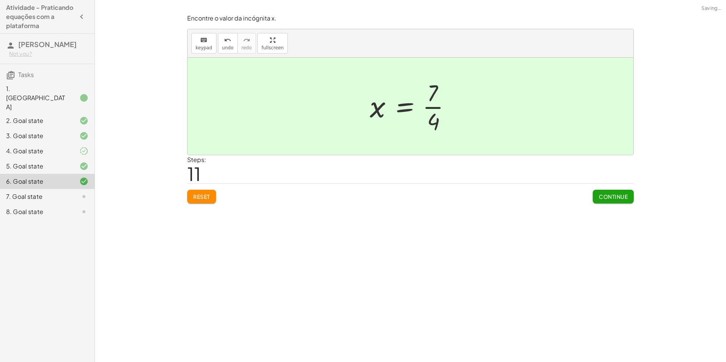
click at [65, 192] on div "7. Goal state" at bounding box center [36, 196] width 61 height 9
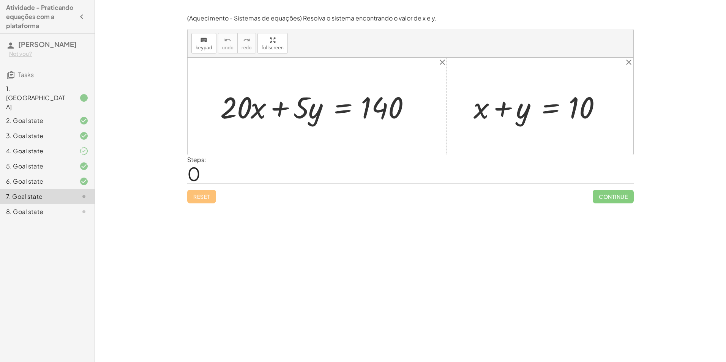
drag, startPoint x: 510, startPoint y: 63, endPoint x: 414, endPoint y: 163, distance: 138.6
click at [0, 0] on div "(Aquecimento - Sistemas de equações) Resolva o sistema encontrando o valor de x…" at bounding box center [0, 0] width 0 height 0
drag, startPoint x: 523, startPoint y: 114, endPoint x: 317, endPoint y: 111, distance: 206.2
click at [317, 111] on div "+ · 20 · x + · 5 · y = 140 + y + x + y = 10" at bounding box center [411, 106] width 446 height 97
drag, startPoint x: 583, startPoint y: 111, endPoint x: 577, endPoint y: 109, distance: 5.6
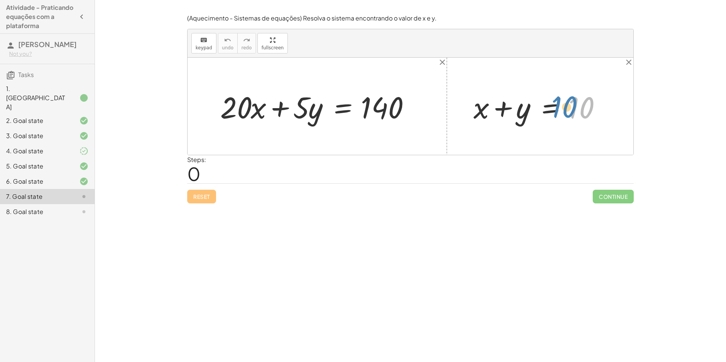
click at [577, 109] on div at bounding box center [543, 106] width 146 height 39
drag, startPoint x: 521, startPoint y: 118, endPoint x: 461, endPoint y: 117, distance: 60.0
click at [461, 117] on div "+ · 20 · x + · 5 · y = 140 + y + x + y = 10" at bounding box center [411, 106] width 446 height 97
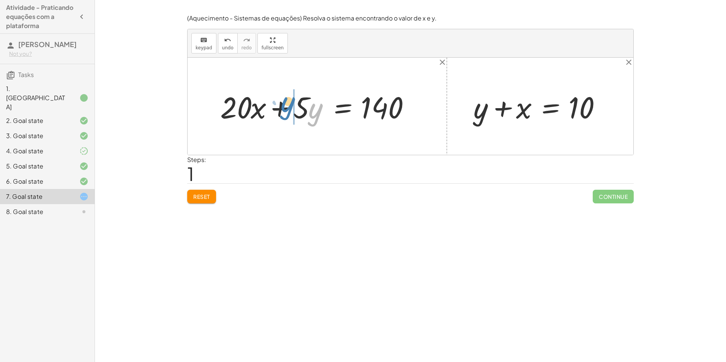
drag, startPoint x: 310, startPoint y: 104, endPoint x: 283, endPoint y: 98, distance: 27.0
click at [283, 98] on div at bounding box center [319, 106] width 207 height 39
click at [216, 197] on button "Reset" at bounding box center [201, 197] width 29 height 14
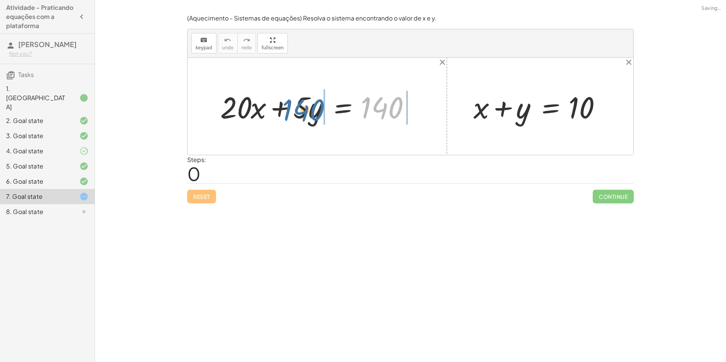
drag, startPoint x: 381, startPoint y: 113, endPoint x: 300, endPoint y: 115, distance: 81.3
click at [300, 115] on div at bounding box center [319, 106] width 207 height 39
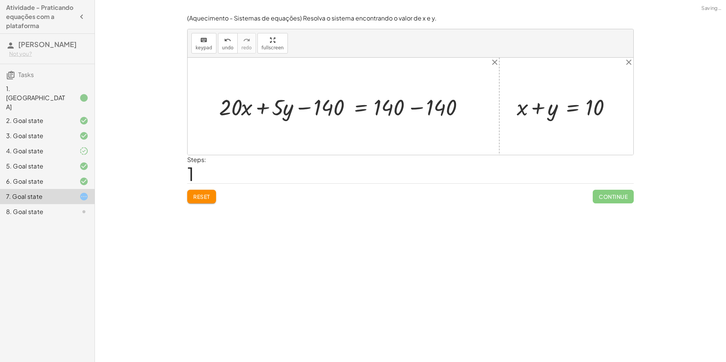
click at [231, 192] on div "Reset Continue" at bounding box center [410, 193] width 447 height 20
click at [213, 197] on button "Reset" at bounding box center [201, 197] width 29 height 14
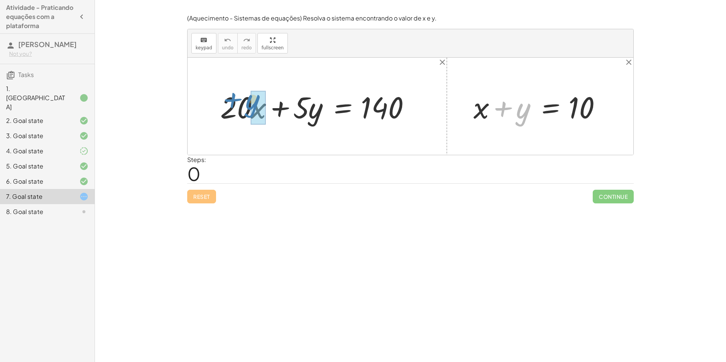
drag, startPoint x: 526, startPoint y: 109, endPoint x: 250, endPoint y: 100, distance: 275.8
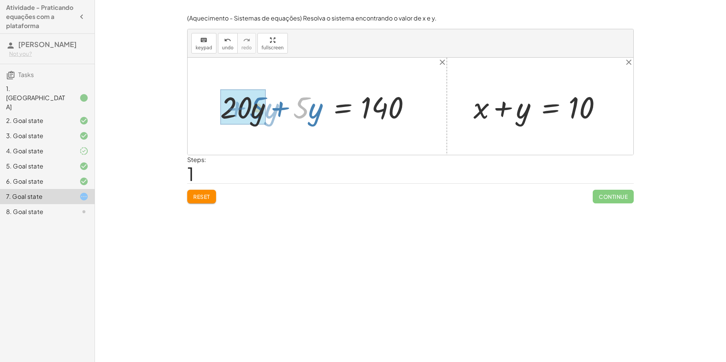
drag, startPoint x: 304, startPoint y: 103, endPoint x: 260, endPoint y: 103, distance: 43.7
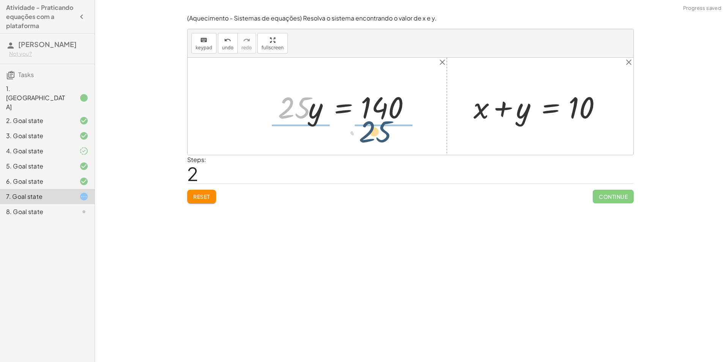
drag, startPoint x: 295, startPoint y: 103, endPoint x: 391, endPoint y: 126, distance: 98.4
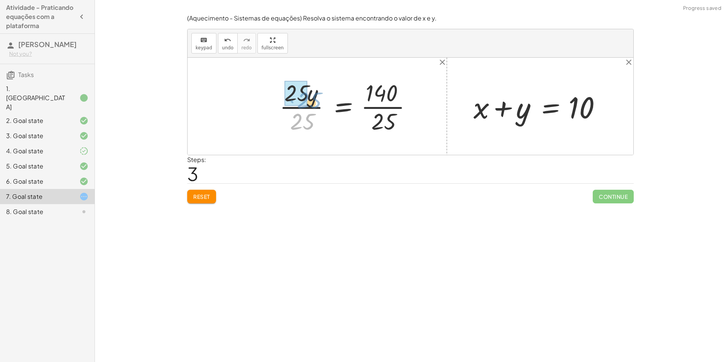
drag, startPoint x: 293, startPoint y: 120, endPoint x: 284, endPoint y: 99, distance: 22.1
click at [283, 99] on div at bounding box center [349, 106] width 146 height 58
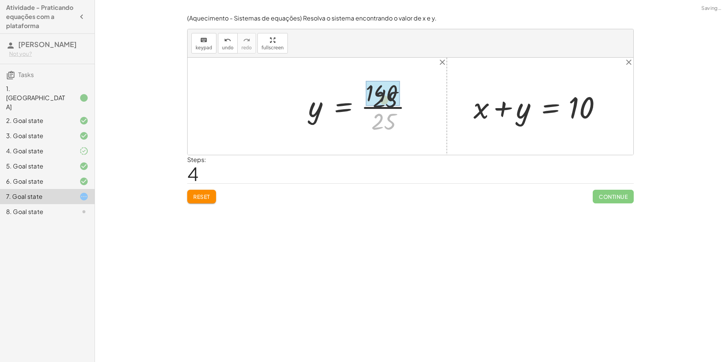
drag, startPoint x: 377, startPoint y: 126, endPoint x: 378, endPoint y: 97, distance: 29.3
drag, startPoint x: 379, startPoint y: 120, endPoint x: 382, endPoint y: 92, distance: 27.6
click at [382, 93] on div at bounding box center [358, 106] width 106 height 58
drag, startPoint x: 524, startPoint y: 116, endPoint x: 474, endPoint y: 111, distance: 50.4
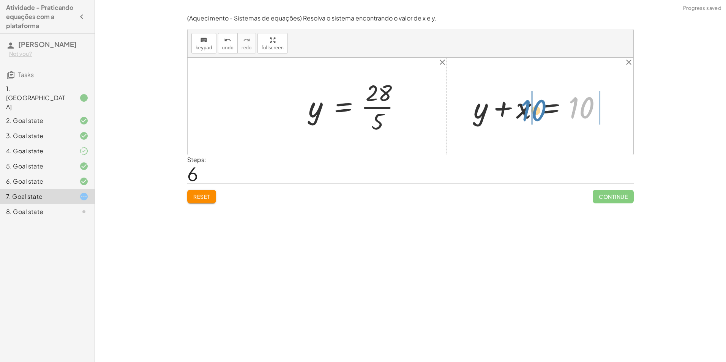
drag, startPoint x: 579, startPoint y: 105, endPoint x: 531, endPoint y: 108, distance: 47.9
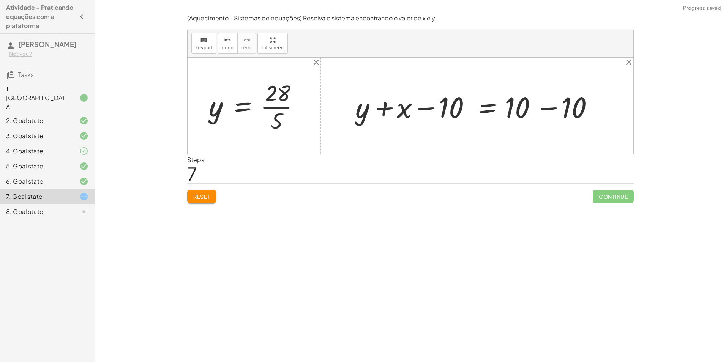
drag, startPoint x: 640, startPoint y: 109, endPoint x: 627, endPoint y: 109, distance: 12.9
click at [629, 109] on div "Encontre o valor da incógnita x manipulando a equação. insert select one: Math …" at bounding box center [410, 181] width 631 height 362
drag, startPoint x: 589, startPoint y: 109, endPoint x: 541, endPoint y: 109, distance: 48.2
click at [541, 109] on div at bounding box center [480, 106] width 256 height 38
drag, startPoint x: 365, startPoint y: 111, endPoint x: 435, endPoint y: 107, distance: 70.4
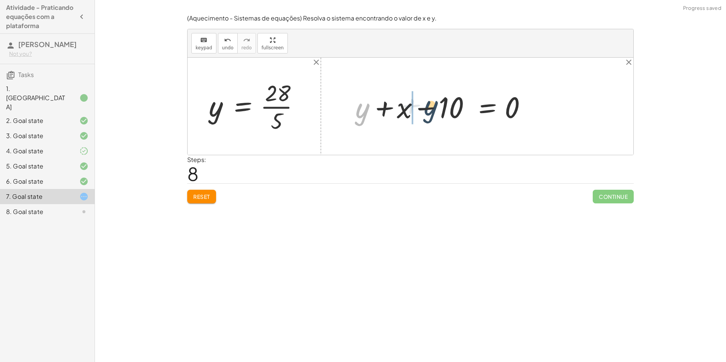
click at [435, 107] on div at bounding box center [444, 106] width 185 height 38
click at [213, 203] on button "Reset" at bounding box center [201, 197] width 29 height 14
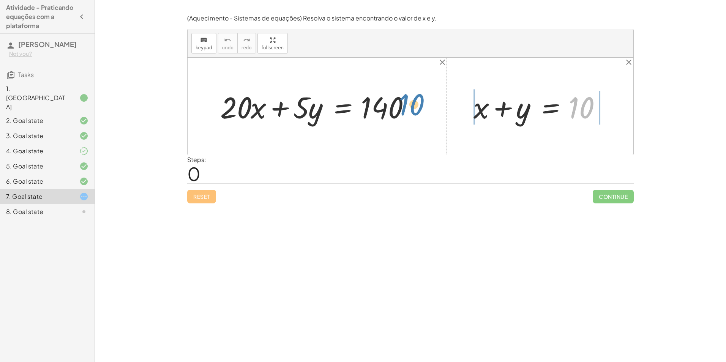
drag, startPoint x: 591, startPoint y: 109, endPoint x: 421, endPoint y: 106, distance: 169.8
click at [421, 106] on div "+ · 20 · x + · 5 · y = 140 10 + x + y = 10" at bounding box center [411, 106] width 446 height 97
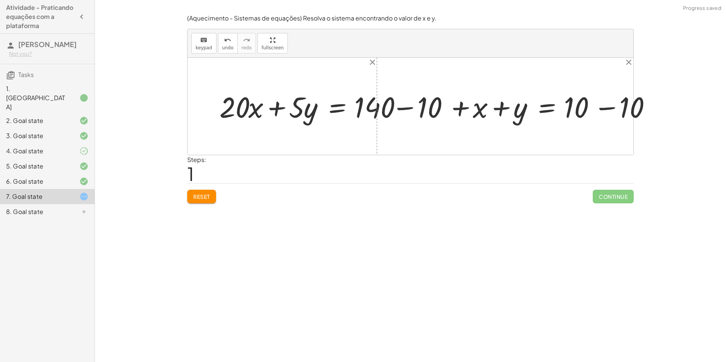
click at [0, 0] on div "(Aquecimento - Sistemas de equações) Resolva o sistema encontrando o valor de x…" at bounding box center [0, 0] width 0 height 0
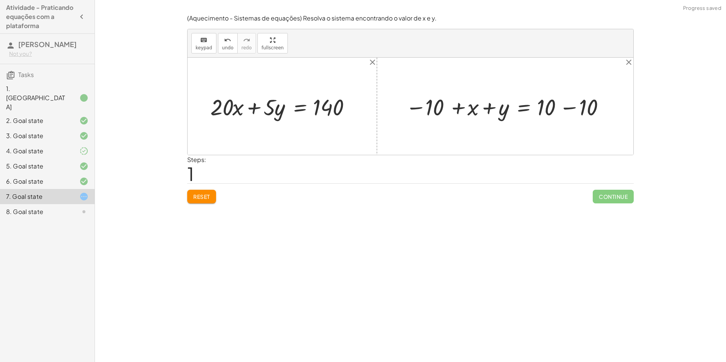
click at [205, 200] on span "Reset" at bounding box center [201, 196] width 17 height 7
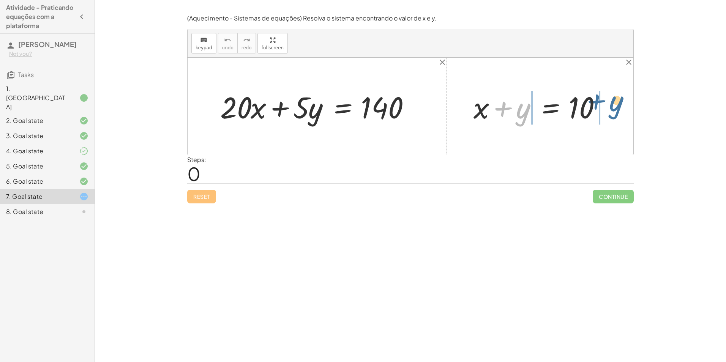
drag, startPoint x: 519, startPoint y: 108, endPoint x: 613, endPoint y: 98, distance: 94.3
click at [613, 98] on div at bounding box center [543, 106] width 146 height 39
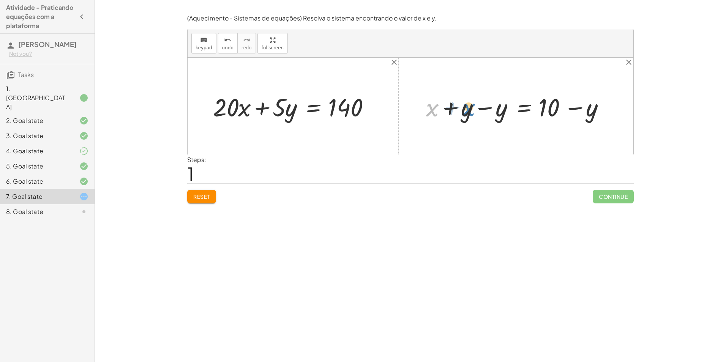
drag, startPoint x: 425, startPoint y: 110, endPoint x: 460, endPoint y: 110, distance: 34.6
click at [460, 110] on div at bounding box center [518, 106] width 193 height 33
drag, startPoint x: 434, startPoint y: 112, endPoint x: 482, endPoint y: 111, distance: 48.6
click at [482, 111] on div at bounding box center [518, 106] width 193 height 33
drag, startPoint x: 428, startPoint y: 112, endPoint x: 502, endPoint y: 110, distance: 73.7
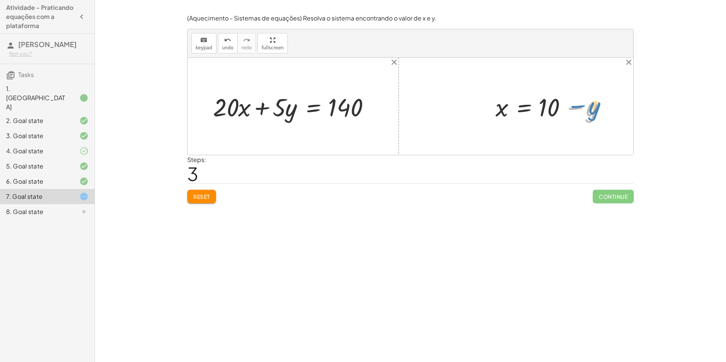
drag, startPoint x: 589, startPoint y: 114, endPoint x: 595, endPoint y: 111, distance: 6.3
click at [595, 111] on div at bounding box center [553, 106] width 123 height 33
drag, startPoint x: 502, startPoint y: 110, endPoint x: 242, endPoint y: 104, distance: 260.2
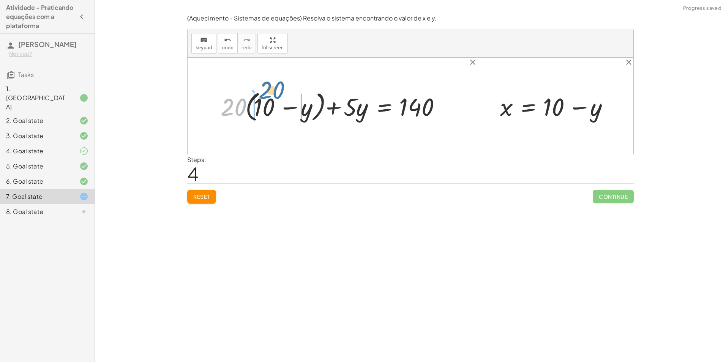
drag, startPoint x: 237, startPoint y: 109, endPoint x: 275, endPoint y: 92, distance: 42.0
click at [275, 92] on div at bounding box center [335, 106] width 237 height 36
drag, startPoint x: 208, startPoint y: 105, endPoint x: 239, endPoint y: 105, distance: 30.8
drag, startPoint x: 597, startPoint y: 110, endPoint x: 605, endPoint y: 102, distance: 11.0
click at [605, 102] on div at bounding box center [557, 106] width 123 height 33
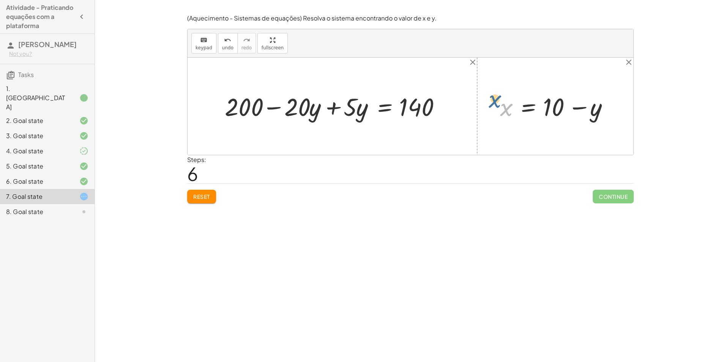
drag, startPoint x: 505, startPoint y: 115, endPoint x: 504, endPoint y: 111, distance: 4.6
click at [504, 111] on div at bounding box center [557, 106] width 123 height 33
click at [307, 108] on div at bounding box center [337, 106] width 232 height 33
click at [303, 108] on div at bounding box center [337, 106] width 232 height 33
drag, startPoint x: 353, startPoint y: 108, endPoint x: 324, endPoint y: 107, distance: 29.3
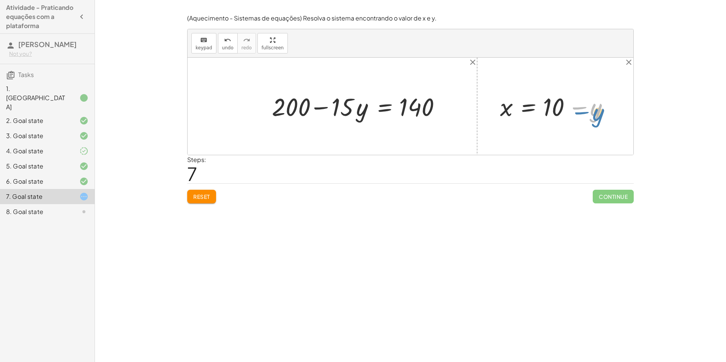
drag, startPoint x: 596, startPoint y: 115, endPoint x: 601, endPoint y: 118, distance: 5.9
click at [601, 118] on div at bounding box center [557, 106] width 123 height 33
drag, startPoint x: 297, startPoint y: 103, endPoint x: 453, endPoint y: 101, distance: 156.1
click at [453, 101] on div at bounding box center [360, 106] width 185 height 33
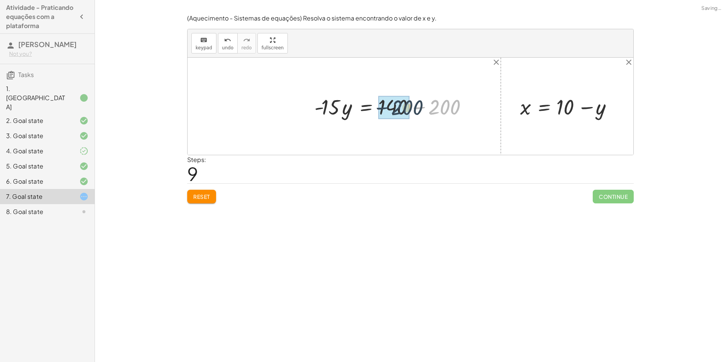
drag, startPoint x: 438, startPoint y: 105, endPoint x: 376, endPoint y: 121, distance: 64.3
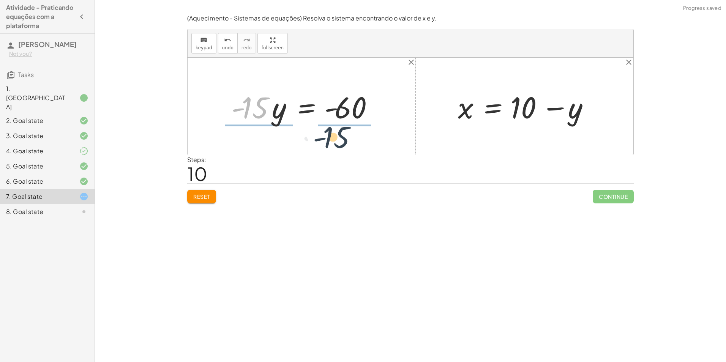
drag, startPoint x: 253, startPoint y: 113, endPoint x: 345, endPoint y: 134, distance: 94.2
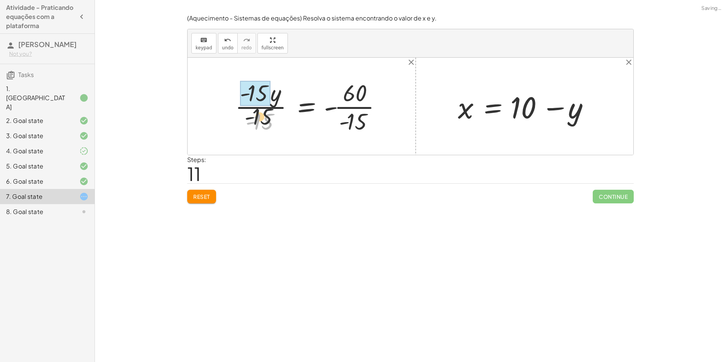
drag, startPoint x: 267, startPoint y: 123, endPoint x: 262, endPoint y: 86, distance: 37.1
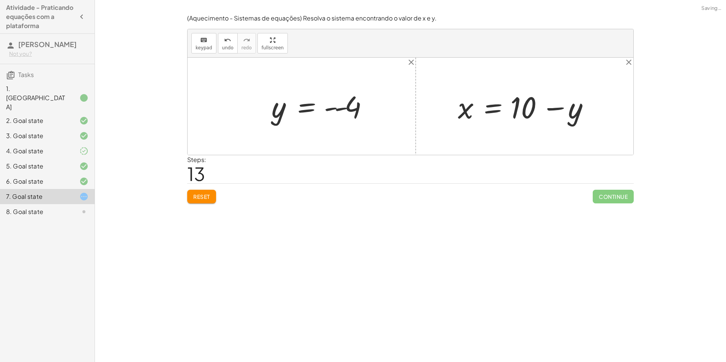
click at [337, 109] on div at bounding box center [322, 107] width 109 height 38
click at [337, 109] on div at bounding box center [312, 107] width 88 height 38
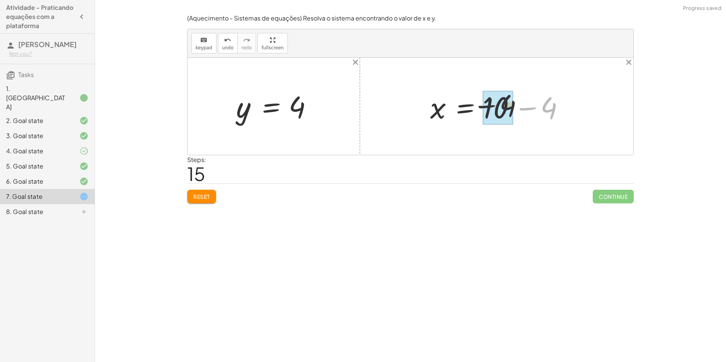
drag, startPoint x: 550, startPoint y: 114, endPoint x: 504, endPoint y: 112, distance: 46.8
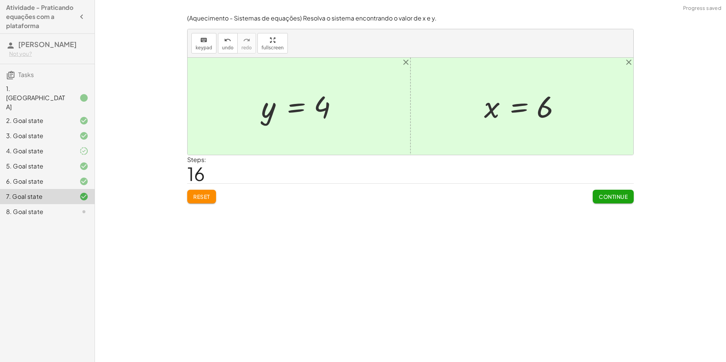
click at [622, 197] on span "Continue" at bounding box center [613, 196] width 29 height 7
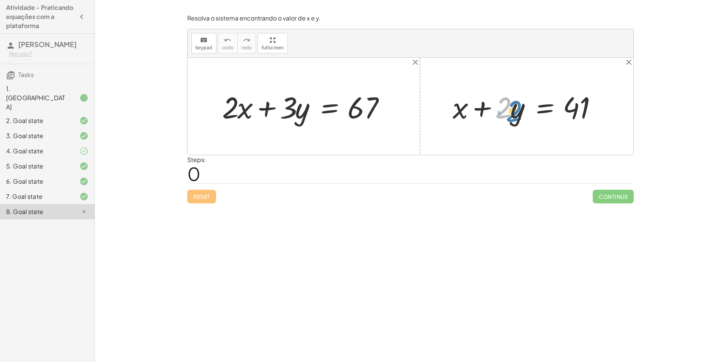
drag, startPoint x: 507, startPoint y: 108, endPoint x: 504, endPoint y: 112, distance: 5.2
click at [504, 112] on div at bounding box center [529, 106] width 161 height 39
drag, startPoint x: 516, startPoint y: 111, endPoint x: 616, endPoint y: 103, distance: 99.8
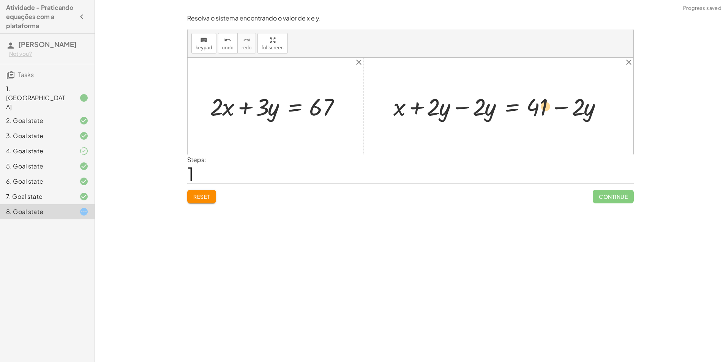
drag, startPoint x: 634, startPoint y: 108, endPoint x: 597, endPoint y: 106, distance: 36.5
click at [597, 106] on div at bounding box center [501, 106] width 223 height 32
drag, startPoint x: 592, startPoint y: 110, endPoint x: 605, endPoint y: 103, distance: 14.9
click at [605, 103] on div at bounding box center [501, 106] width 223 height 32
drag, startPoint x: 587, startPoint y: 108, endPoint x: 594, endPoint y: 104, distance: 7.5
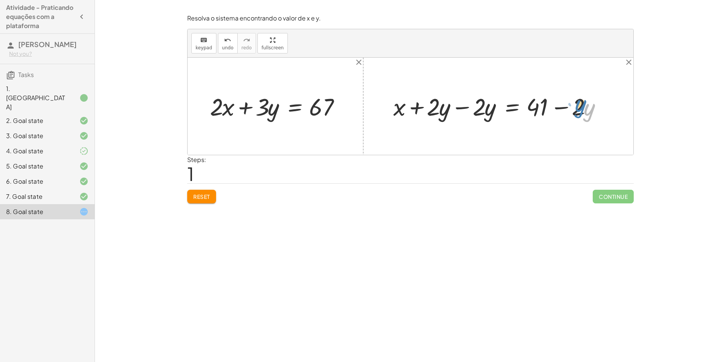
click at [594, 104] on div at bounding box center [501, 106] width 223 height 32
drag, startPoint x: 537, startPoint y: 108, endPoint x: 332, endPoint y: 107, distance: 205.5
click at [216, 197] on div "Reset Continue" at bounding box center [410, 193] width 447 height 20
click at [213, 199] on button "Reset" at bounding box center [201, 197] width 29 height 14
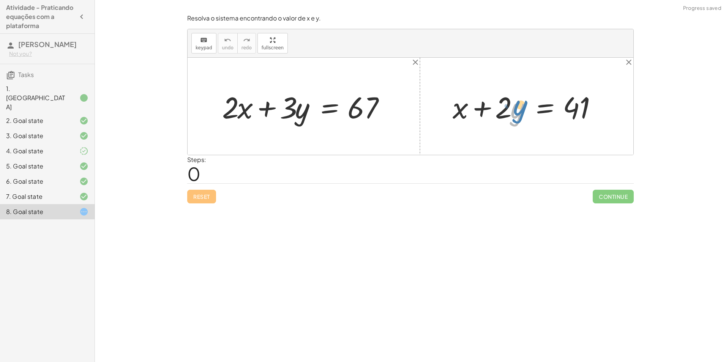
drag, startPoint x: 517, startPoint y: 110, endPoint x: 521, endPoint y: 107, distance: 5.0
click at [521, 107] on div at bounding box center [529, 106] width 161 height 39
drag, startPoint x: 504, startPoint y: 108, endPoint x: 310, endPoint y: 105, distance: 194.8
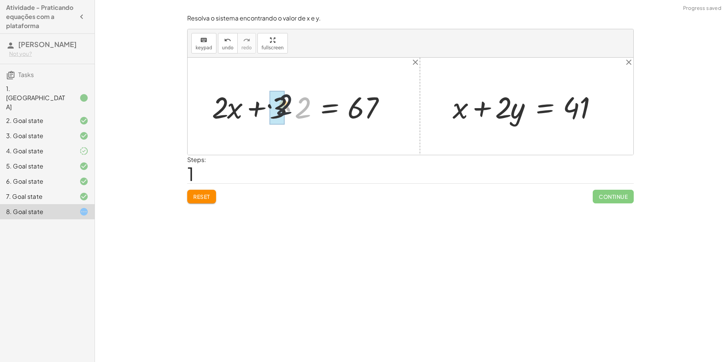
drag, startPoint x: 300, startPoint y: 108, endPoint x: 285, endPoint y: 106, distance: 15.4
drag, startPoint x: 278, startPoint y: 63, endPoint x: 266, endPoint y: 68, distance: 12.9
drag, startPoint x: 266, startPoint y: 68, endPoint x: 477, endPoint y: 96, distance: 213.1
click at [479, 96] on div at bounding box center [529, 106] width 161 height 39
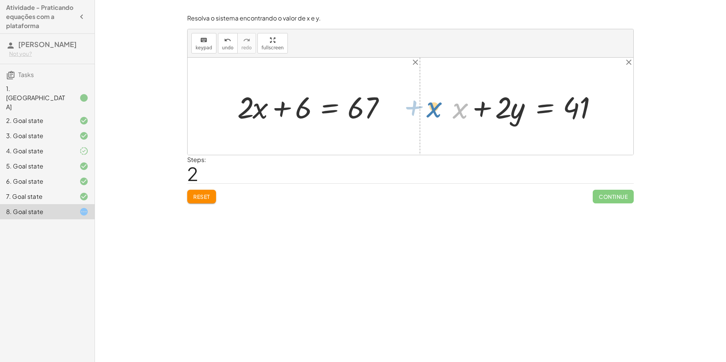
click at [456, 110] on div at bounding box center [529, 106] width 161 height 39
drag, startPoint x: 579, startPoint y: 106, endPoint x: 389, endPoint y: 106, distance: 189.9
drag, startPoint x: 367, startPoint y: 108, endPoint x: 557, endPoint y: 111, distance: 190.7
click at [557, 111] on div "+ · 2 · x + · 3 · y = 67 + · 2 · x + · 3 · 2 = 67 67 + · 2 · x + = 67 6 + x + ·…" at bounding box center [411, 106] width 446 height 97
drag, startPoint x: 512, startPoint y: 111, endPoint x: 621, endPoint y: 108, distance: 108.6
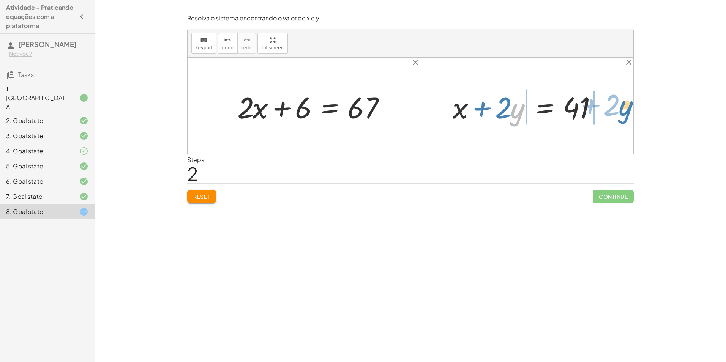
click at [621, 108] on div "+ · 2 · x + · 3 · y = 67 + · 2 · x + · 3 · 2 = 67 + · 2 · x + = 67 6 · y + · 2 …" at bounding box center [411, 106] width 446 height 97
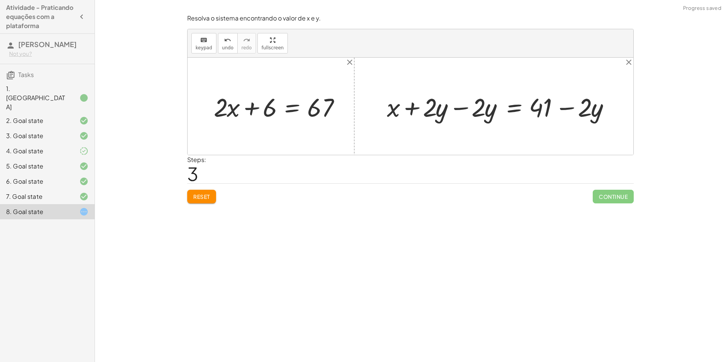
click at [629, 111] on div at bounding box center [411, 106] width 446 height 97
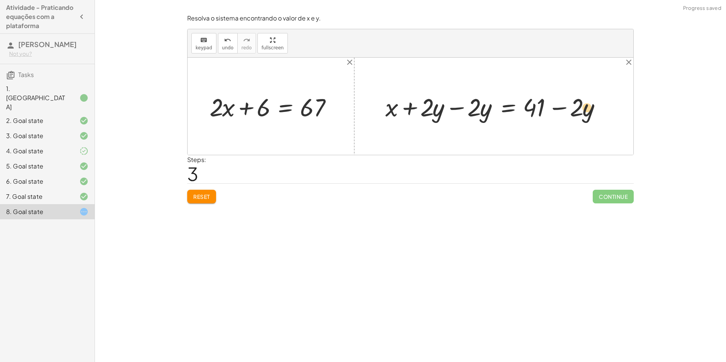
click at [583, 109] on div at bounding box center [497, 106] width 231 height 33
drag, startPoint x: 572, startPoint y: 109, endPoint x: 523, endPoint y: 107, distance: 49.8
click at [211, 202] on button "Reset" at bounding box center [201, 197] width 29 height 14
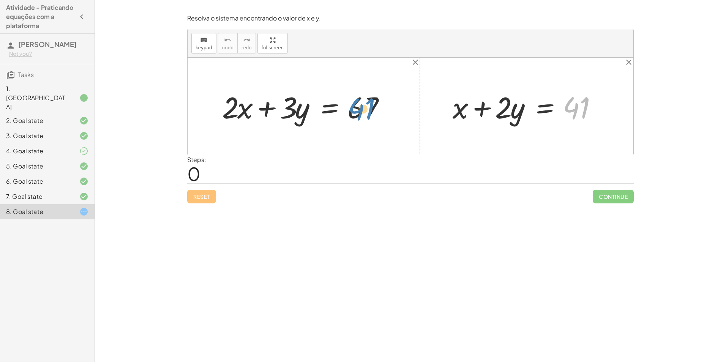
drag, startPoint x: 571, startPoint y: 110, endPoint x: 358, endPoint y: 91, distance: 213.9
click at [358, 91] on div "+ · 2 · x + · 3 · y = 67 41 + x + · 2 · y = 41" at bounding box center [411, 106] width 446 height 97
drag, startPoint x: 456, startPoint y: 112, endPoint x: 616, endPoint y: 99, distance: 161.1
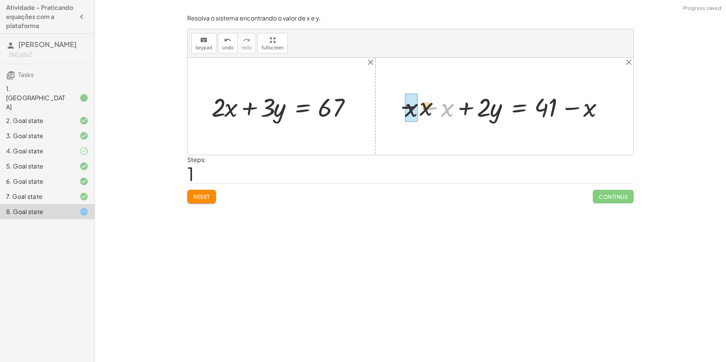
drag, startPoint x: 446, startPoint y: 109, endPoint x: 409, endPoint y: 107, distance: 37.3
drag, startPoint x: 494, startPoint y: 112, endPoint x: 494, endPoint y: 117, distance: 4.9
click at [494, 117] on div at bounding box center [543, 107] width 140 height 34
drag, startPoint x: 498, startPoint y: 112, endPoint x: 479, endPoint y: 102, distance: 21.6
click at [479, 102] on div at bounding box center [543, 107] width 140 height 34
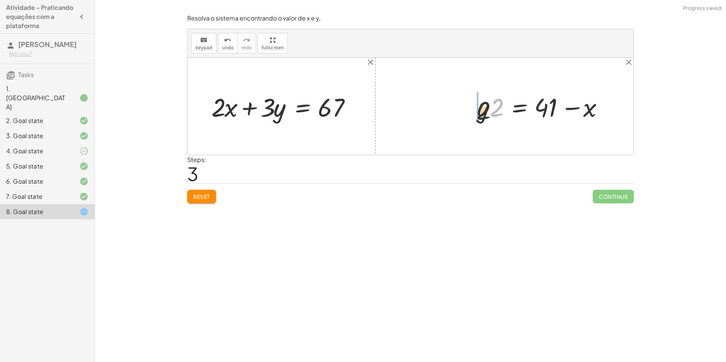
drag, startPoint x: 498, startPoint y: 107, endPoint x: 480, endPoint y: 111, distance: 18.6
click at [480, 111] on div at bounding box center [543, 107] width 140 height 34
click at [204, 199] on span "Reset" at bounding box center [201, 196] width 17 height 7
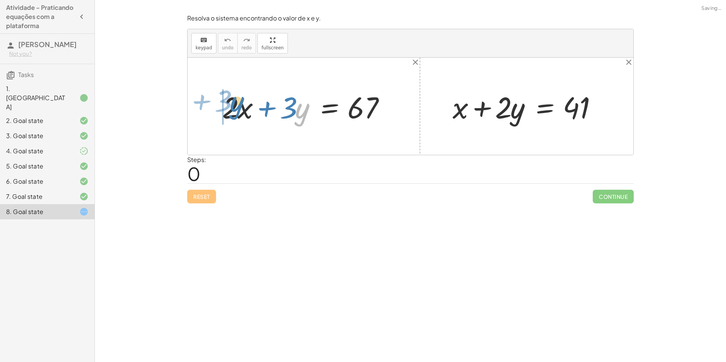
drag, startPoint x: 298, startPoint y: 115, endPoint x: 232, endPoint y: 109, distance: 65.7
click at [232, 109] on div at bounding box center [306, 106] width 177 height 39
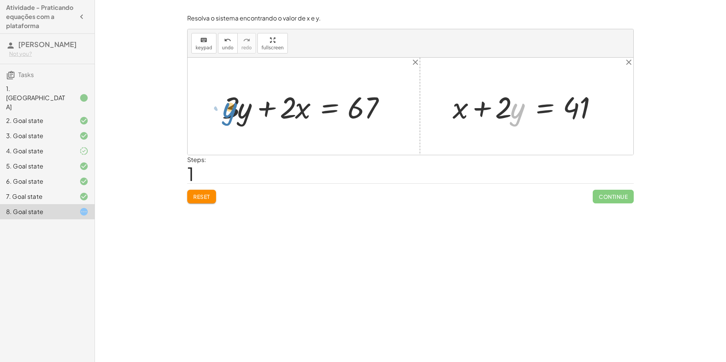
drag, startPoint x: 518, startPoint y: 116, endPoint x: 221, endPoint y: 114, distance: 297.4
click at [221, 114] on div "+ · 2 · x + · 3 · y = 67 + · 2 · x + · 3 · y = 67 · y + · 2 + x + · 2 · y = 41" at bounding box center [411, 106] width 446 height 97
drag, startPoint x: 504, startPoint y: 106, endPoint x: 242, endPoint y: 112, distance: 262.1
drag, startPoint x: 224, startPoint y: 107, endPoint x: 256, endPoint y: 106, distance: 32.7
click at [256, 106] on div at bounding box center [301, 106] width 187 height 39
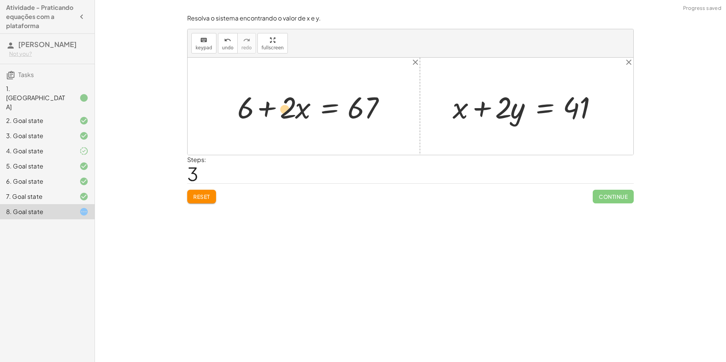
click at [288, 114] on div at bounding box center [314, 106] width 161 height 39
drag, startPoint x: 460, startPoint y: 109, endPoint x: 310, endPoint y: 110, distance: 150.4
drag, startPoint x: 288, startPoint y: 110, endPoint x: 463, endPoint y: 107, distance: 175.1
drag, startPoint x: 460, startPoint y: 107, endPoint x: 599, endPoint y: 107, distance: 139.0
click at [599, 107] on div at bounding box center [529, 106] width 161 height 39
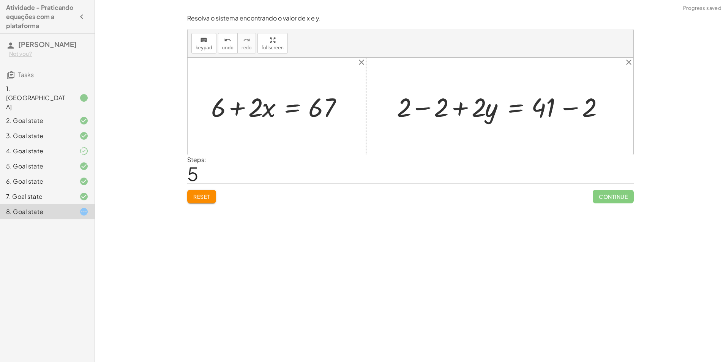
drag, startPoint x: 624, startPoint y: 109, endPoint x: 611, endPoint y: 111, distance: 13.4
click at [611, 111] on div "+ · 2 · x + · 3 · y = 67 + · 3 · y + · 2 · x = 67 + · 3 · 2 + · 2 · x = 67 + · …" at bounding box center [411, 106] width 446 height 97
drag, startPoint x: 591, startPoint y: 110, endPoint x: 549, endPoint y: 109, distance: 42.5
drag, startPoint x: 404, startPoint y: 109, endPoint x: 443, endPoint y: 109, distance: 38.7
drag, startPoint x: 486, startPoint y: 110, endPoint x: 482, endPoint y: 107, distance: 4.1
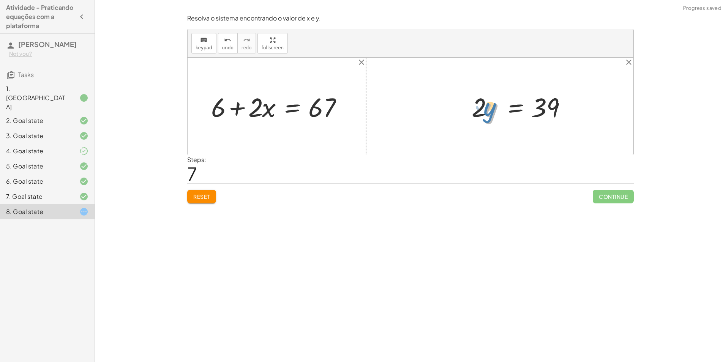
click at [482, 107] on div at bounding box center [521, 106] width 107 height 35
drag, startPoint x: 477, startPoint y: 107, endPoint x: 542, endPoint y: 123, distance: 66.2
drag, startPoint x: 482, startPoint y: 118, endPoint x: 481, endPoint y: 90, distance: 27.7
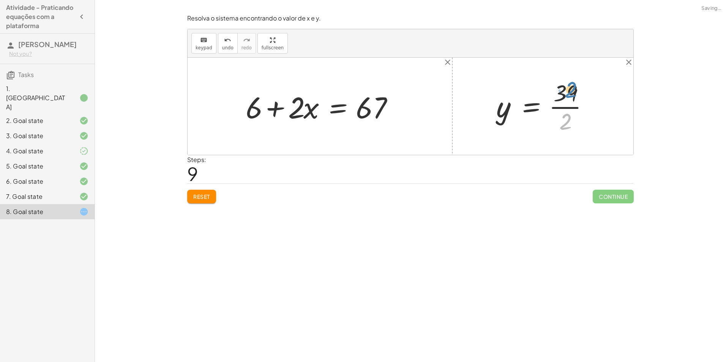
drag, startPoint x: 543, startPoint y: 120, endPoint x: 549, endPoint y: 88, distance: 32.3
click at [549, 88] on div at bounding box center [546, 106] width 106 height 58
drag, startPoint x: 563, startPoint y: 126, endPoint x: 561, endPoint y: 90, distance: 36.6
click at [561, 90] on div at bounding box center [546, 106] width 106 height 58
drag, startPoint x: 366, startPoint y: 109, endPoint x: 385, endPoint y: 116, distance: 20.4
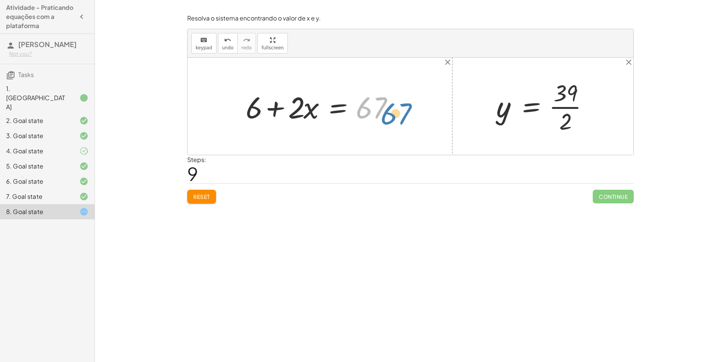
click at [385, 116] on div at bounding box center [322, 106] width 161 height 39
drag, startPoint x: 509, startPoint y: 117, endPoint x: 508, endPoint y: 111, distance: 5.9
click at [507, 111] on div at bounding box center [546, 106] width 106 height 58
drag, startPoint x: 248, startPoint y: 112, endPoint x: 237, endPoint y: 111, distance: 11.0
drag, startPoint x: 258, startPoint y: 103, endPoint x: 389, endPoint y: 101, distance: 130.7
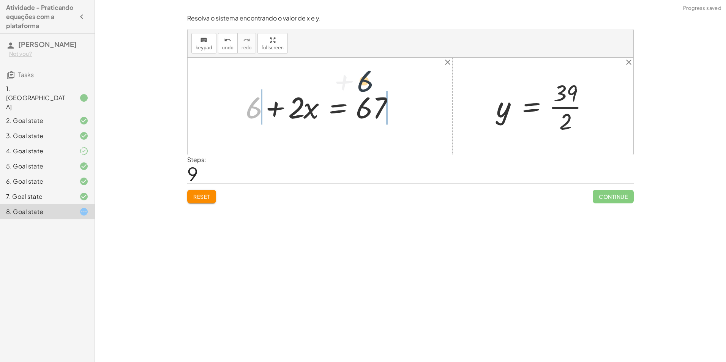
click at [389, 101] on div at bounding box center [322, 106] width 161 height 39
drag, startPoint x: 209, startPoint y: 106, endPoint x: 248, endPoint y: 104, distance: 38.8
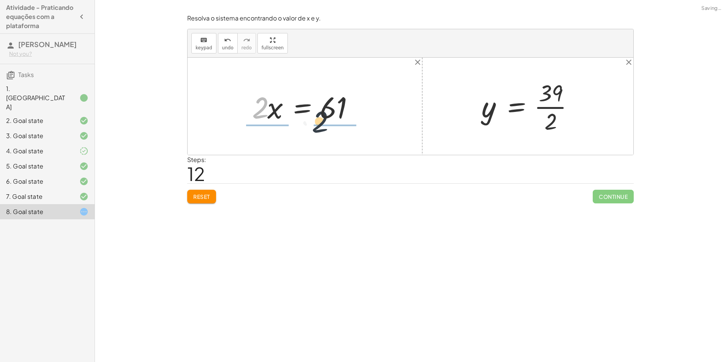
drag, startPoint x: 261, startPoint y: 111, endPoint x: 333, endPoint y: 125, distance: 73.5
drag, startPoint x: 338, startPoint y: 122, endPoint x: 332, endPoint y: 89, distance: 33.2
click at [333, 89] on div at bounding box center [307, 106] width 123 height 58
drag, startPoint x: 270, startPoint y: 118, endPoint x: 267, endPoint y: 85, distance: 33.5
click at [268, 85] on div at bounding box center [307, 106] width 123 height 58
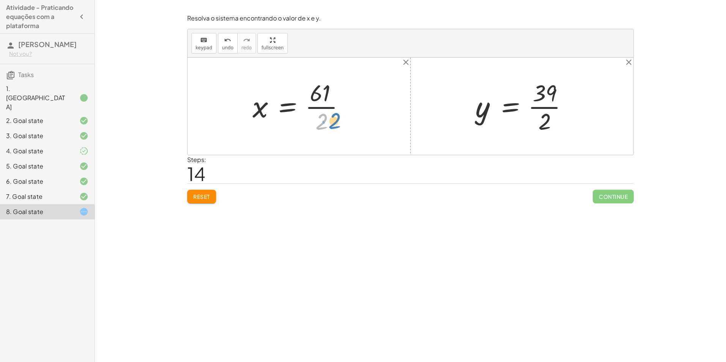
click at [317, 119] on div at bounding box center [302, 106] width 106 height 58
drag, startPoint x: 319, startPoint y: 122, endPoint x: 342, endPoint y: 100, distance: 31.4
click at [342, 100] on div at bounding box center [302, 106] width 106 height 58
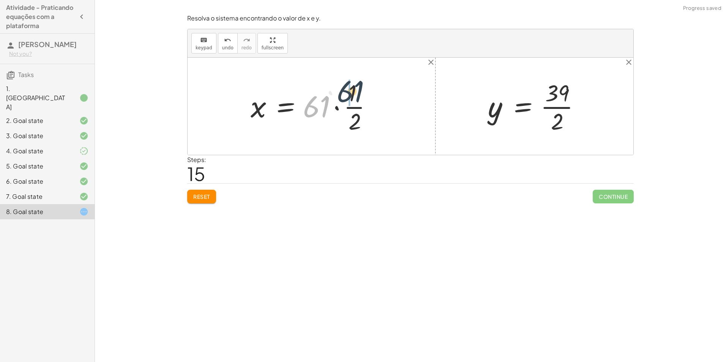
drag, startPoint x: 310, startPoint y: 114, endPoint x: 344, endPoint y: 99, distance: 38.1
click at [344, 99] on div at bounding box center [314, 106] width 135 height 58
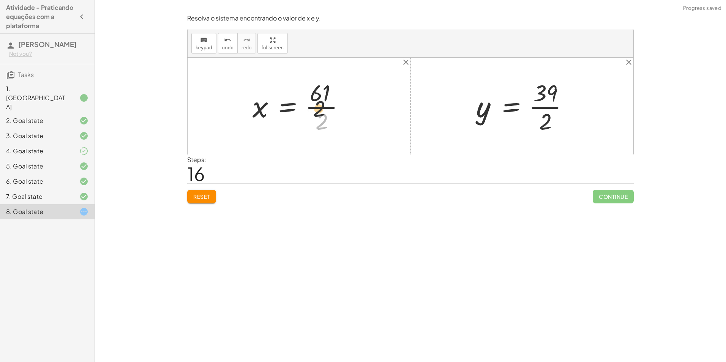
drag, startPoint x: 324, startPoint y: 124, endPoint x: 321, endPoint y: 97, distance: 27.2
click at [321, 97] on div at bounding box center [302, 106] width 106 height 58
drag, startPoint x: 480, startPoint y: 117, endPoint x: 248, endPoint y: 114, distance: 231.7
click at [248, 114] on div "+ · 2 · x + · 3 · y = 67 + · 3 · y + · 2 · x = 67 + · 3 · 2 + · 2 · x = 67 + 6 …" at bounding box center [411, 106] width 446 height 97
drag, startPoint x: 475, startPoint y: 116, endPoint x: 248, endPoint y: 109, distance: 226.8
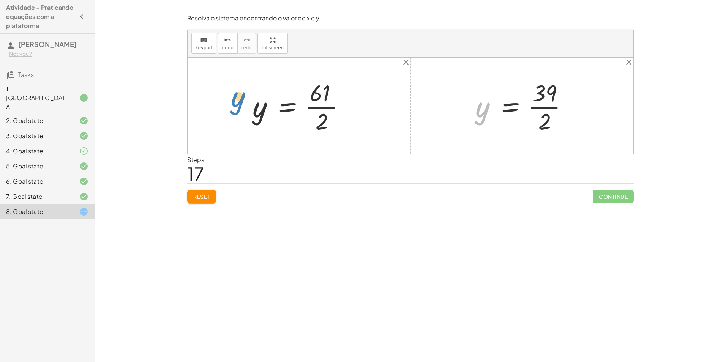
click at [248, 109] on div "+ · 2 · x + · 3 · y = 67 + · 3 · y + · 2 · x = 67 + · 3 · 2 + · 2 · x = 67 + 6 …" at bounding box center [411, 106] width 446 height 97
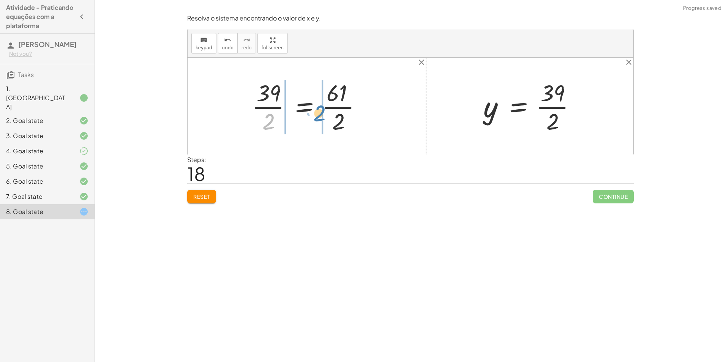
drag, startPoint x: 270, startPoint y: 126, endPoint x: 334, endPoint y: 123, distance: 63.9
click at [334, 123] on div at bounding box center [309, 106] width 123 height 58
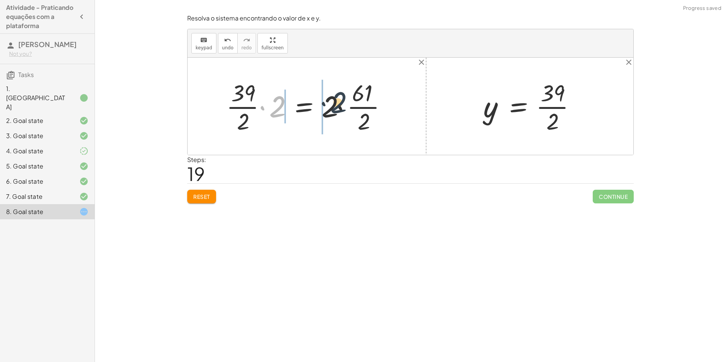
drag, startPoint x: 279, startPoint y: 114, endPoint x: 351, endPoint y: 111, distance: 71.8
click at [351, 111] on div at bounding box center [310, 106] width 174 height 58
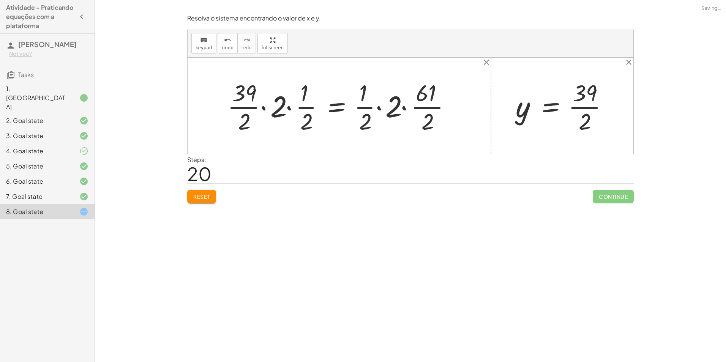
click at [213, 192] on button "Reset" at bounding box center [201, 197] width 29 height 14
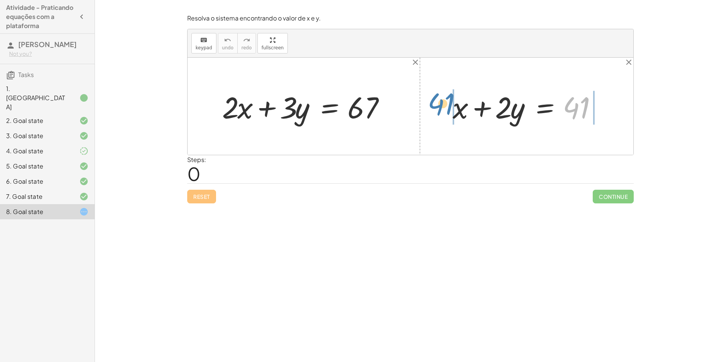
drag, startPoint x: 577, startPoint y: 115, endPoint x: 452, endPoint y: 111, distance: 125.4
click at [452, 111] on div at bounding box center [529, 106] width 161 height 39
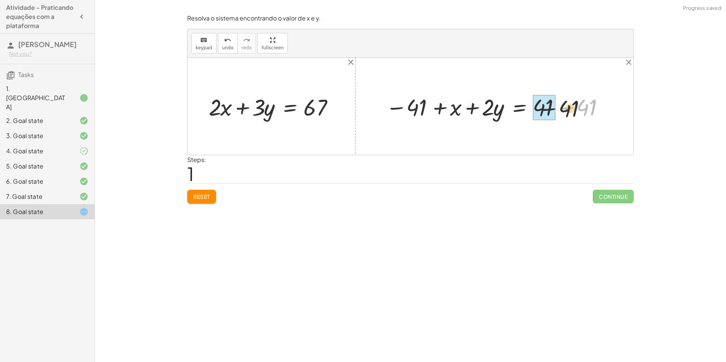
drag, startPoint x: 591, startPoint y: 107, endPoint x: 535, endPoint y: 108, distance: 55.8
drag, startPoint x: 420, startPoint y: 108, endPoint x: 446, endPoint y: 108, distance: 25.4
click at [446, 108] on div at bounding box center [469, 106] width 175 height 30
click at [210, 197] on span "Reset" at bounding box center [201, 196] width 17 height 7
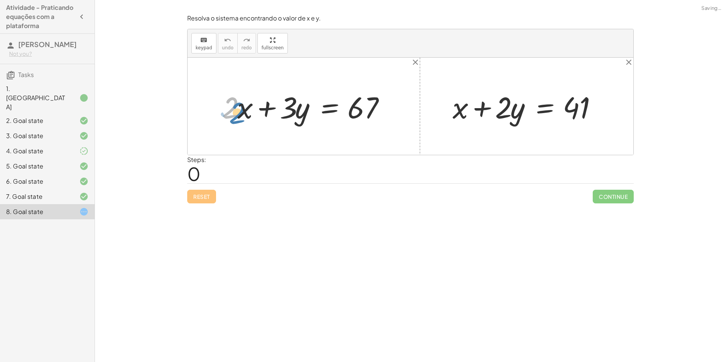
drag, startPoint x: 227, startPoint y: 112, endPoint x: 229, endPoint y: 120, distance: 9.1
click at [229, 120] on div at bounding box center [306, 106] width 177 height 39
drag, startPoint x: 244, startPoint y: 112, endPoint x: 405, endPoint y: 107, distance: 161.1
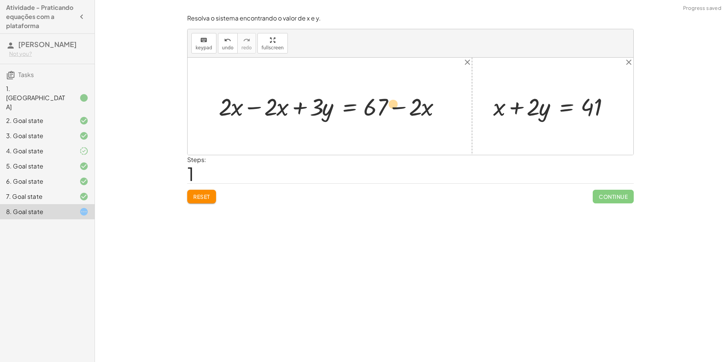
drag, startPoint x: 408, startPoint y: 110, endPoint x: 373, endPoint y: 107, distance: 35.4
click at [373, 107] on div at bounding box center [332, 106] width 235 height 32
drag, startPoint x: 422, startPoint y: 108, endPoint x: 199, endPoint y: 98, distance: 223.2
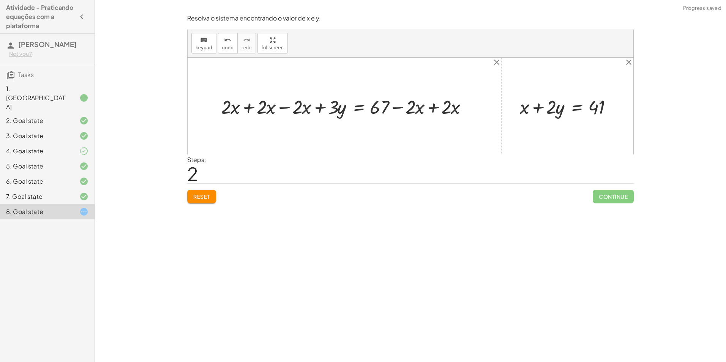
drag, startPoint x: 185, startPoint y: 112, endPoint x: 220, endPoint y: 106, distance: 35.8
click at [220, 106] on div "Resolva o sistema encontrando o valor de x e y. keyboard keypad undo undo redo …" at bounding box center [411, 108] width 456 height 199
drag, startPoint x: 221, startPoint y: 106, endPoint x: 259, endPoint y: 107, distance: 37.2
click at [204, 205] on div "Resolva o sistema encontrando o valor de x e y. keyboard keypad undo undo redo …" at bounding box center [411, 108] width 456 height 199
click at [204, 201] on button "Reset" at bounding box center [201, 197] width 29 height 14
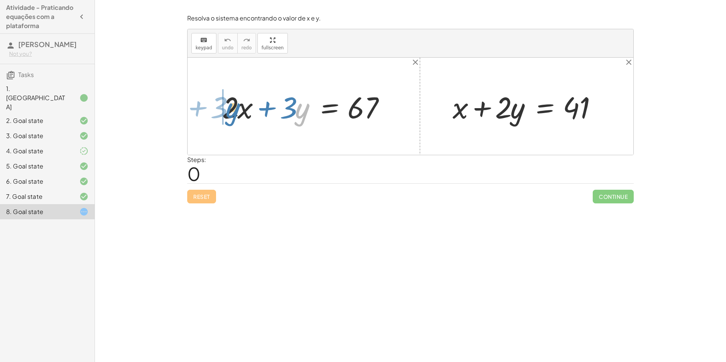
drag, startPoint x: 300, startPoint y: 107, endPoint x: 231, endPoint y: 107, distance: 69.5
click at [231, 107] on div at bounding box center [306, 106] width 177 height 39
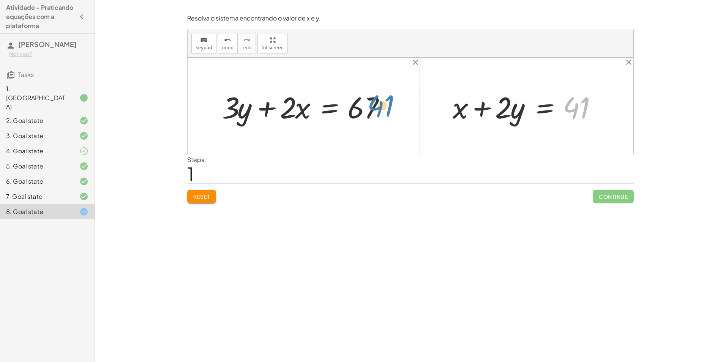
drag, startPoint x: 586, startPoint y: 111, endPoint x: 389, endPoint y: 94, distance: 197.9
click at [390, 96] on div "+ · 2 · x + · 3 · y = 67 + · 2 · x + · 3 · y = 67 41 + x + · 2 · y = 41" at bounding box center [411, 106] width 446 height 97
drag, startPoint x: 360, startPoint y: 107, endPoint x: 594, endPoint y: 113, distance: 234.4
drag, startPoint x: 466, startPoint y: 114, endPoint x: 253, endPoint y: 118, distance: 212.3
click at [253, 118] on div "+ · 2 · x + · 3 · y = 67 + · 2 · x + · 3 · y = 67 + x + x + · 2 · y = 41" at bounding box center [411, 106] width 446 height 97
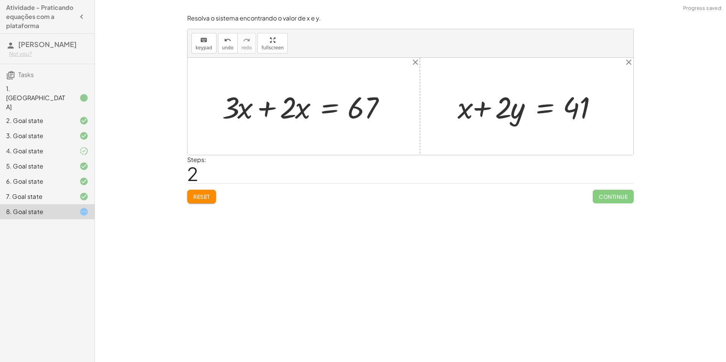
click at [213, 190] on div "Reset Continue" at bounding box center [410, 193] width 447 height 20
drag, startPoint x: 233, startPoint y: 113, endPoint x: 298, endPoint y: 104, distance: 65.1
drag, startPoint x: 292, startPoint y: 117, endPoint x: 294, endPoint y: 82, distance: 34.7
click at [294, 83] on div at bounding box center [335, 106] width 123 height 58
drag, startPoint x: 361, startPoint y: 90, endPoint x: 360, endPoint y: 84, distance: 6.5
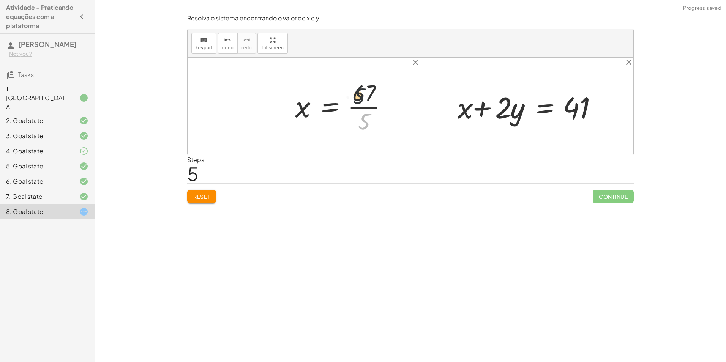
click at [360, 84] on div at bounding box center [344, 106] width 106 height 58
click at [202, 198] on span "Reset" at bounding box center [201, 196] width 17 height 7
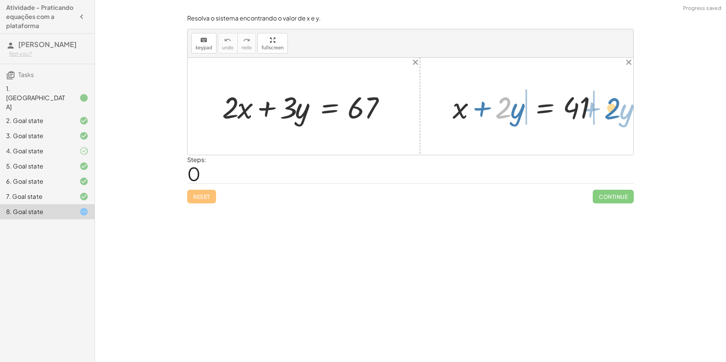
drag, startPoint x: 500, startPoint y: 108, endPoint x: 610, endPoint y: 109, distance: 109.8
click at [610, 109] on div at bounding box center [529, 106] width 161 height 39
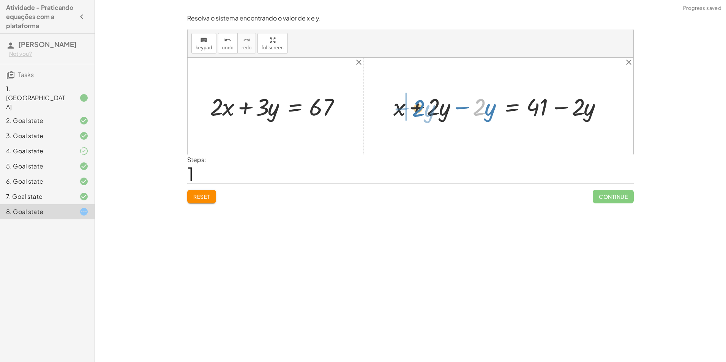
drag, startPoint x: 483, startPoint y: 110, endPoint x: 422, endPoint y: 111, distance: 61.2
click at [422, 111] on div at bounding box center [501, 106] width 223 height 32
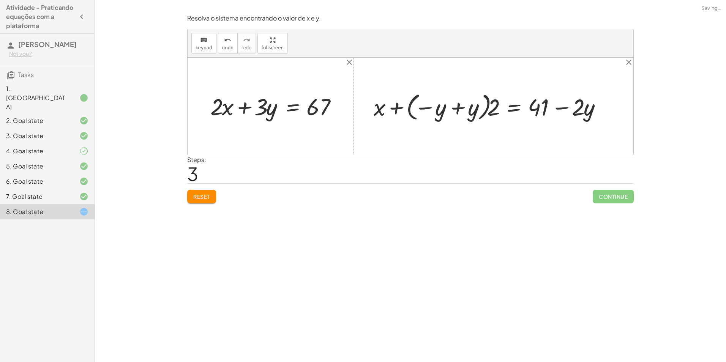
drag, startPoint x: 474, startPoint y: 112, endPoint x: 446, endPoint y: 124, distance: 30.6
click at [446, 124] on div "+ x + · 2 · y = 41 + x + · 2 · y − · 2 · y = + 41 − · 2 · y + x − · 2 · y + · 2…" at bounding box center [490, 106] width 239 height 35
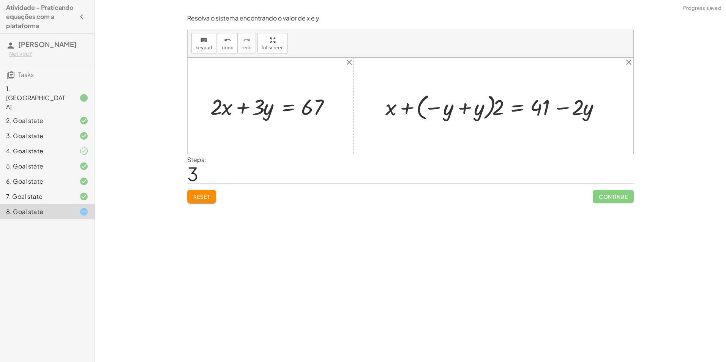
click at [200, 202] on button "Reset" at bounding box center [201, 197] width 29 height 14
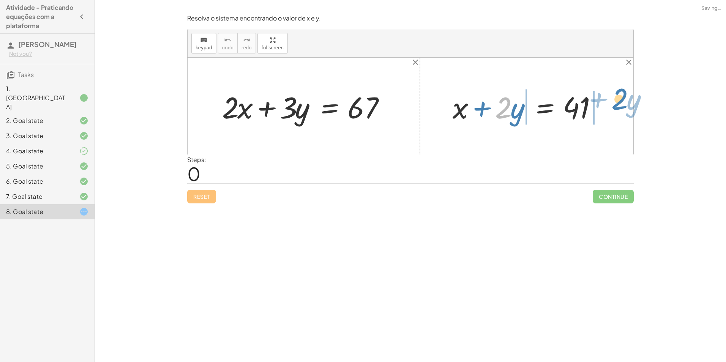
drag, startPoint x: 502, startPoint y: 110, endPoint x: 619, endPoint y: 101, distance: 116.9
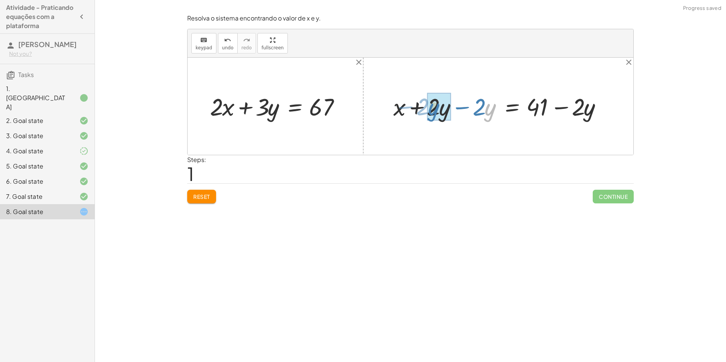
drag, startPoint x: 486, startPoint y: 103, endPoint x: 428, endPoint y: 102, distance: 58.1
drag, startPoint x: 488, startPoint y: 115, endPoint x: 219, endPoint y: 118, distance: 268.5
click at [219, 118] on div "+ · 2 · x + · 3 · y = 67 + x + · 2 · y = 41 + x + · 2 · y − · 2 · y = + 41 − · …" at bounding box center [411, 106] width 446 height 97
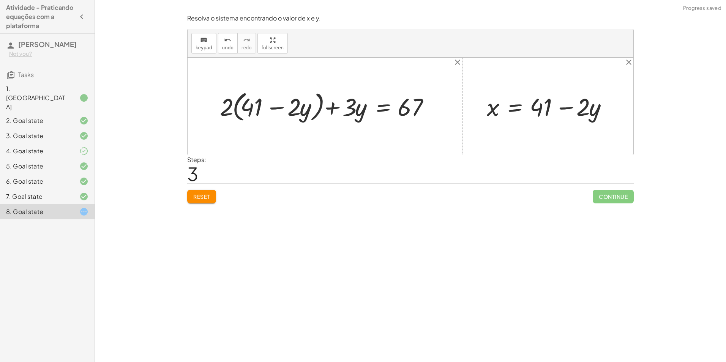
drag, startPoint x: 221, startPoint y: 110, endPoint x: 253, endPoint y: 109, distance: 31.9
click at [253, 109] on div at bounding box center [328, 106] width 224 height 36
drag, startPoint x: 263, startPoint y: 110, endPoint x: 425, endPoint y: 112, distance: 162.2
click at [425, 112] on div at bounding box center [342, 106] width 195 height 33
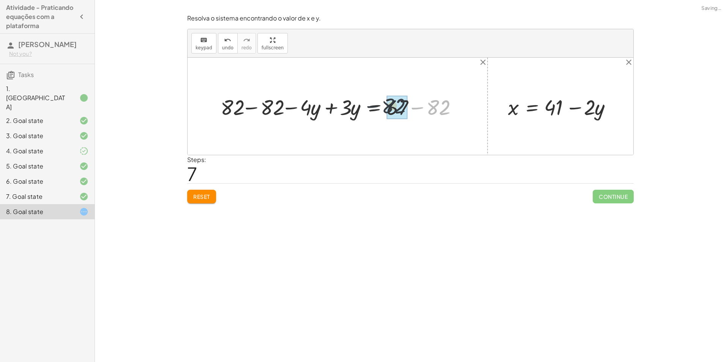
drag, startPoint x: 442, startPoint y: 111, endPoint x: 408, endPoint y: 110, distance: 33.8
drag, startPoint x: 275, startPoint y: 110, endPoint x: 245, endPoint y: 110, distance: 30.0
click at [245, 110] on div at bounding box center [324, 106] width 215 height 28
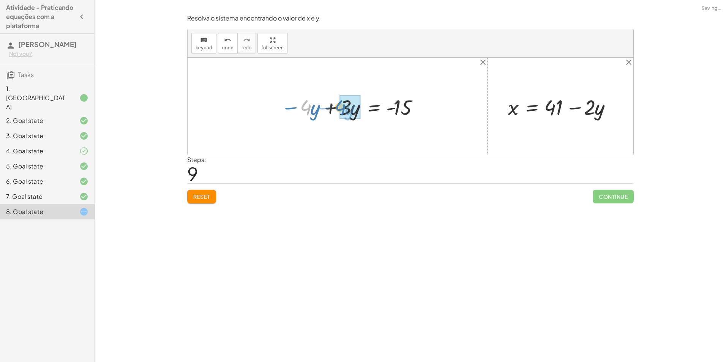
drag, startPoint x: 308, startPoint y: 108, endPoint x: 341, endPoint y: 108, distance: 33.0
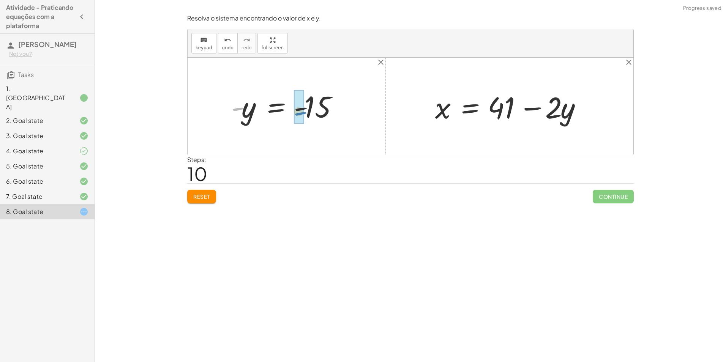
drag, startPoint x: 238, startPoint y: 109, endPoint x: 293, endPoint y: 115, distance: 55.8
drag, startPoint x: 242, startPoint y: 115, endPoint x: 565, endPoint y: 118, distance: 322.8
drag, startPoint x: 580, startPoint y: 112, endPoint x: 558, endPoint y: 111, distance: 22.5
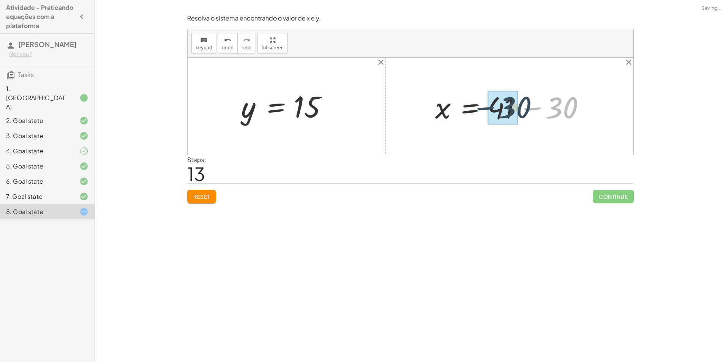
drag, startPoint x: 559, startPoint y: 110, endPoint x: 505, endPoint y: 110, distance: 54.3
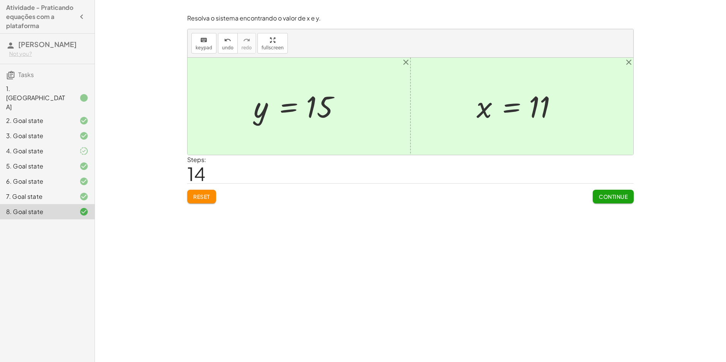
click at [627, 197] on span "Continue" at bounding box center [613, 196] width 29 height 7
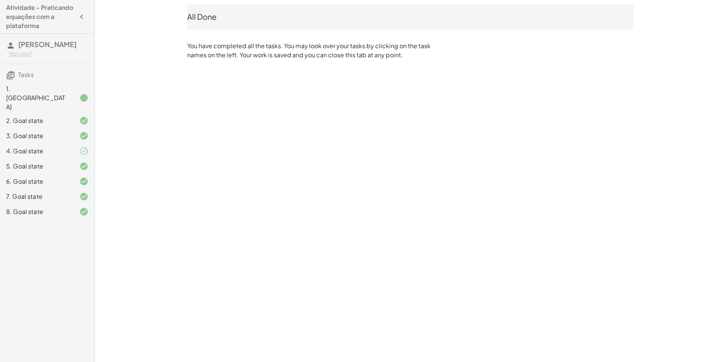
click at [67, 128] on div "1. Canvas" at bounding box center [47, 135] width 95 height 15
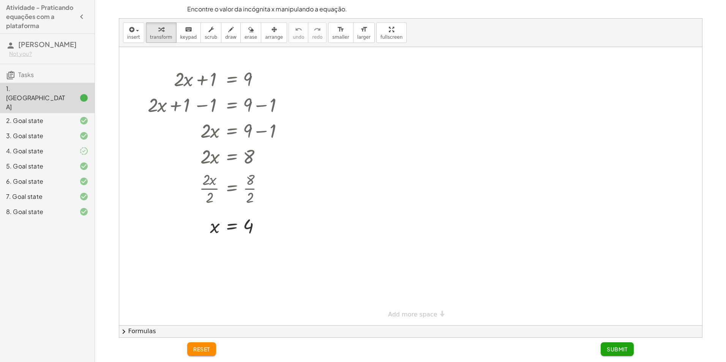
click at [80, 147] on icon at bounding box center [83, 151] width 9 height 9
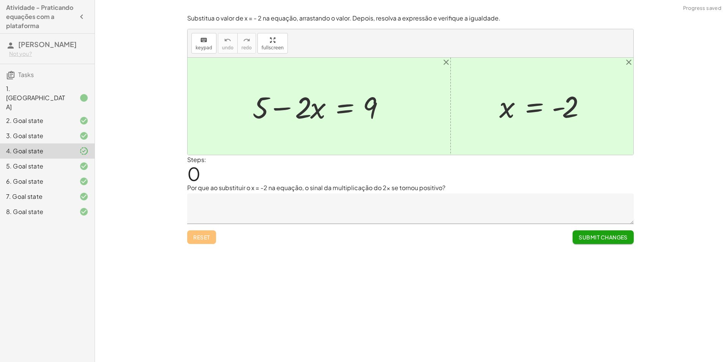
click at [520, 261] on div "Encontre o valor da incógnita x manipulando a equação. insert select one: Math …" at bounding box center [410, 181] width 631 height 362
click at [597, 238] on span "Submit Changes" at bounding box center [603, 237] width 49 height 7
click at [597, 238] on button "Continue" at bounding box center [613, 238] width 41 height 14
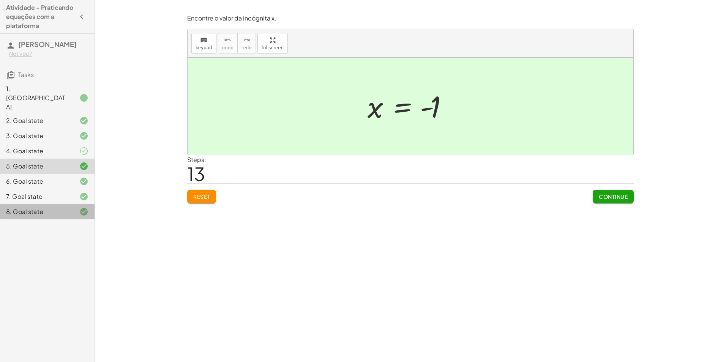
click at [18, 207] on div "8. Goal state" at bounding box center [36, 211] width 61 height 9
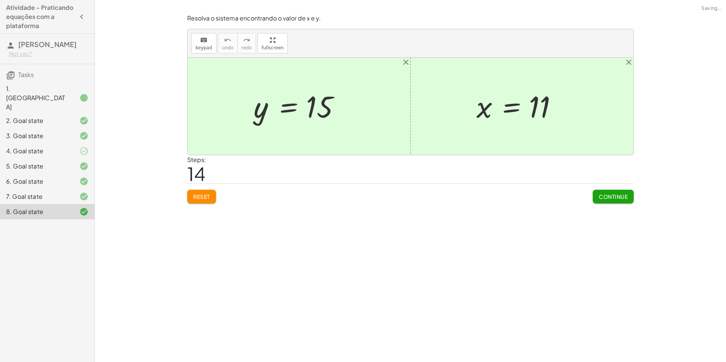
click at [21, 192] on div "7. Goal state" at bounding box center [36, 196] width 61 height 9
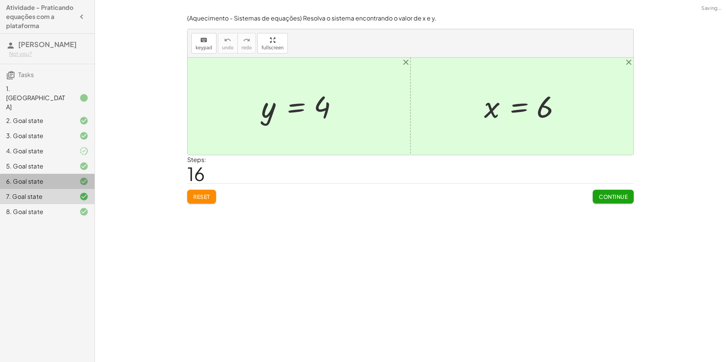
click at [23, 177] on div "6. Goal state" at bounding box center [36, 181] width 61 height 9
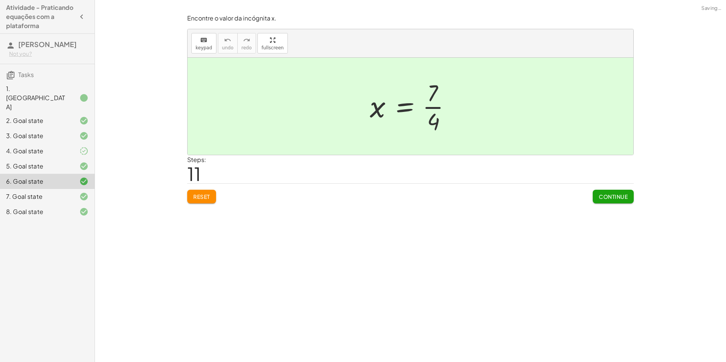
click at [31, 147] on div "4. Goal state" at bounding box center [36, 151] width 61 height 9
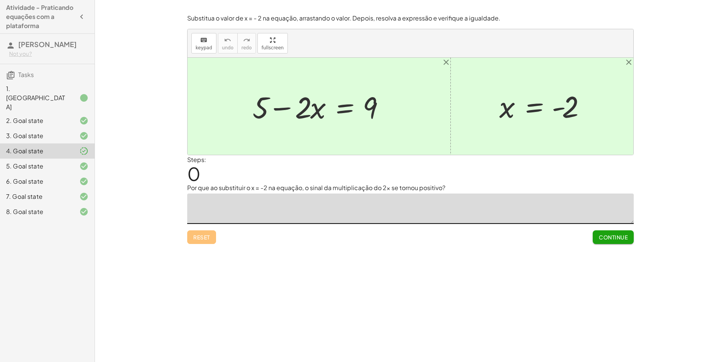
drag, startPoint x: 239, startPoint y: 205, endPoint x: 242, endPoint y: 204, distance: 3.9
click at [240, 205] on textarea at bounding box center [410, 209] width 447 height 30
click at [244, 203] on textarea at bounding box center [410, 209] width 447 height 30
type textarea "**********"
click at [624, 240] on span "Continue" at bounding box center [613, 237] width 29 height 7
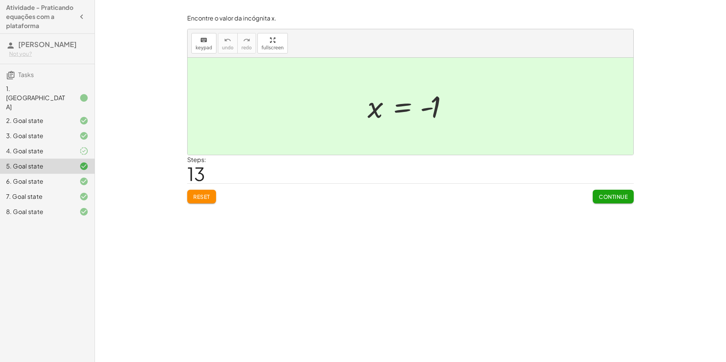
click at [84, 177] on icon at bounding box center [83, 181] width 9 height 9
